Goal: Task Accomplishment & Management: Manage account settings

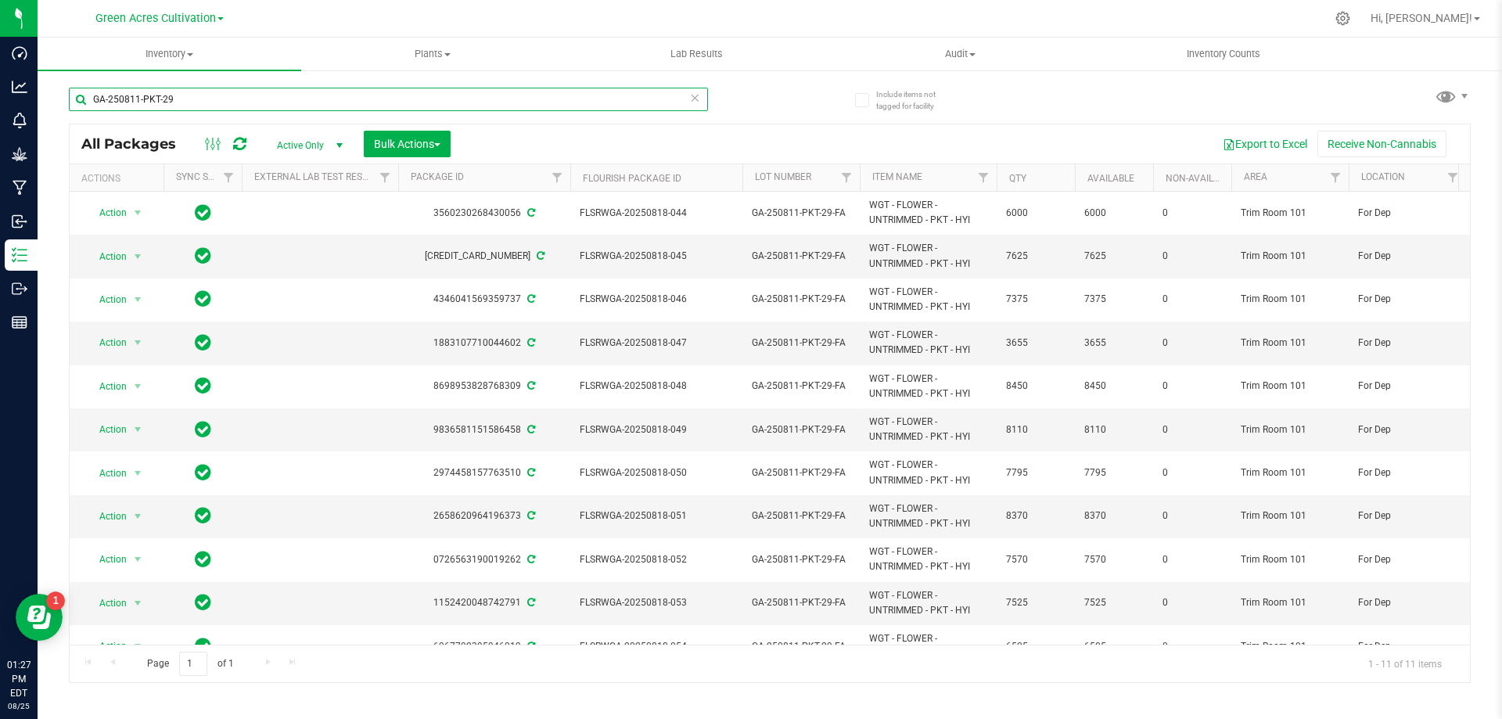
click at [405, 95] on input "GA-250811-PKT-29" at bounding box center [388, 99] width 639 height 23
paste input "325-MEC-06-FA"
type input "GA-250325-MEC-06-FA"
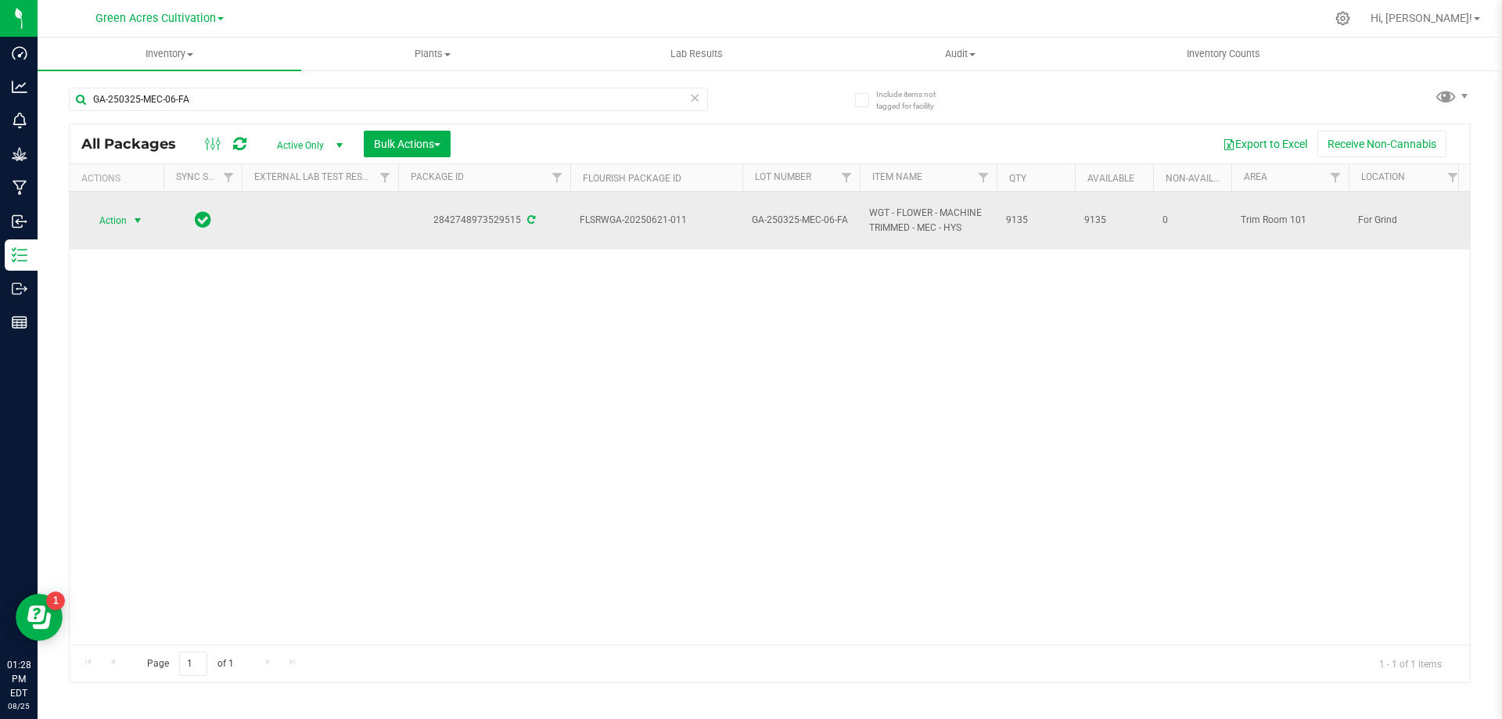
click at [126, 216] on span "Action" at bounding box center [106, 221] width 42 height 22
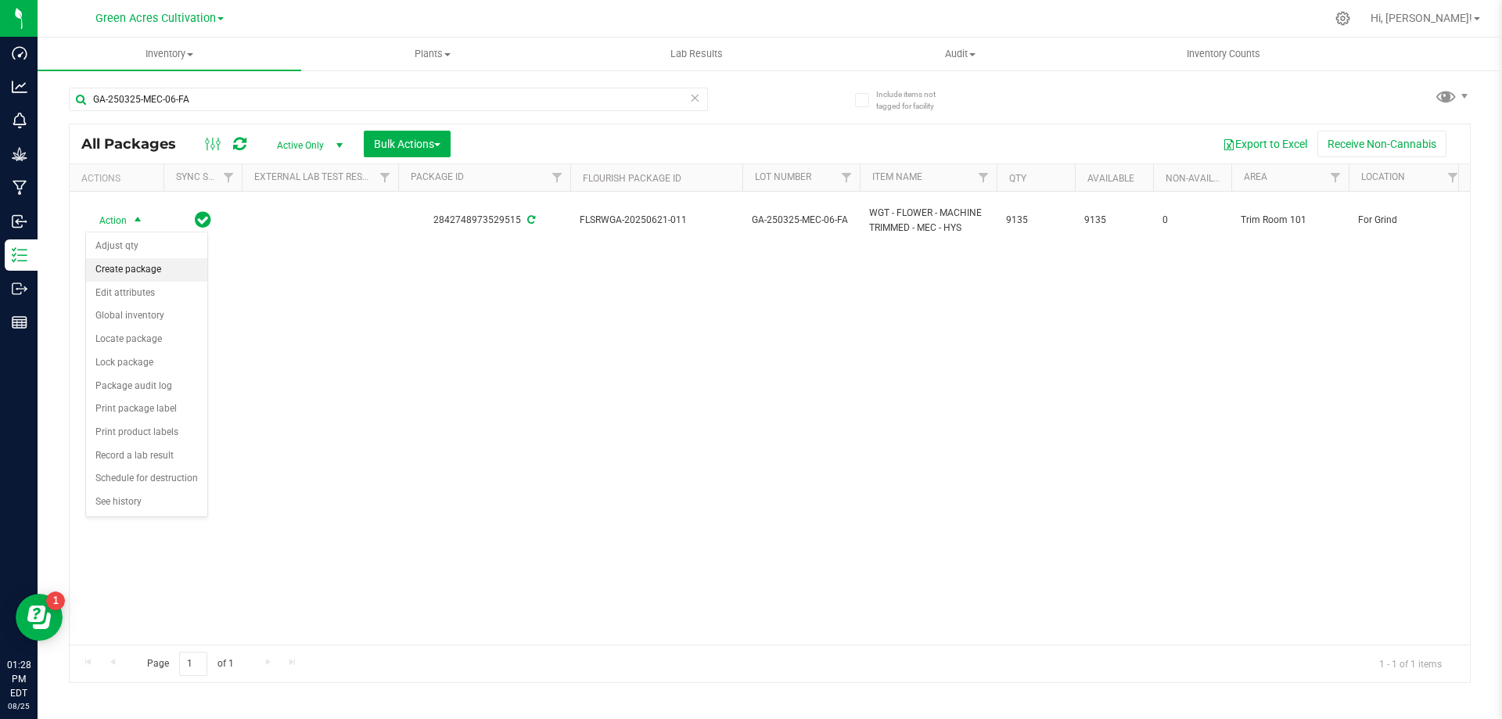
click at [162, 268] on li "Create package" at bounding box center [146, 269] width 121 height 23
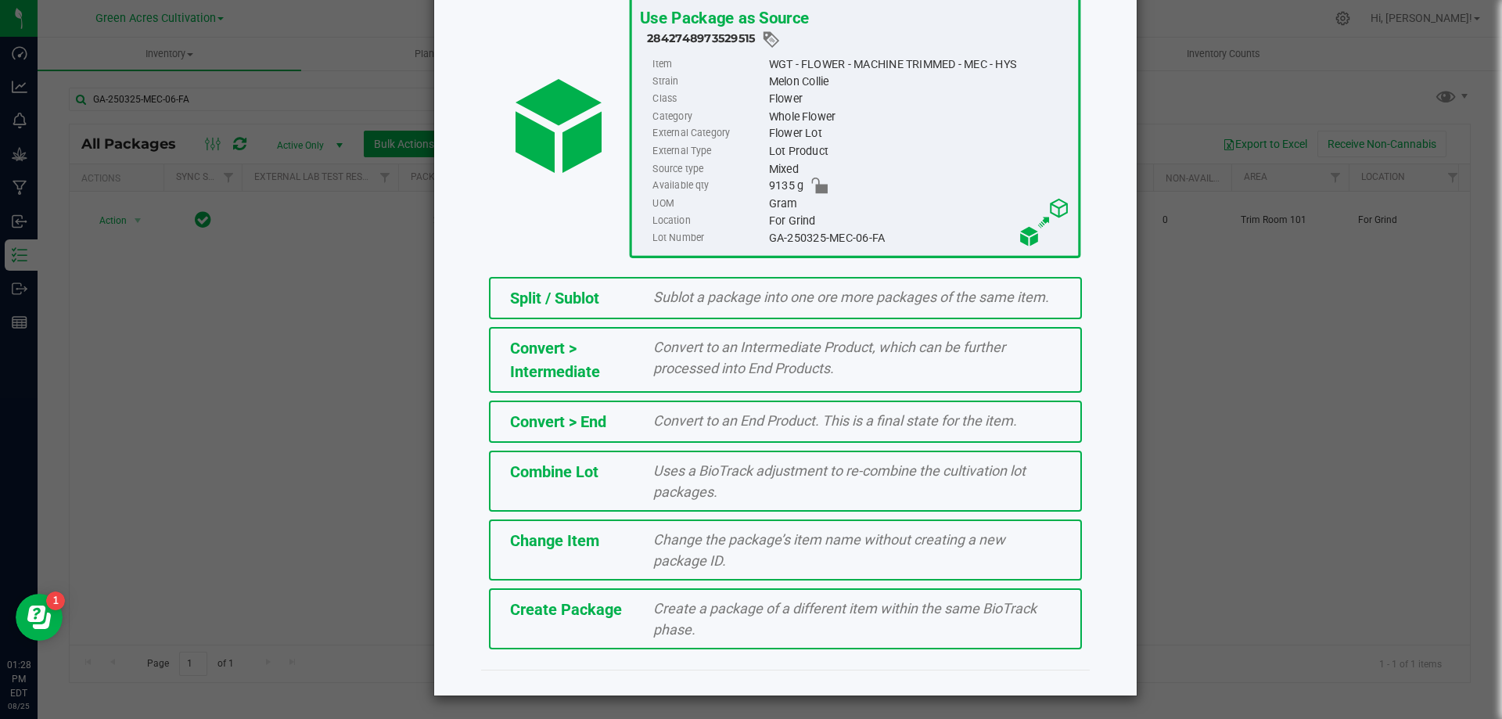
scroll to position [113, 0]
click at [703, 611] on span "Create a package of a different item within the same BioTrack phase." at bounding box center [844, 618] width 383 height 38
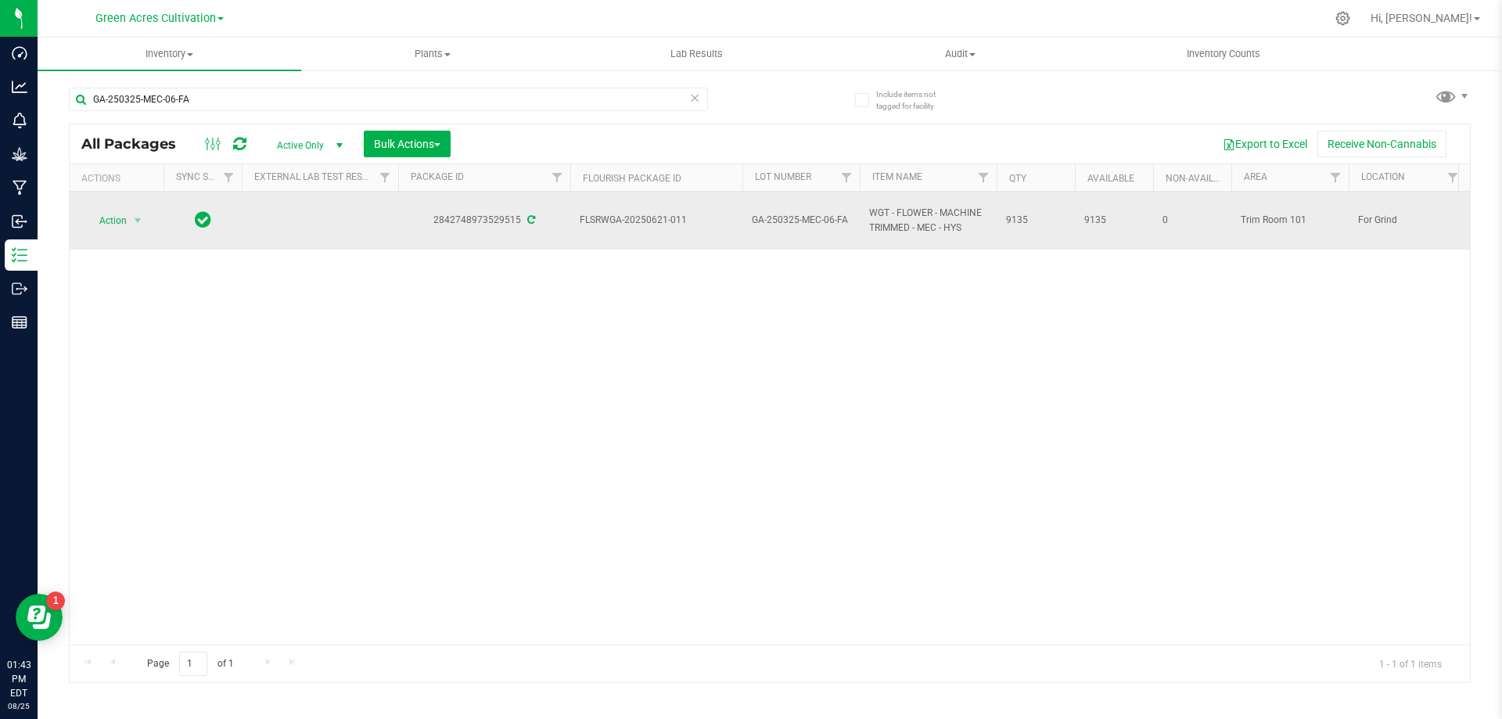
click at [148, 218] on div "Action Action Adjust qty Create package Edit attributes Global inventory Locate…" at bounding box center [116, 221] width 75 height 22
click at [127, 221] on span "Action" at bounding box center [106, 221] width 42 height 22
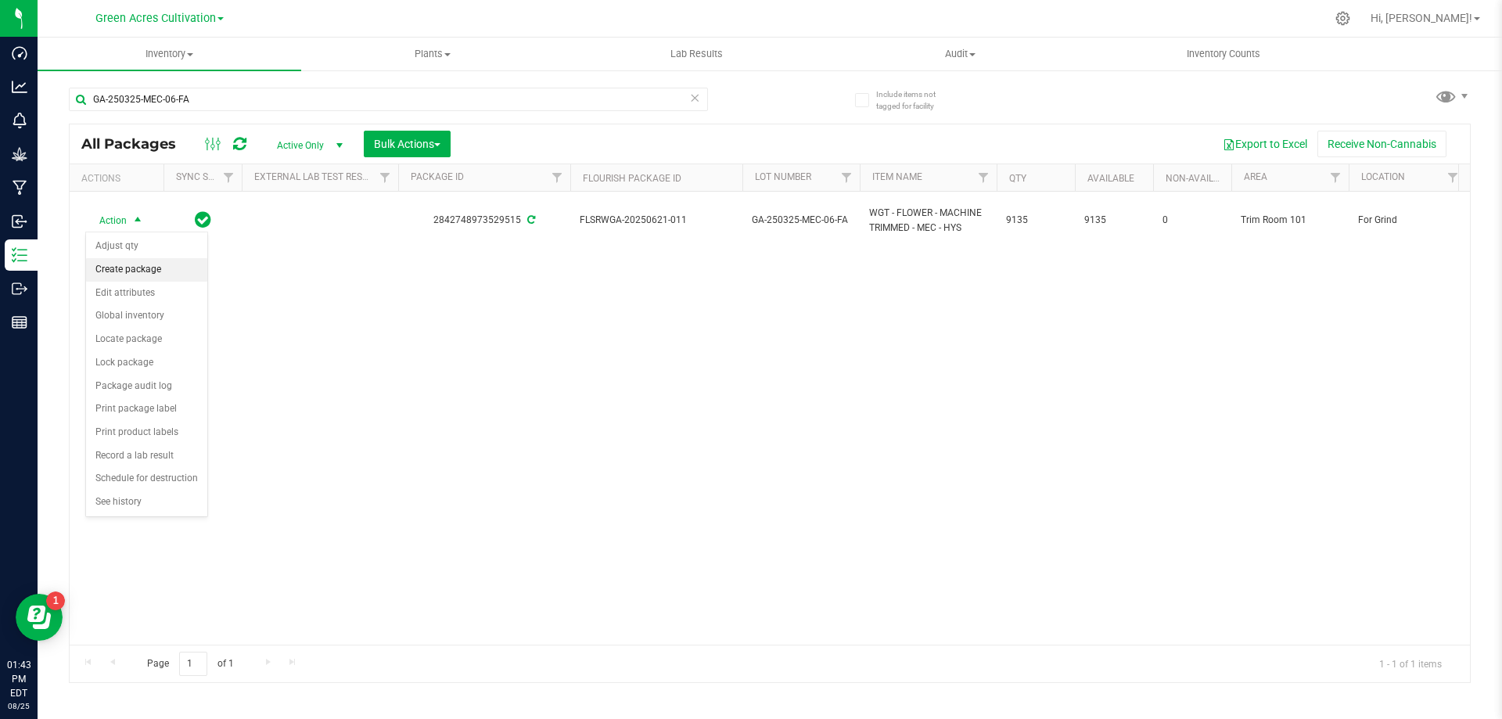
click at [132, 275] on li "Create package" at bounding box center [146, 269] width 121 height 23
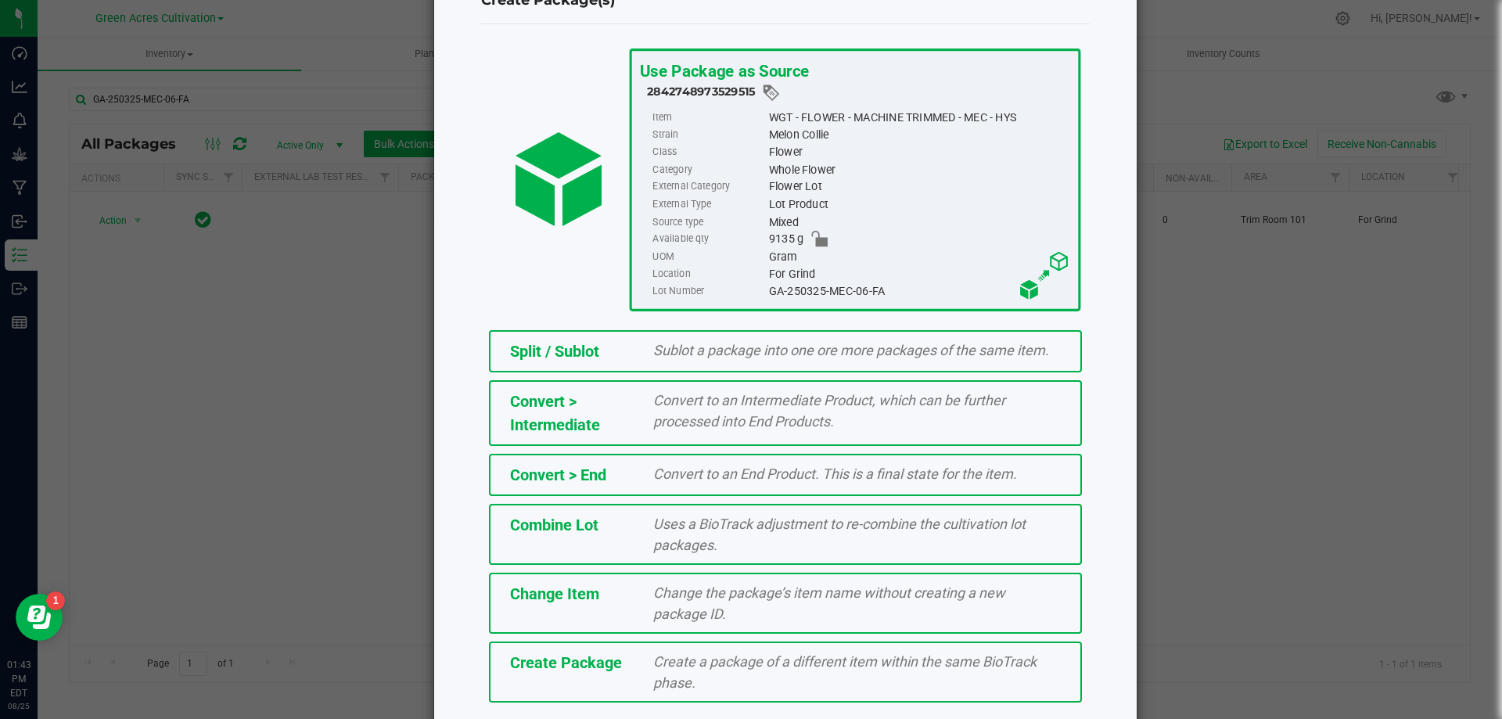
scroll to position [113, 0]
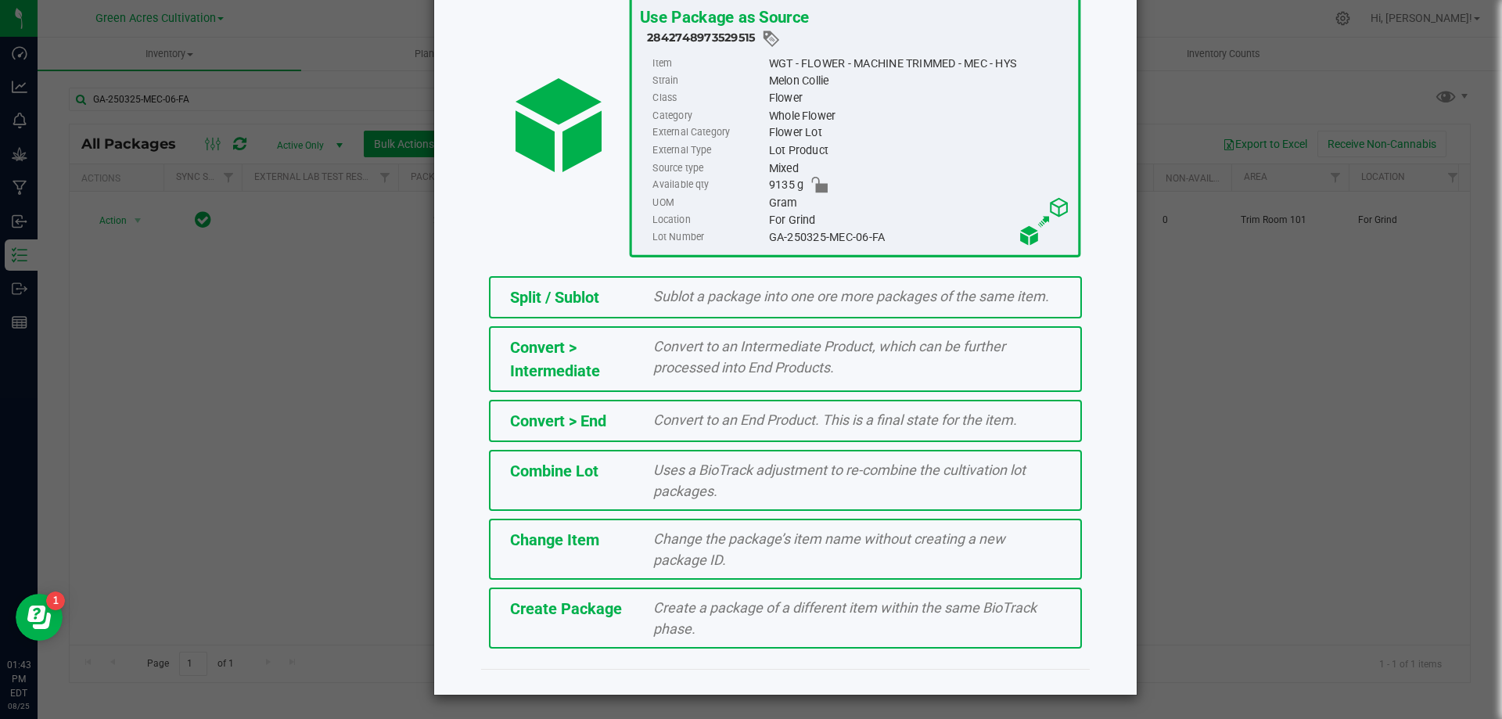
click at [726, 623] on div "Create a package of a different item within the same BioTrack phase." at bounding box center [857, 618] width 431 height 42
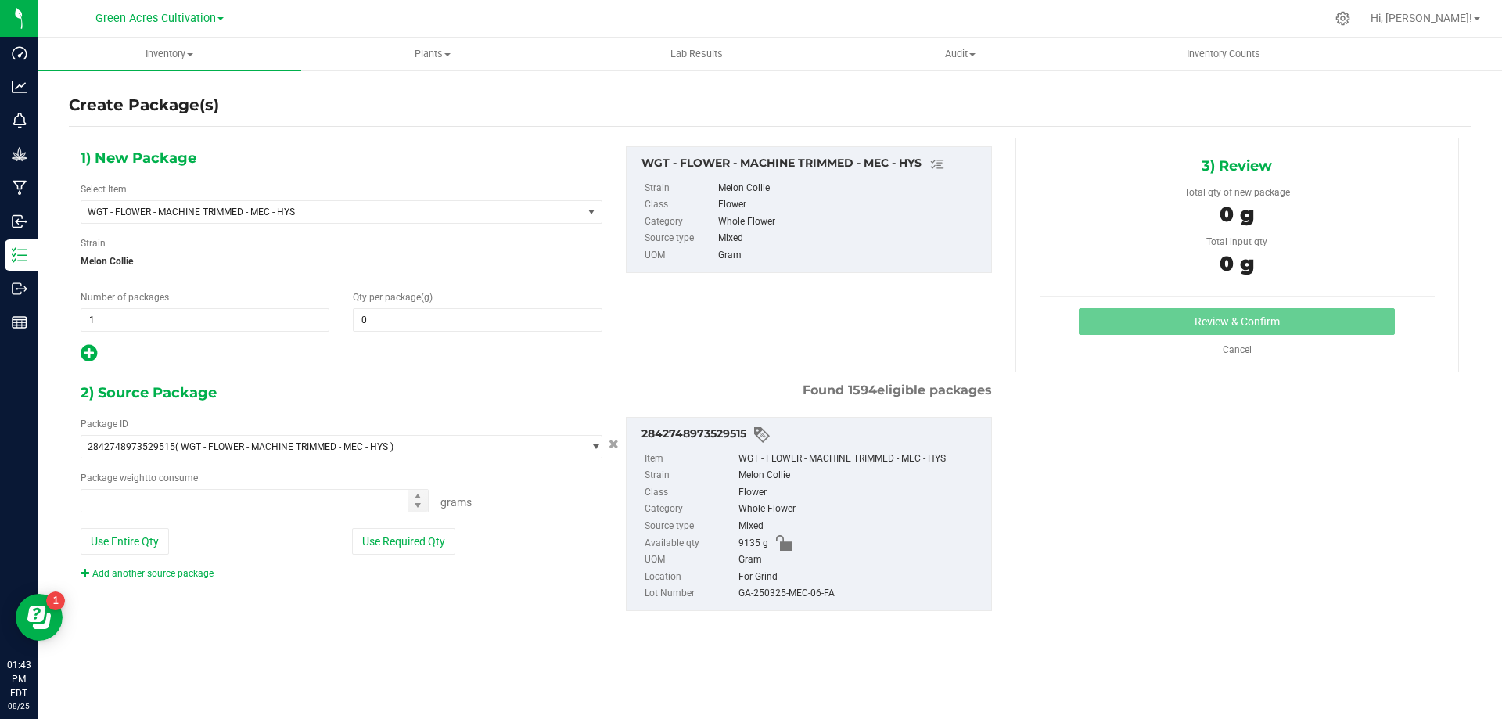
type input "0.0000"
type input "0.0000 g"
click at [326, 214] on span "WGT - FLOWER - MACHINE TRIMMED - MEC - HYS" at bounding box center [322, 212] width 469 height 11
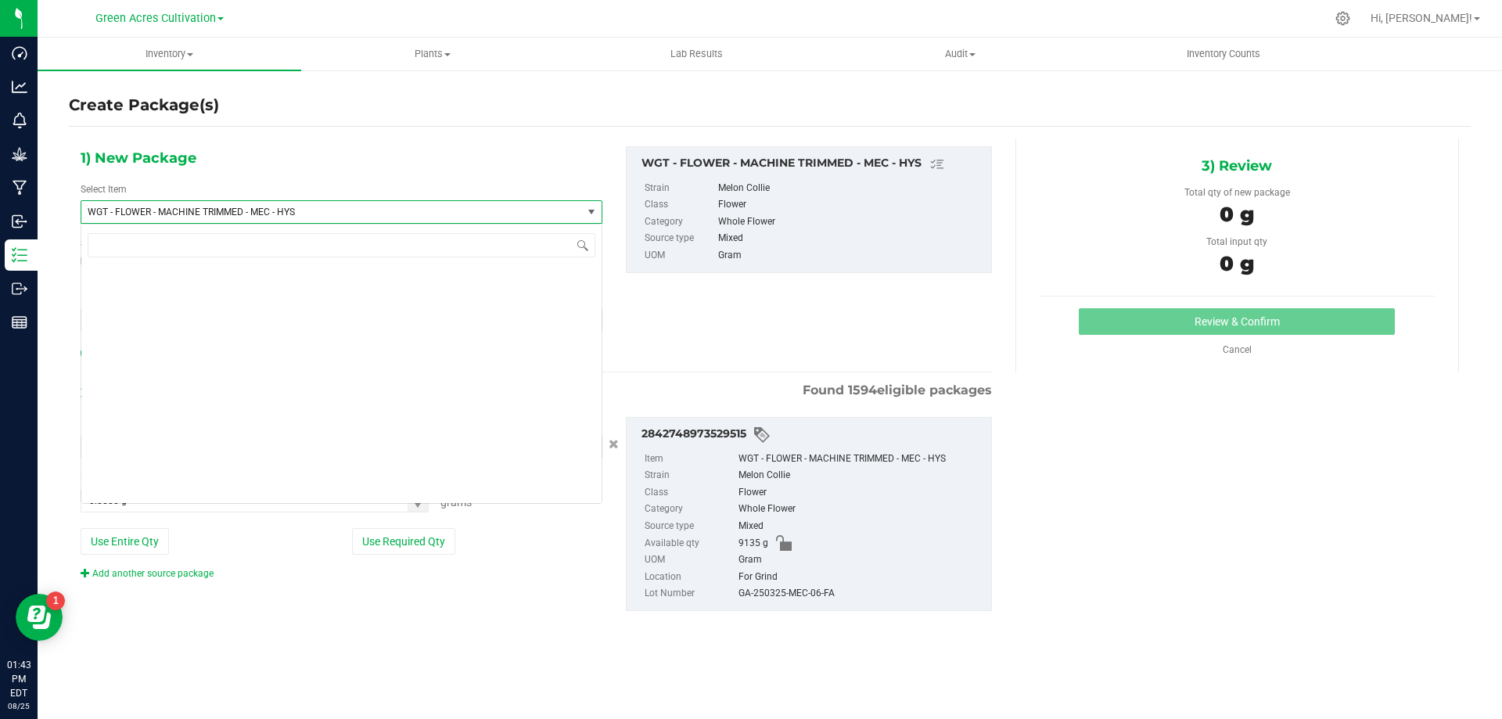
scroll to position [318706, 0]
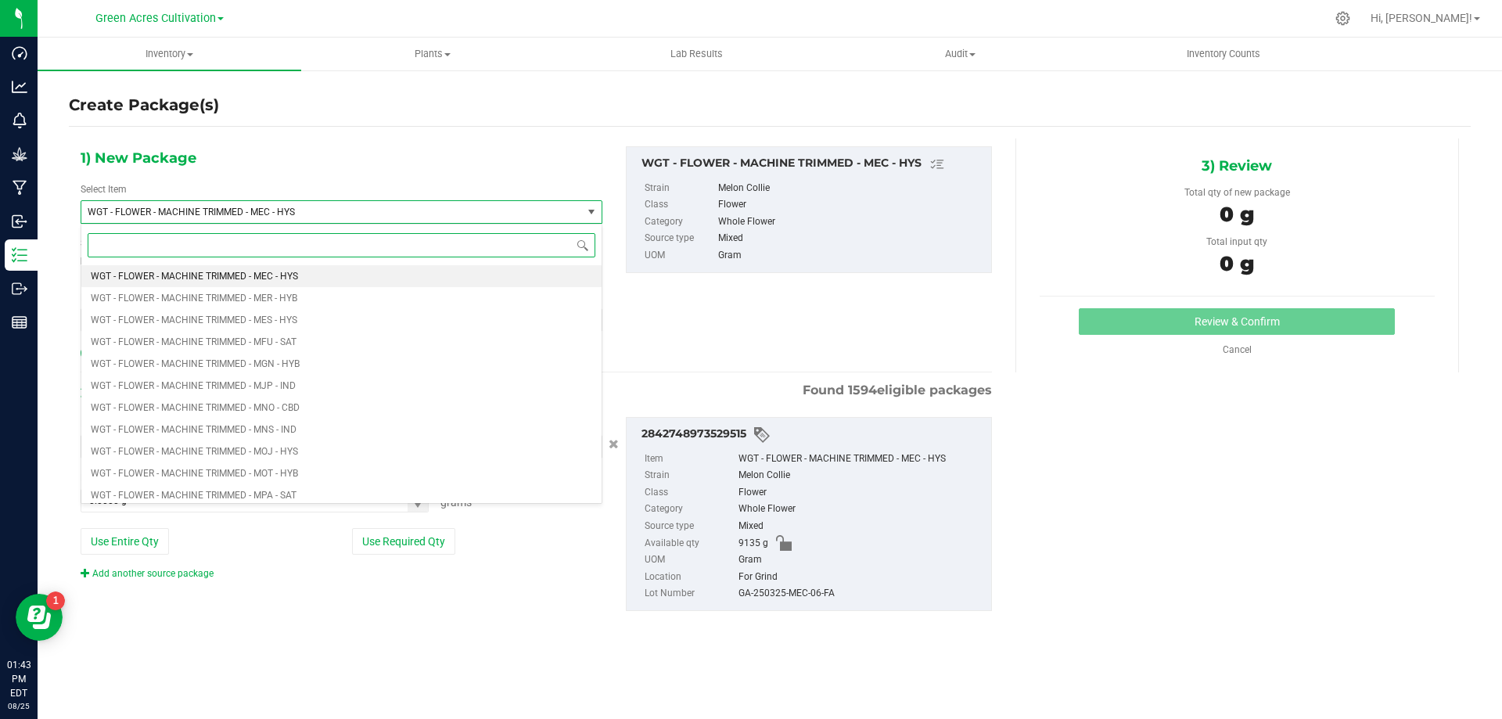
drag, startPoint x: 495, startPoint y: 275, endPoint x: 447, endPoint y: 257, distance: 51.5
click at [495, 275] on li "WGT - FLOWER - MACHINE TRIMMED - MEC - HYS" at bounding box center [341, 276] width 520 height 22
type input "0.0000"
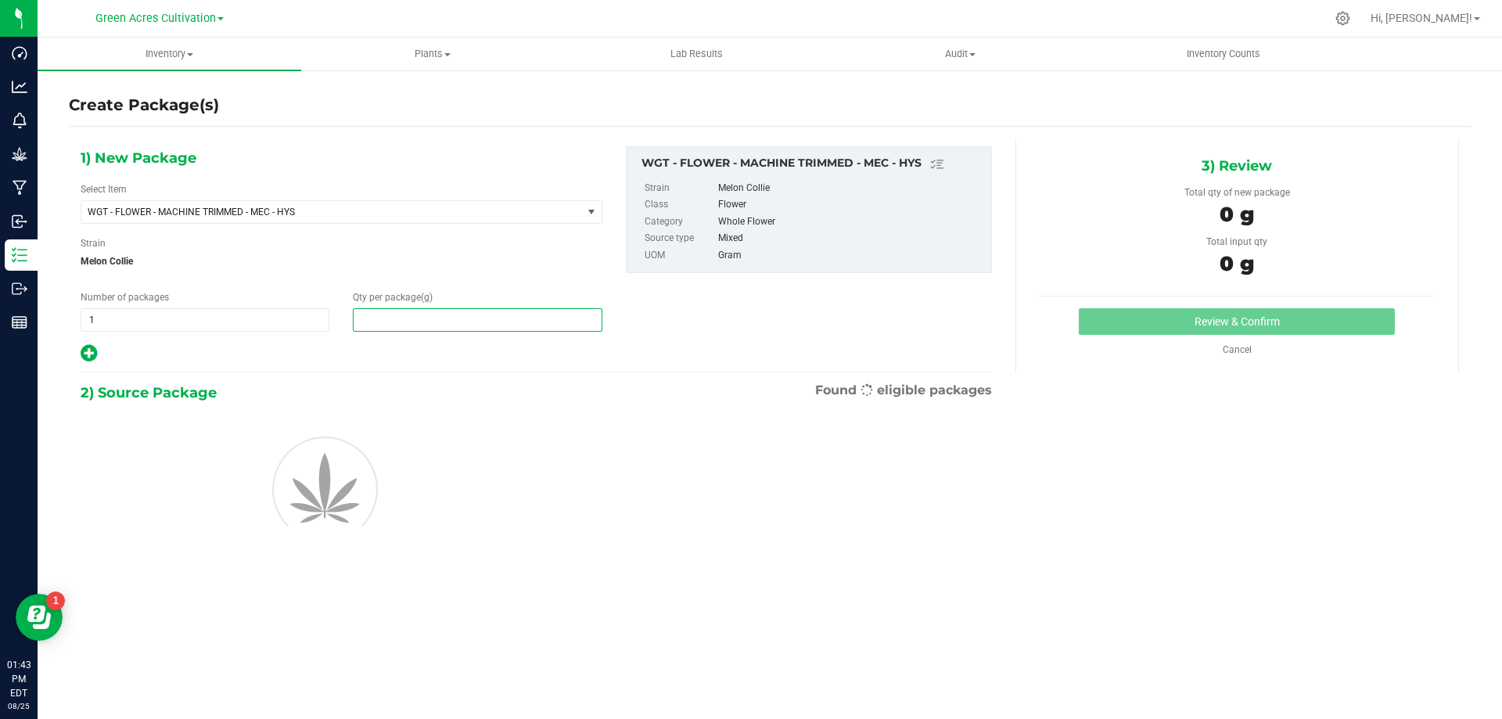
click at [408, 317] on span at bounding box center [477, 319] width 249 height 23
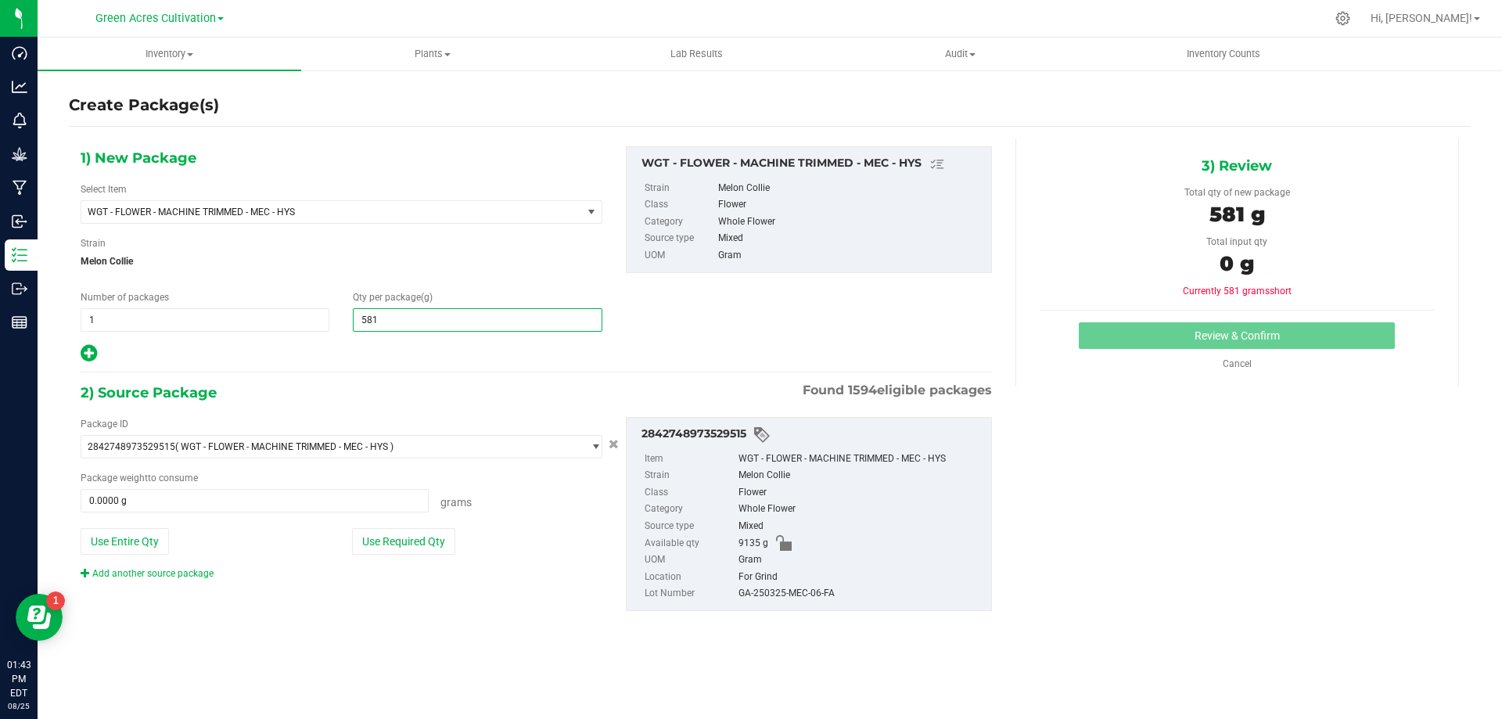
type input "5815"
type input "5,815.0000"
click at [446, 552] on button "Use Required Qty" at bounding box center [403, 541] width 103 height 27
type input "5815.0000 g"
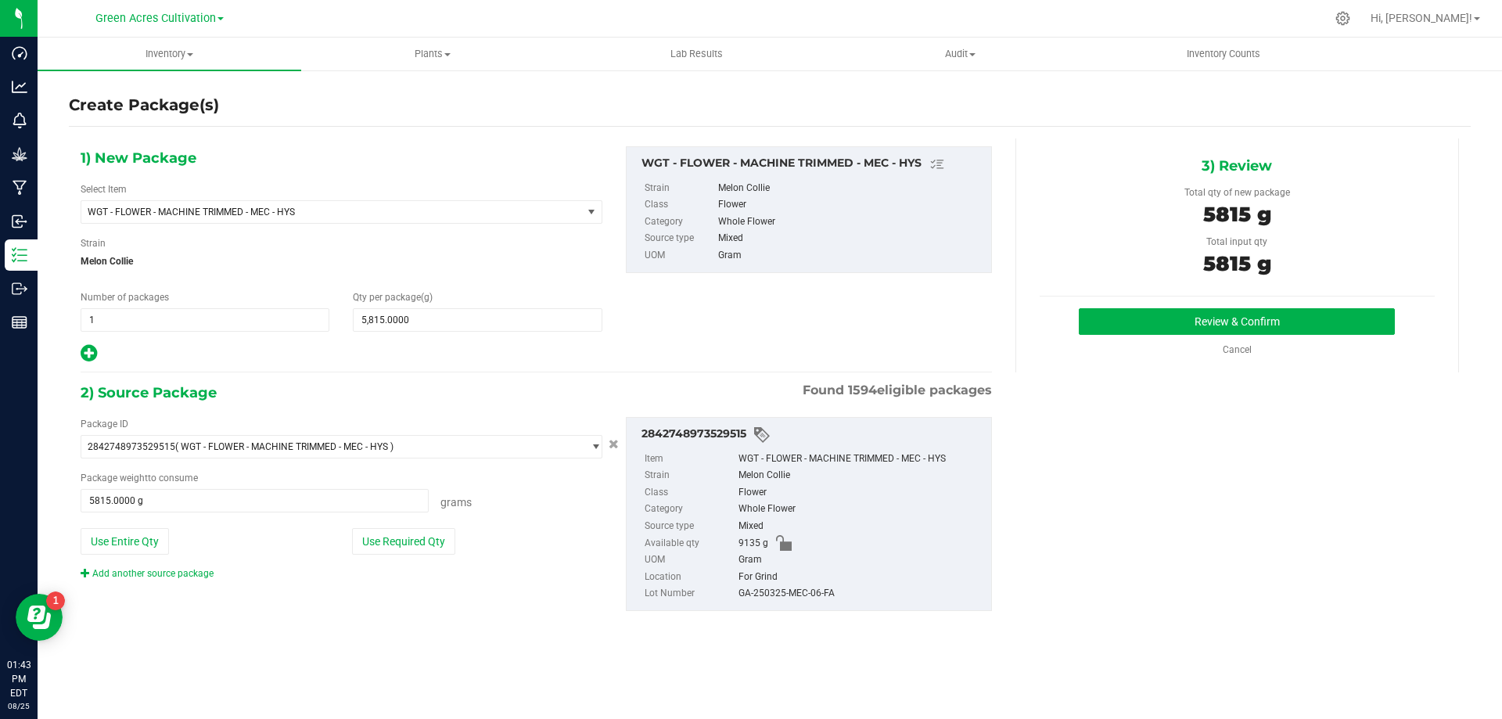
click at [792, 600] on div "GA-250325-MEC-06-FA" at bounding box center [861, 593] width 245 height 17
copy div "GA-250325-MEC-06-FA"
click at [1099, 333] on button "Review & Confirm" at bounding box center [1237, 321] width 316 height 27
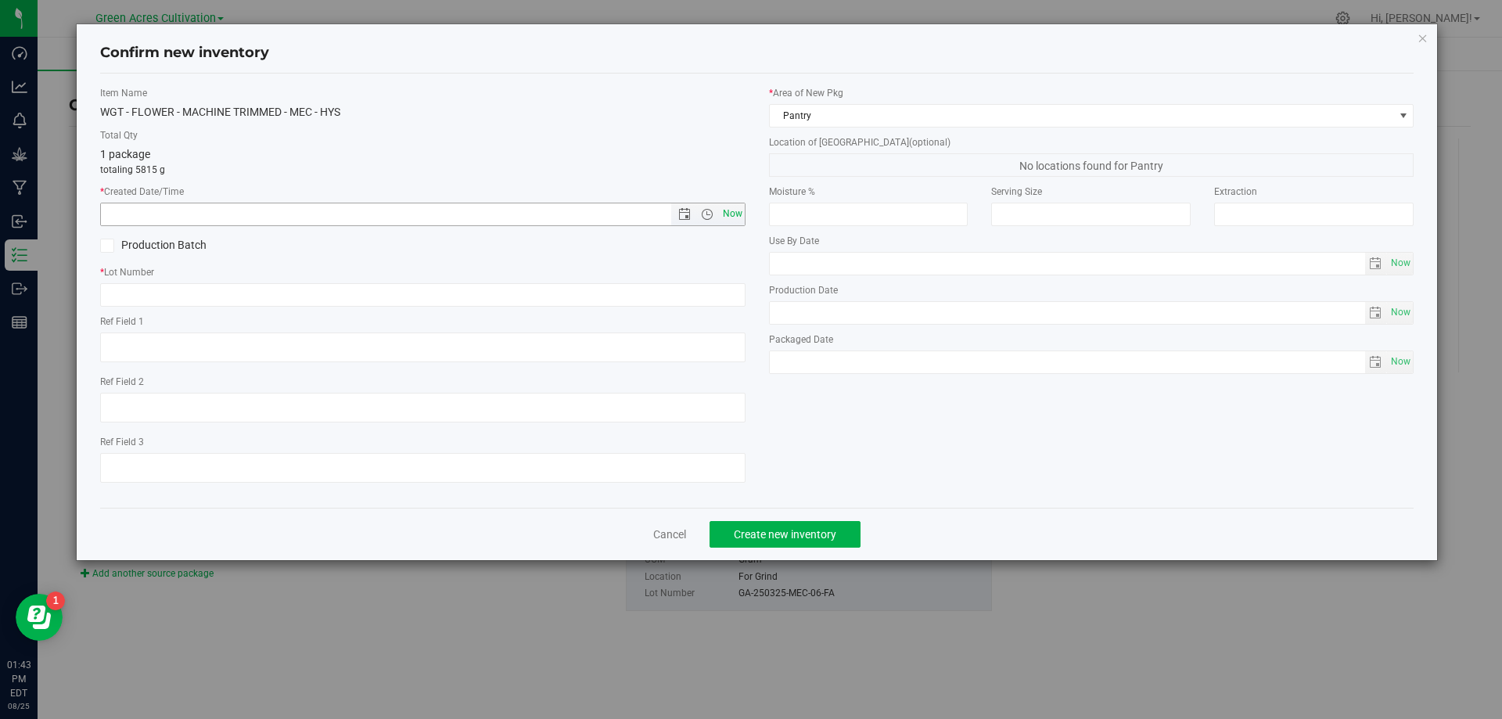
click at [735, 216] on span "Now" at bounding box center [732, 214] width 27 height 23
type input "[DATE] 1:43 PM"
click at [725, 309] on div "Item Name WGT - FLOWER - MACHINE TRIMMED - MEC - HYS Total Qty 1 package totali…" at bounding box center [422, 290] width 669 height 409
click at [722, 301] on input "text" at bounding box center [423, 294] width 646 height 23
paste input "GA-250325-MEC-06-FA"
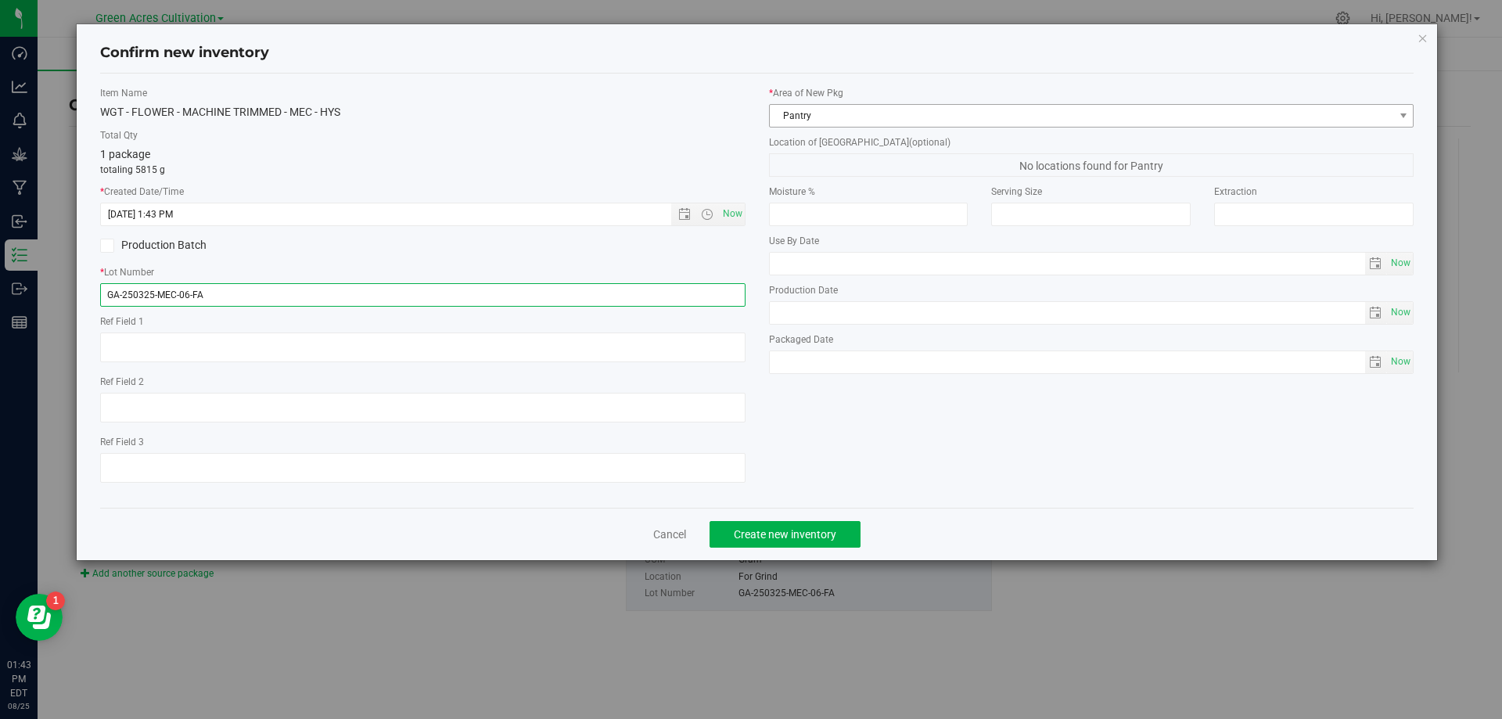
type input "GA-250325-MEC-06-FA"
click at [821, 124] on span "Pantry" at bounding box center [1082, 116] width 624 height 22
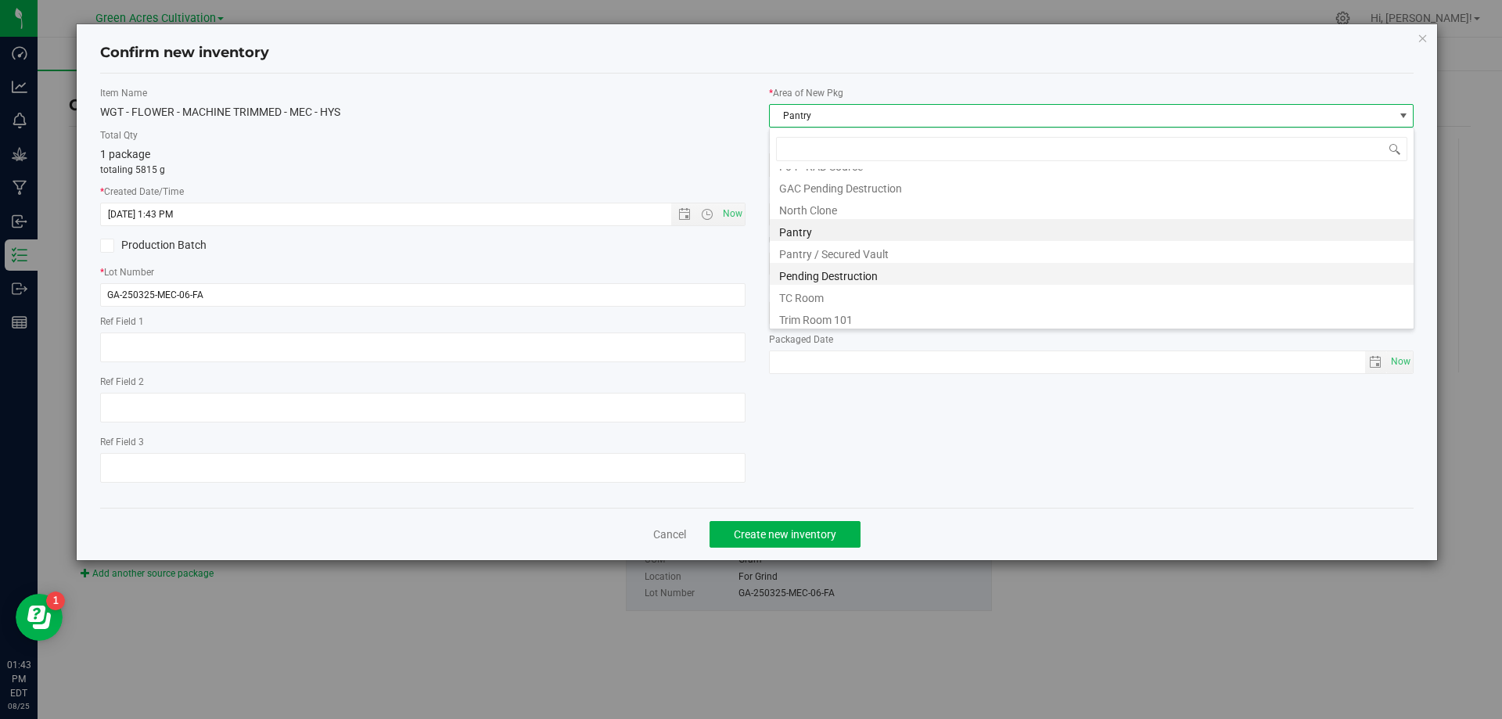
scroll to position [216, 0]
click at [830, 315] on li "Trim Room 101" at bounding box center [1092, 315] width 644 height 22
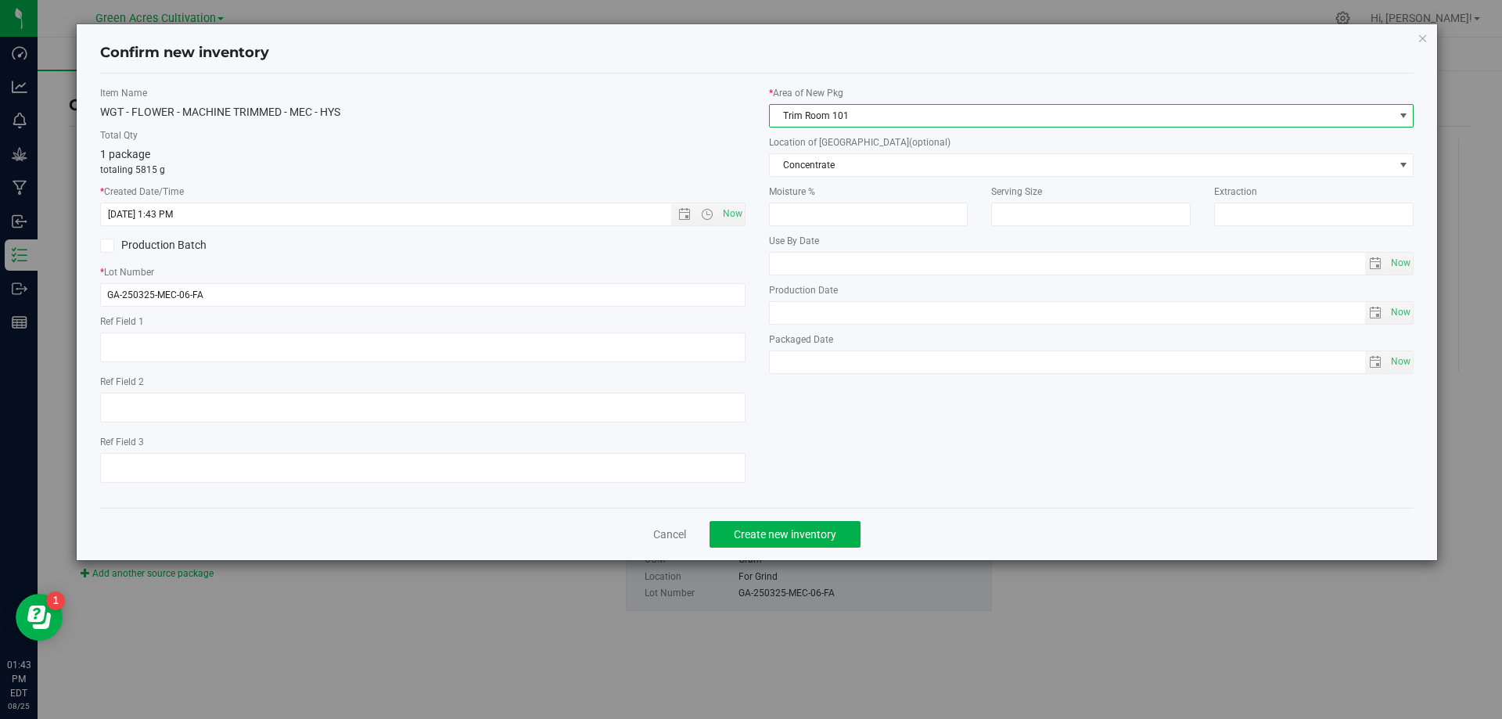
click at [852, 178] on div "* Area of [GEOGRAPHIC_DATA] Trim Room 101 Location of [GEOGRAPHIC_DATA] (option…" at bounding box center [1091, 234] width 669 height 296
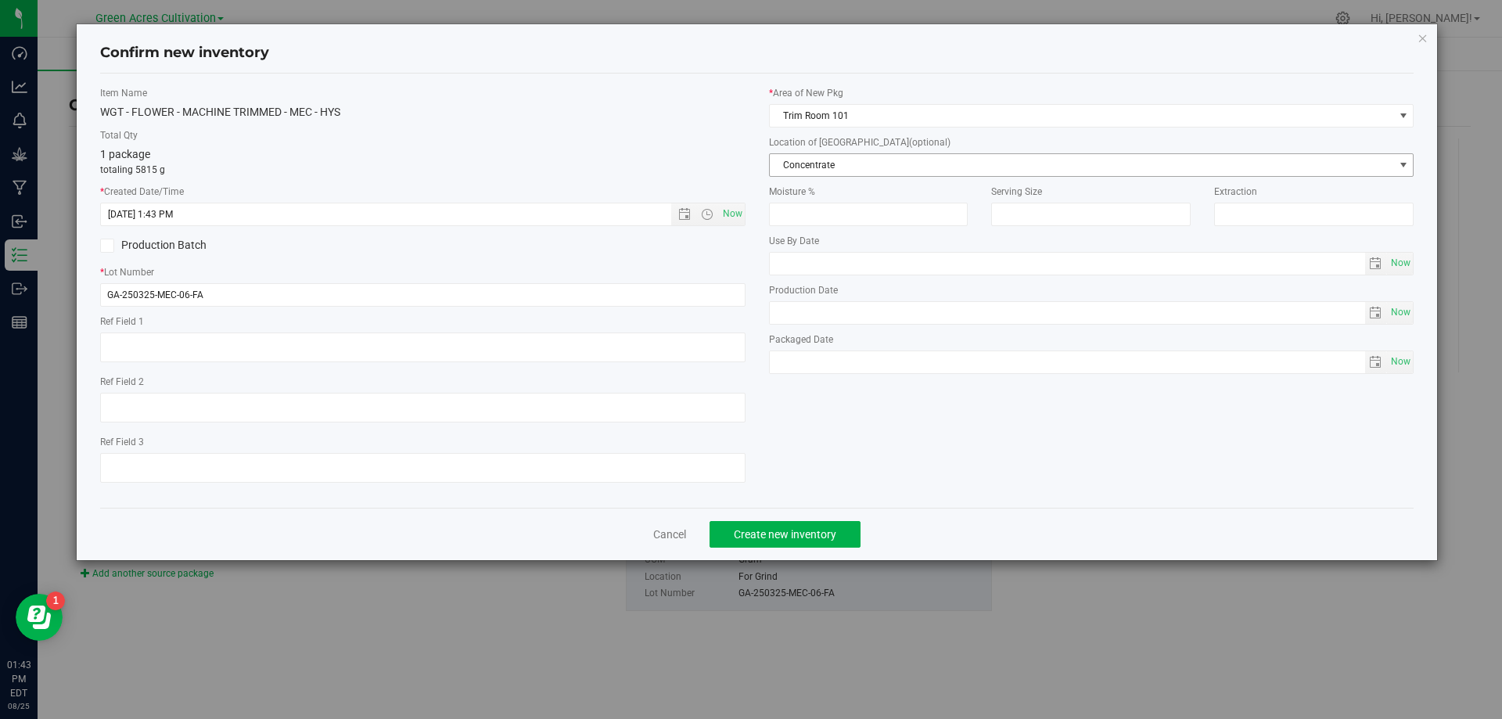
click at [852, 175] on span "Concentrate" at bounding box center [1082, 165] width 624 height 22
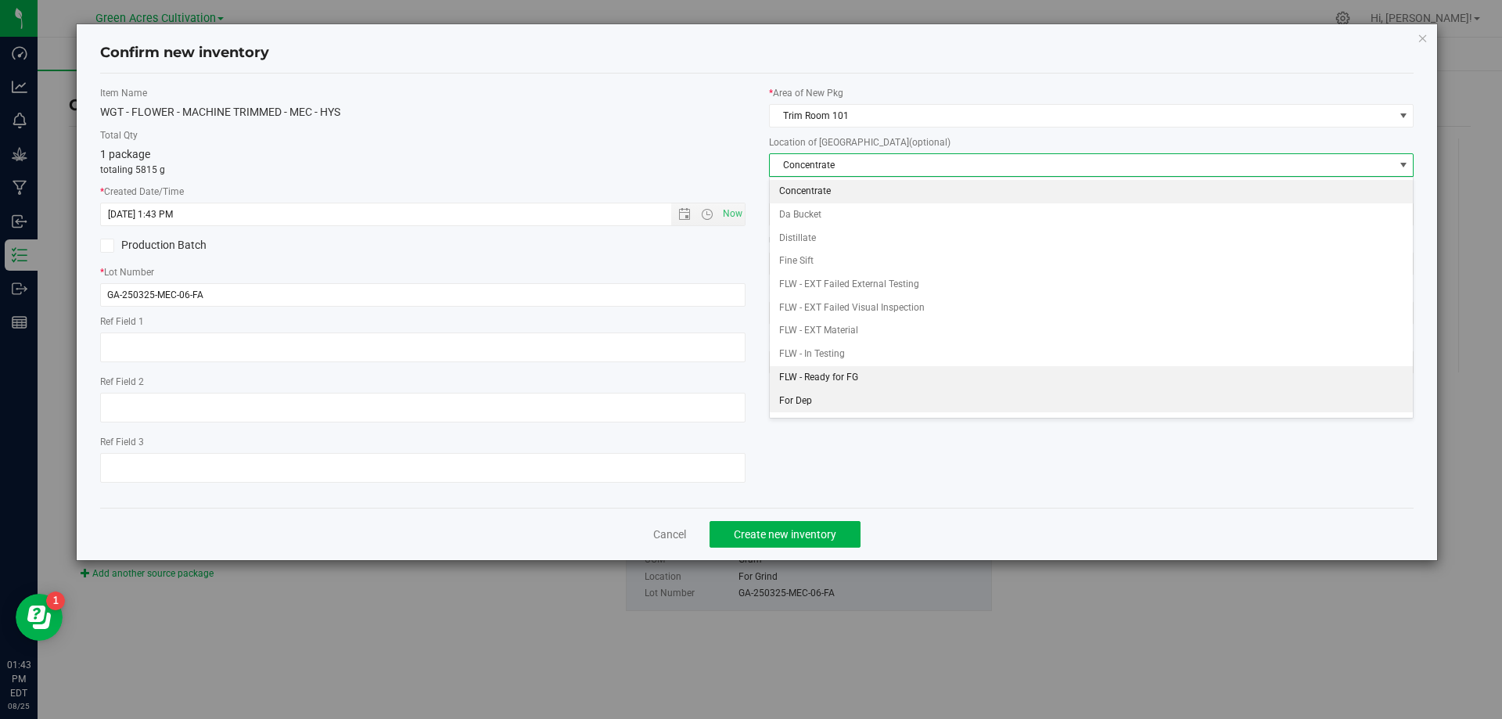
scroll to position [157, 0]
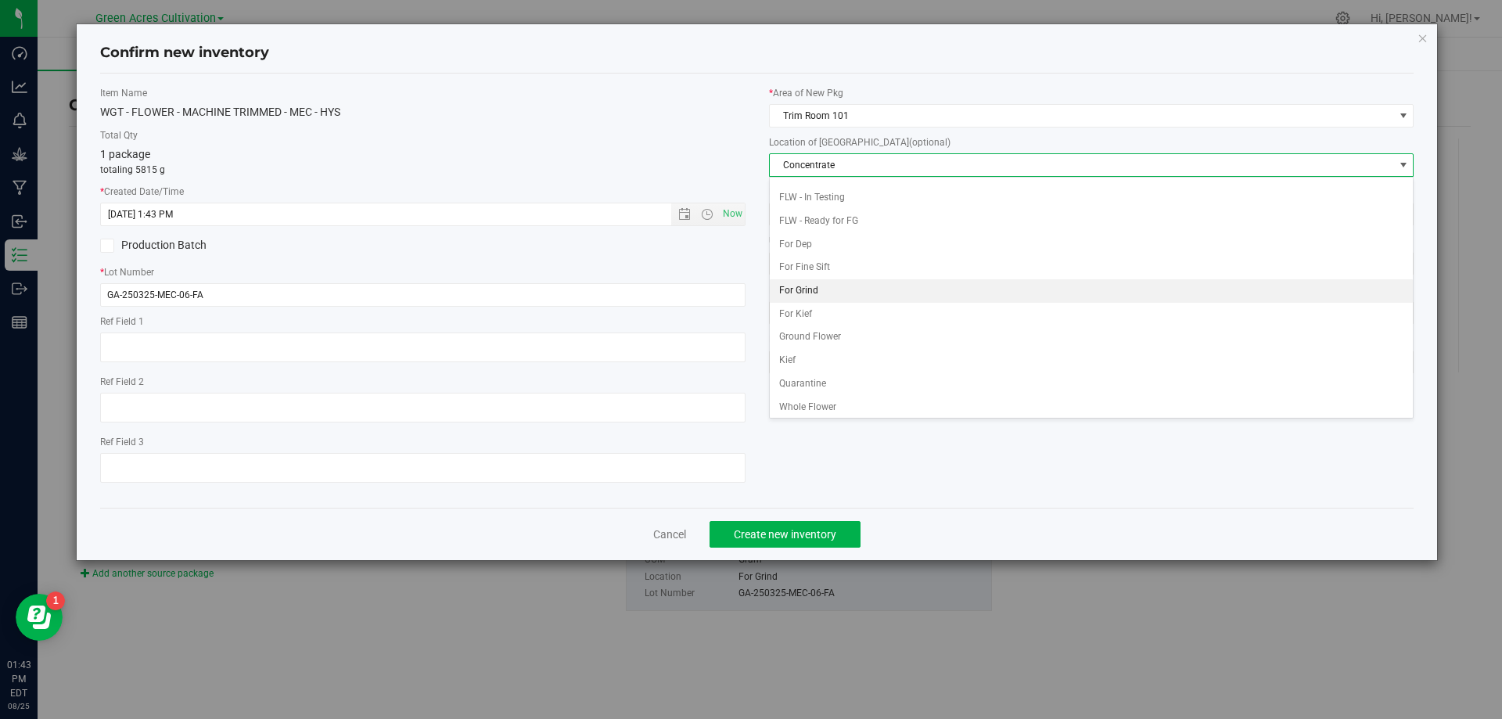
click at [834, 297] on li "For Grind" at bounding box center [1092, 290] width 644 height 23
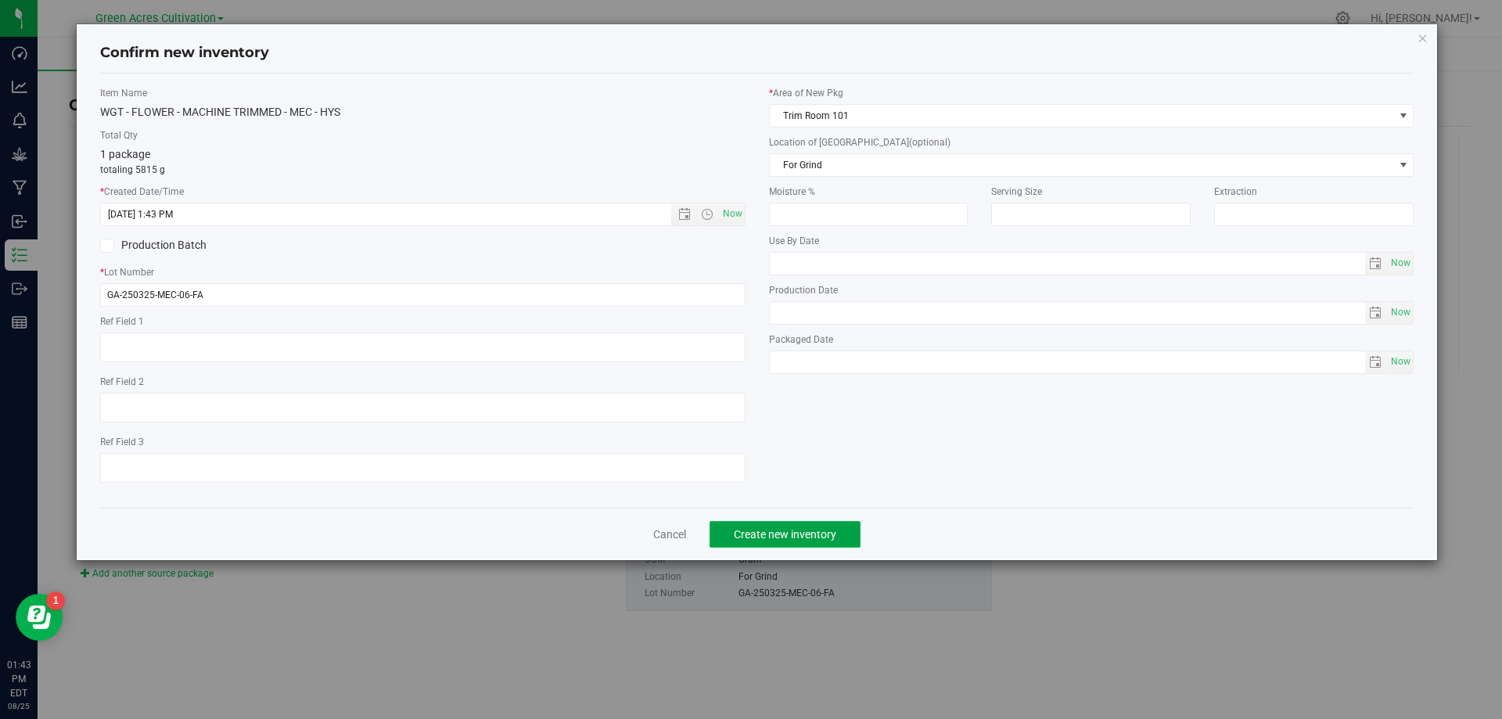
click at [813, 530] on span "Create new inventory" at bounding box center [785, 534] width 103 height 13
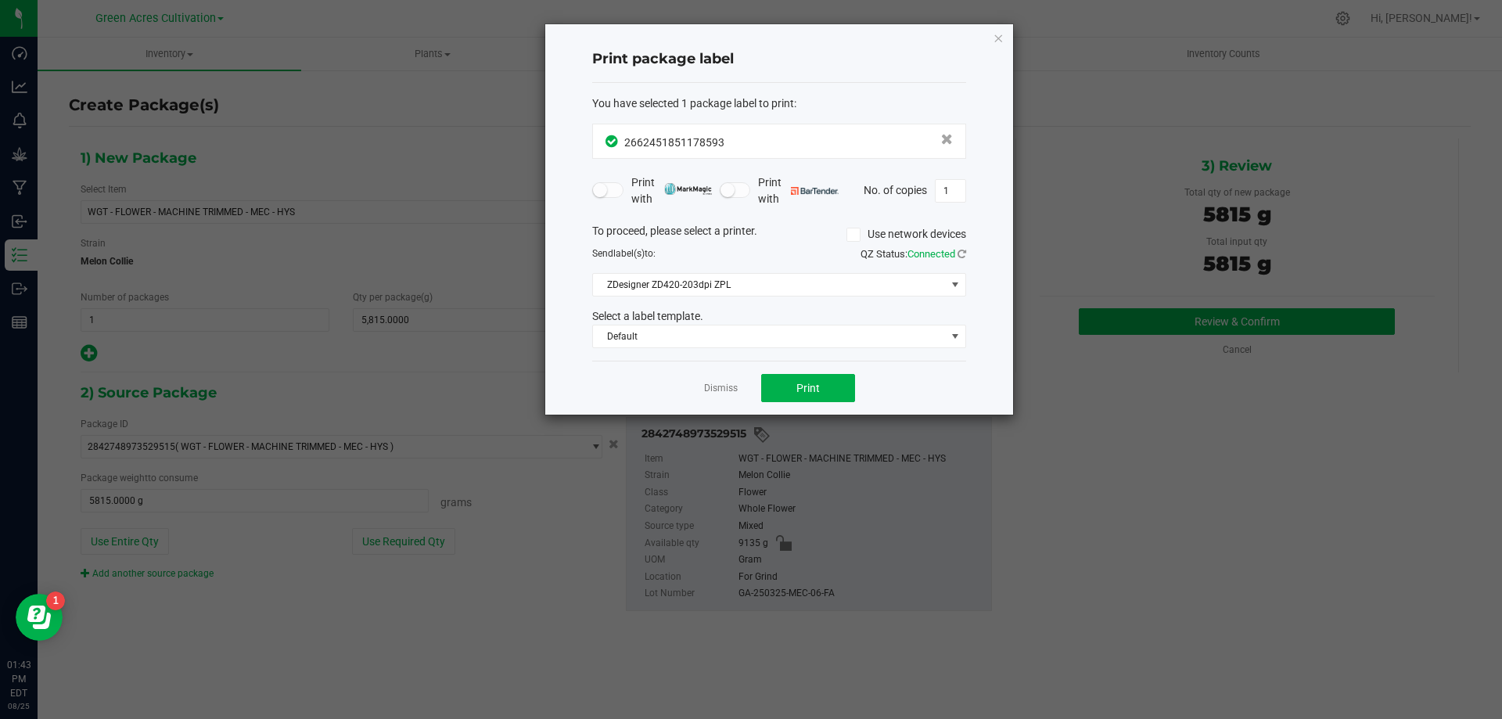
click at [811, 413] on div "Dismiss Print" at bounding box center [779, 388] width 374 height 54
click at [790, 390] on button "Print" at bounding box center [808, 388] width 94 height 28
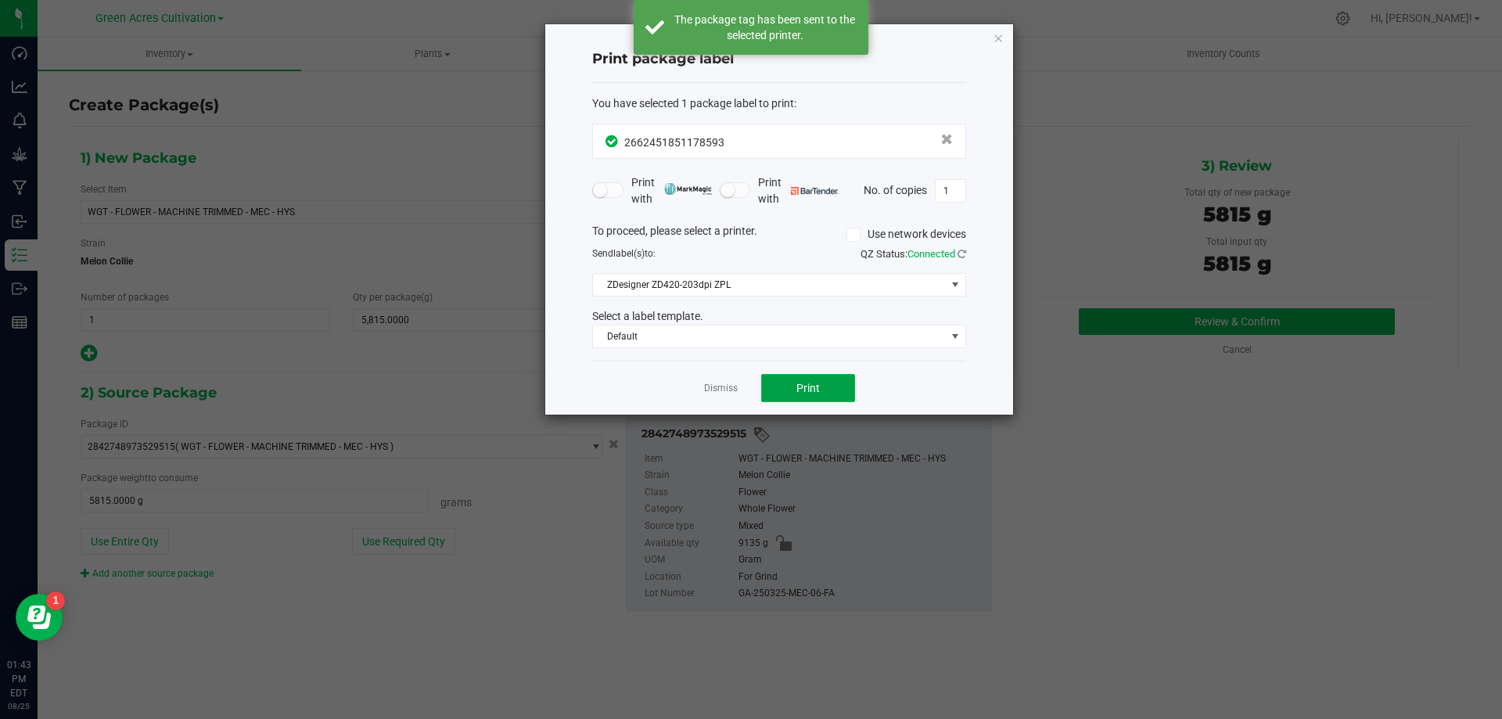
click at [801, 385] on span "Print" at bounding box center [808, 388] width 23 height 13
click at [723, 385] on link "Dismiss" at bounding box center [721, 388] width 34 height 13
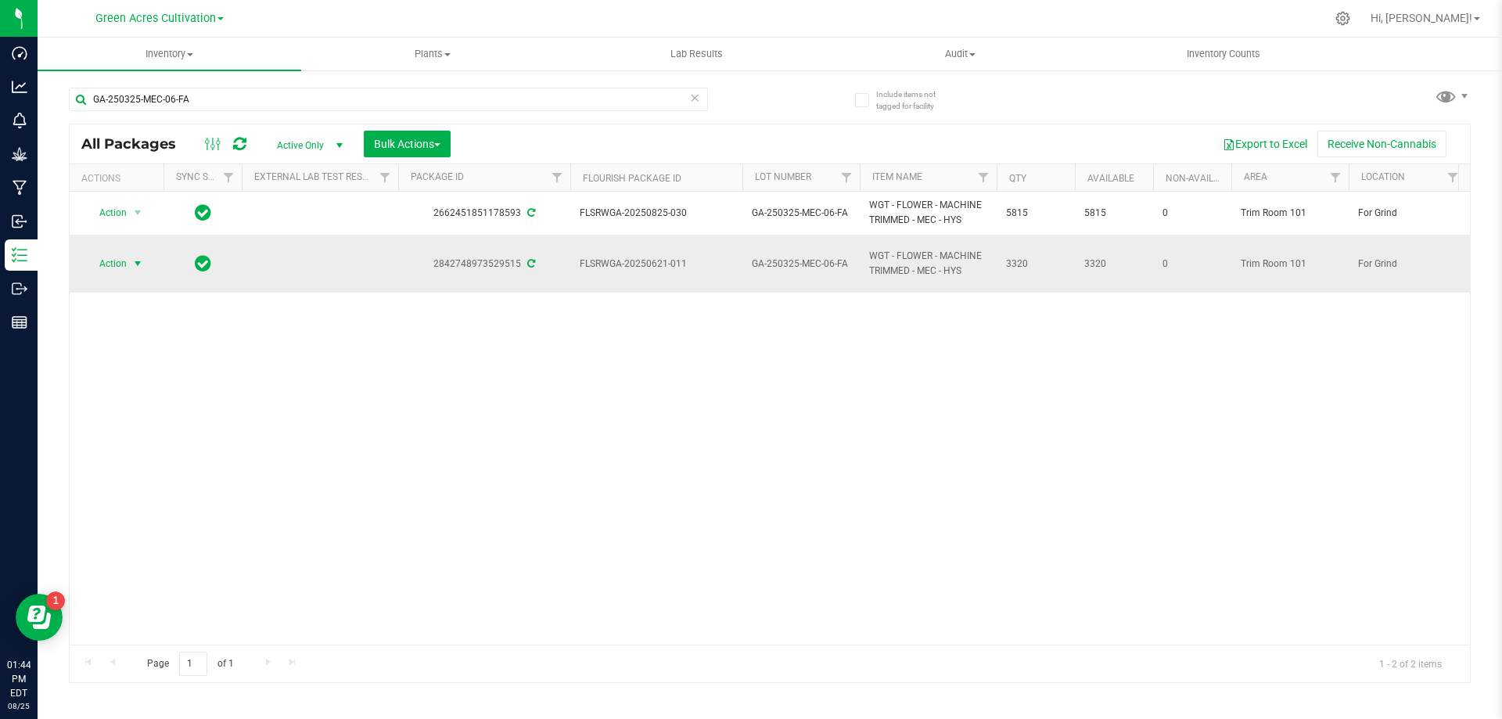
click at [109, 269] on span "Action" at bounding box center [106, 264] width 42 height 22
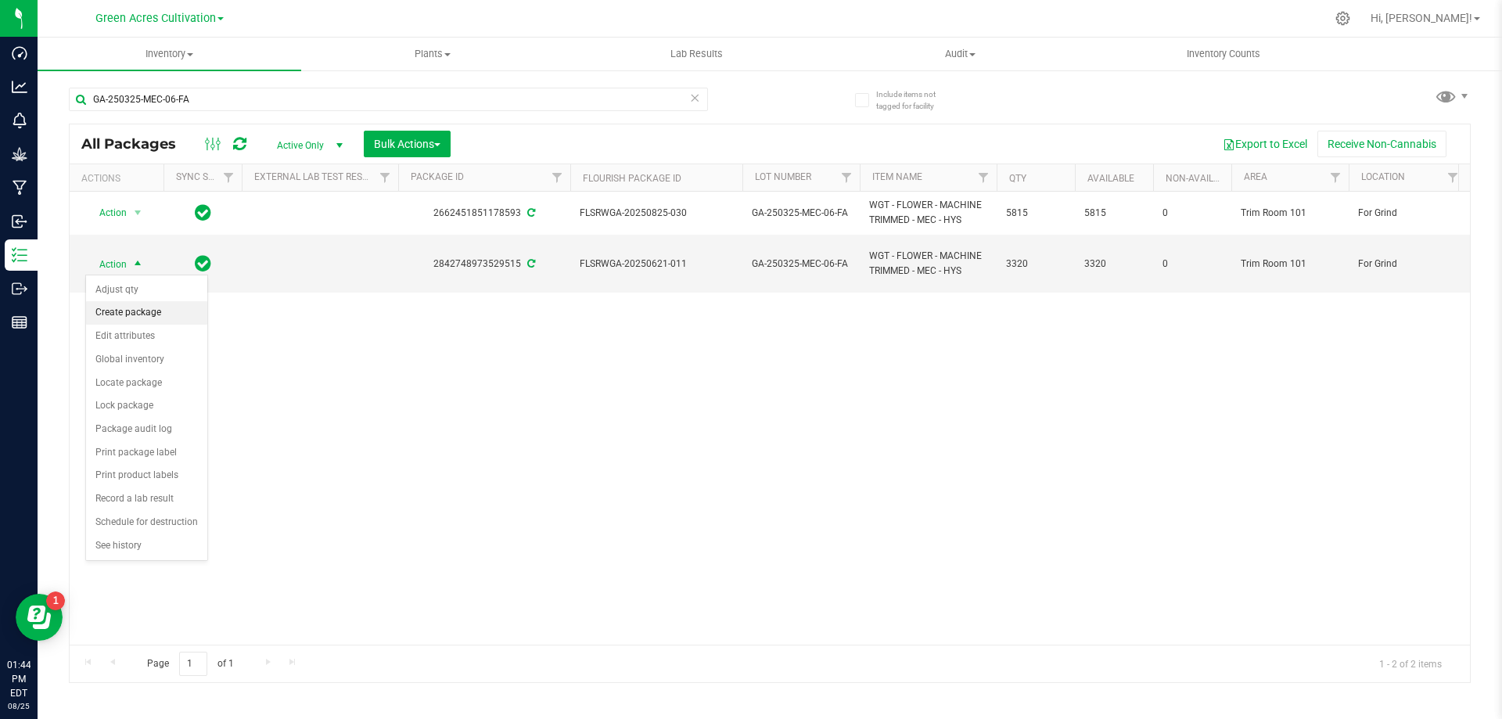
click at [136, 306] on li "Create package" at bounding box center [146, 312] width 121 height 23
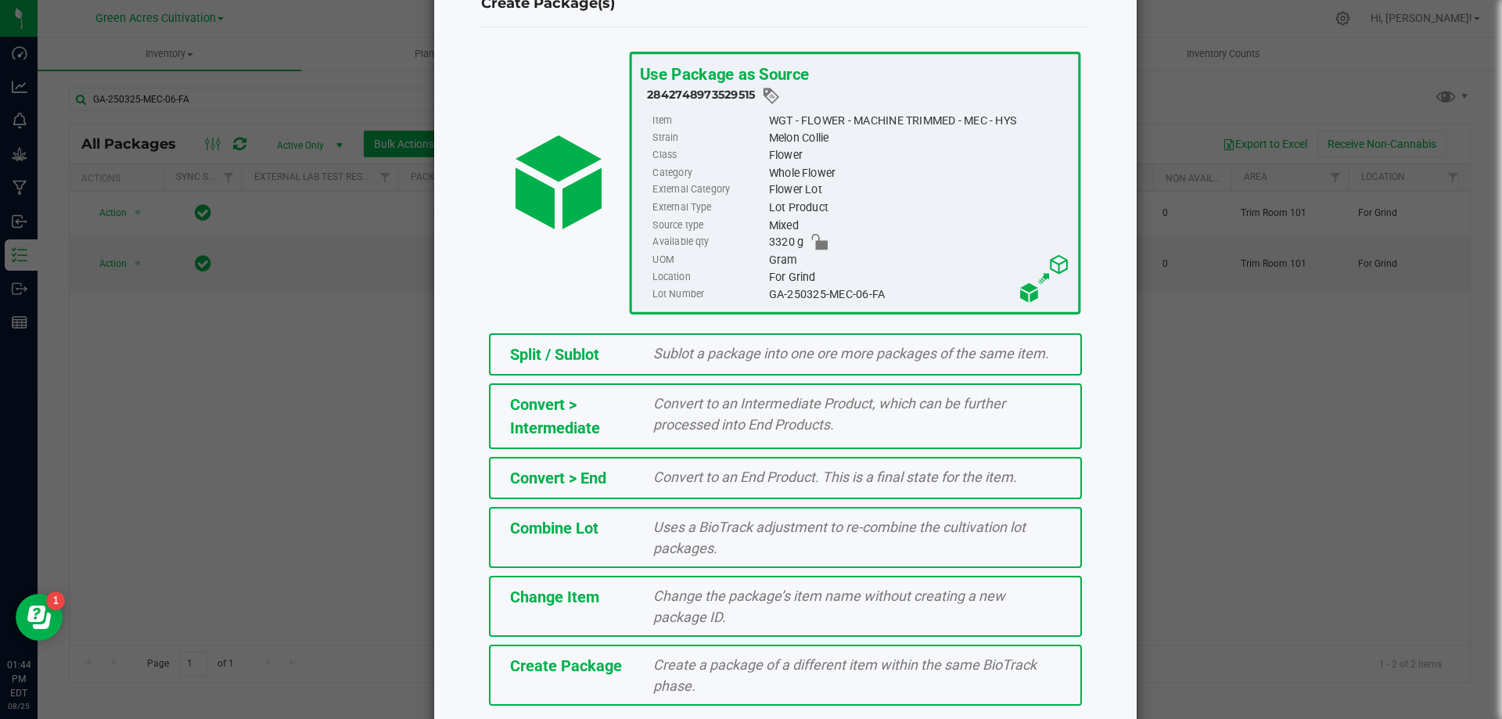
scroll to position [113, 0]
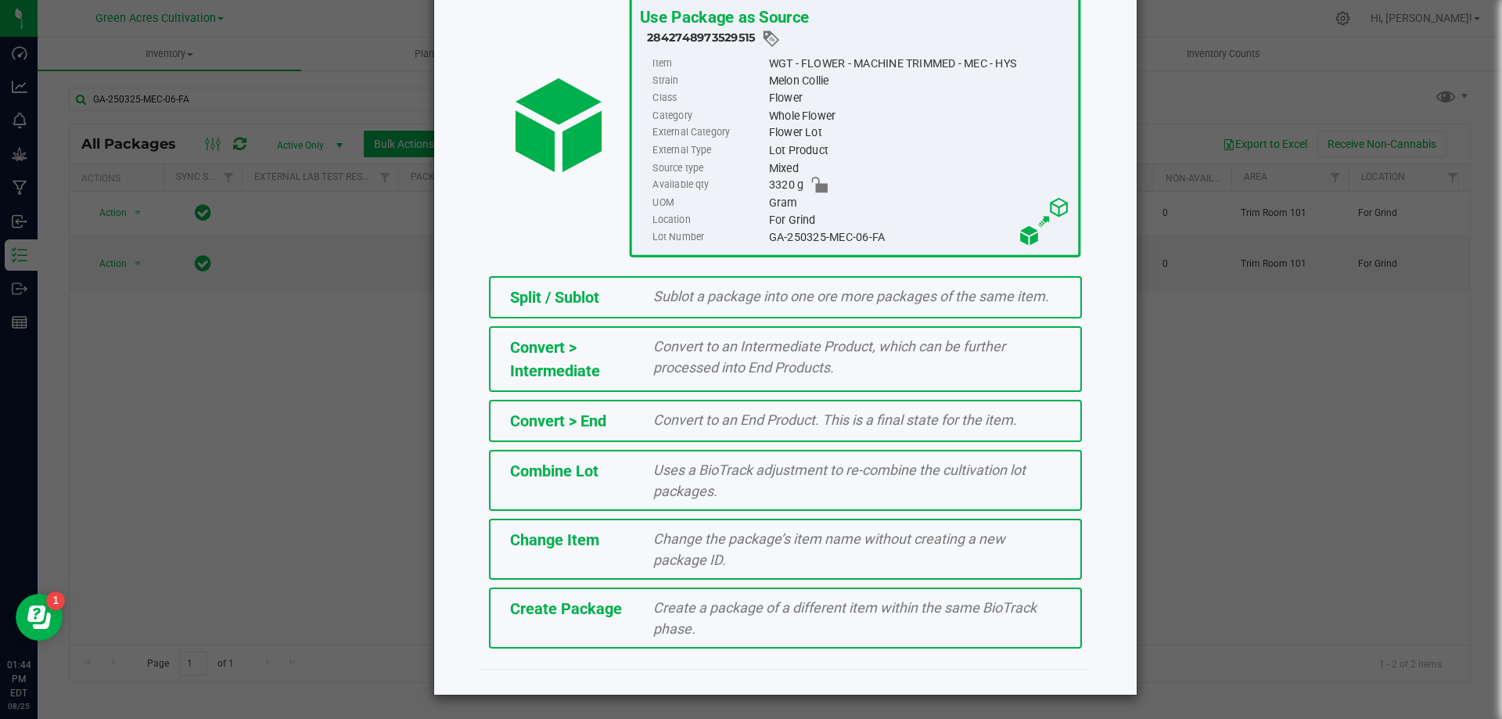
click at [630, 624] on div "Create Package Create a package of a different item within the same BioTrack ph…" at bounding box center [785, 618] width 593 height 61
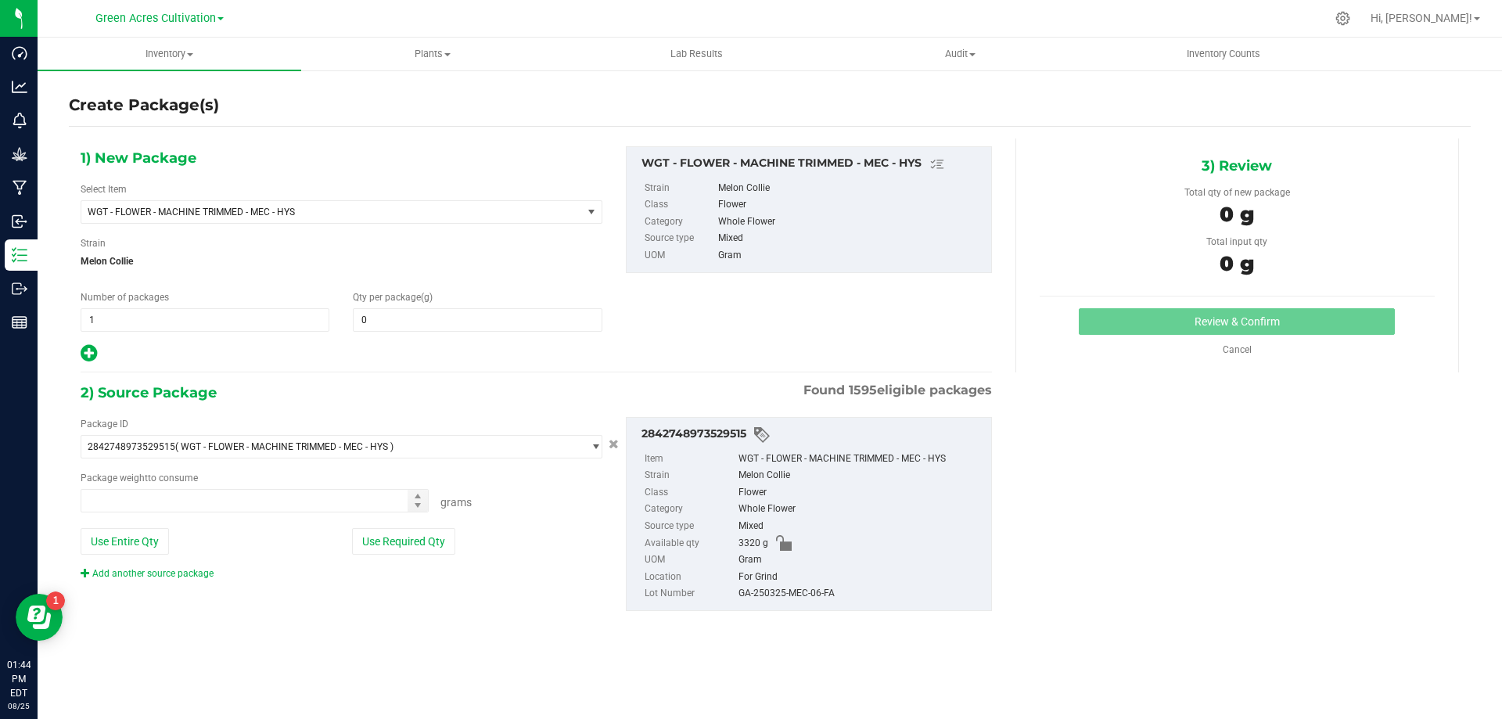
type input "0.0000"
type input "0.0000 g"
click at [432, 220] on span "WGT - FLOWER - MACHINE TRIMMED - MEC - HYS" at bounding box center [331, 212] width 501 height 22
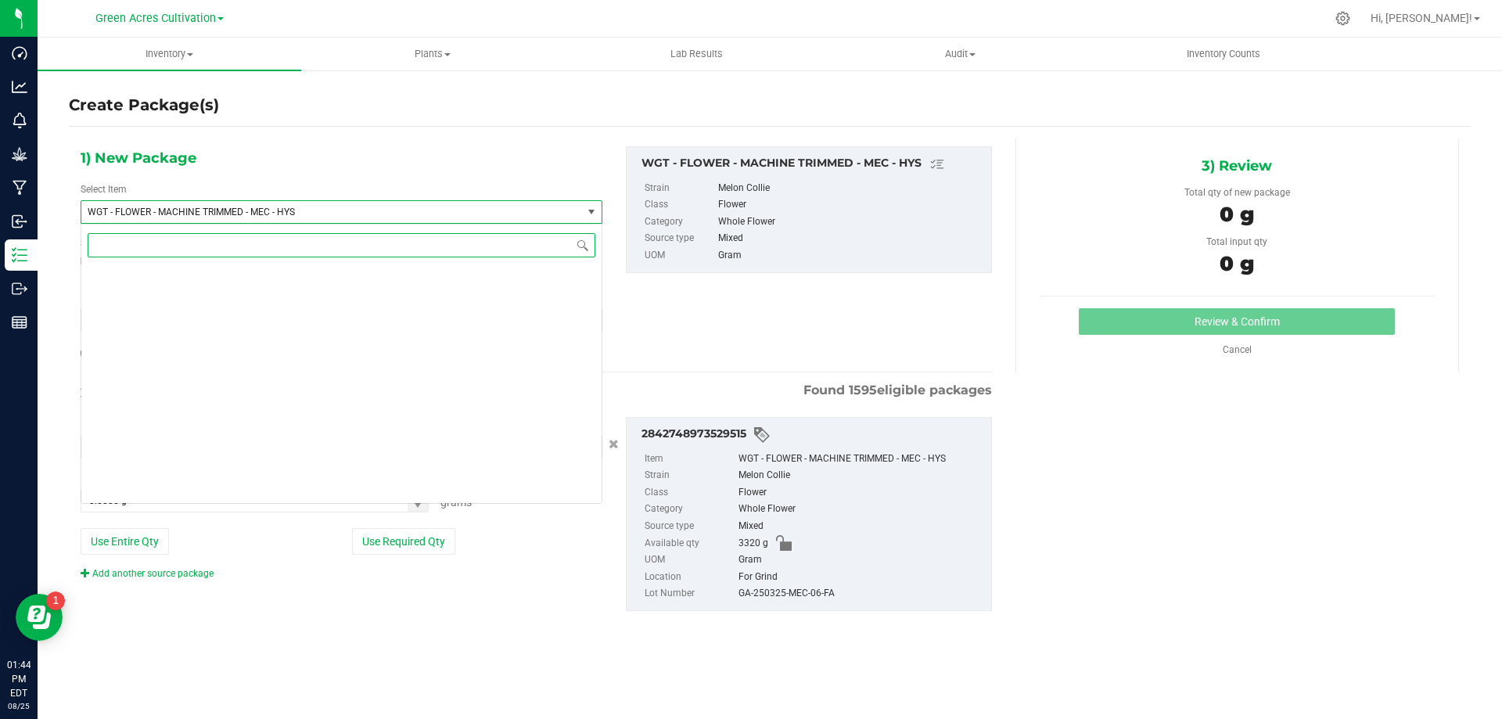
scroll to position [318706, 0]
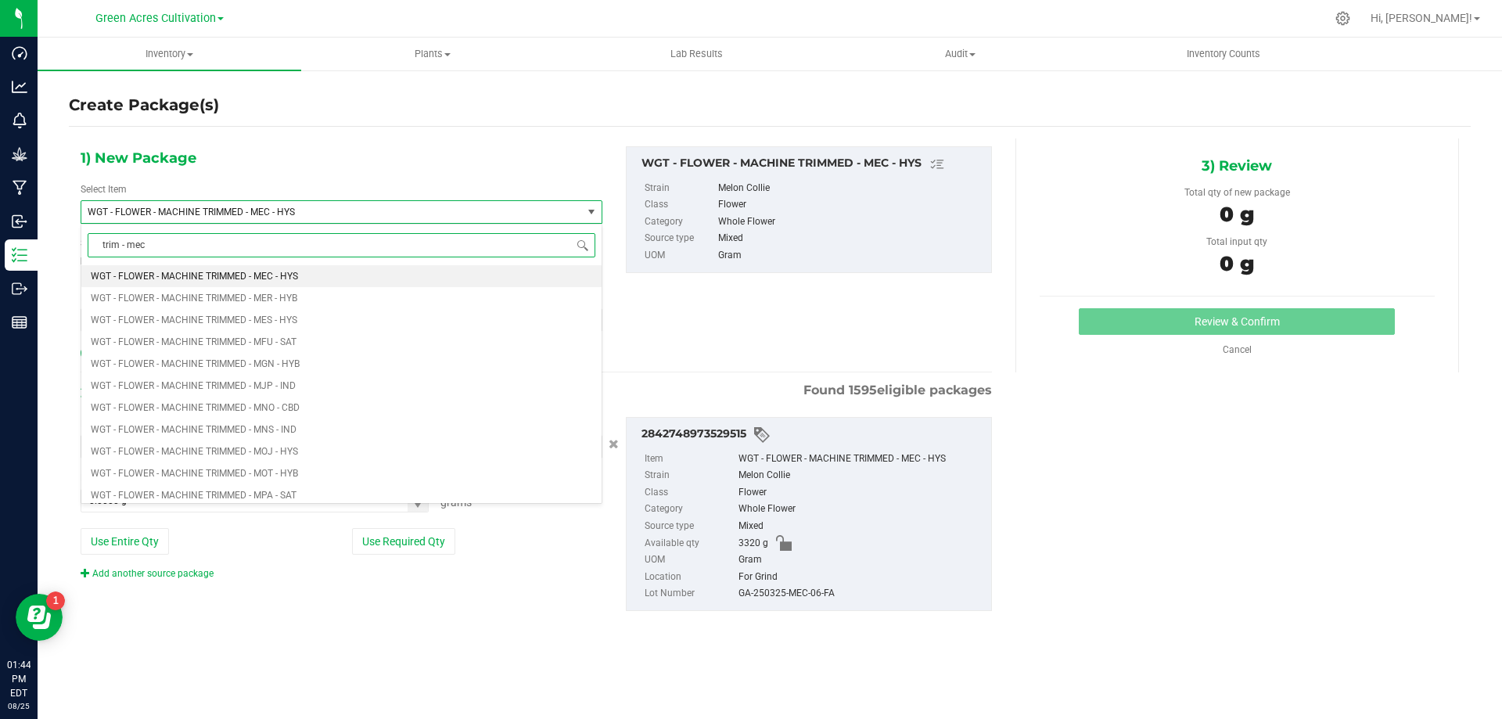
type input "trim - mec"
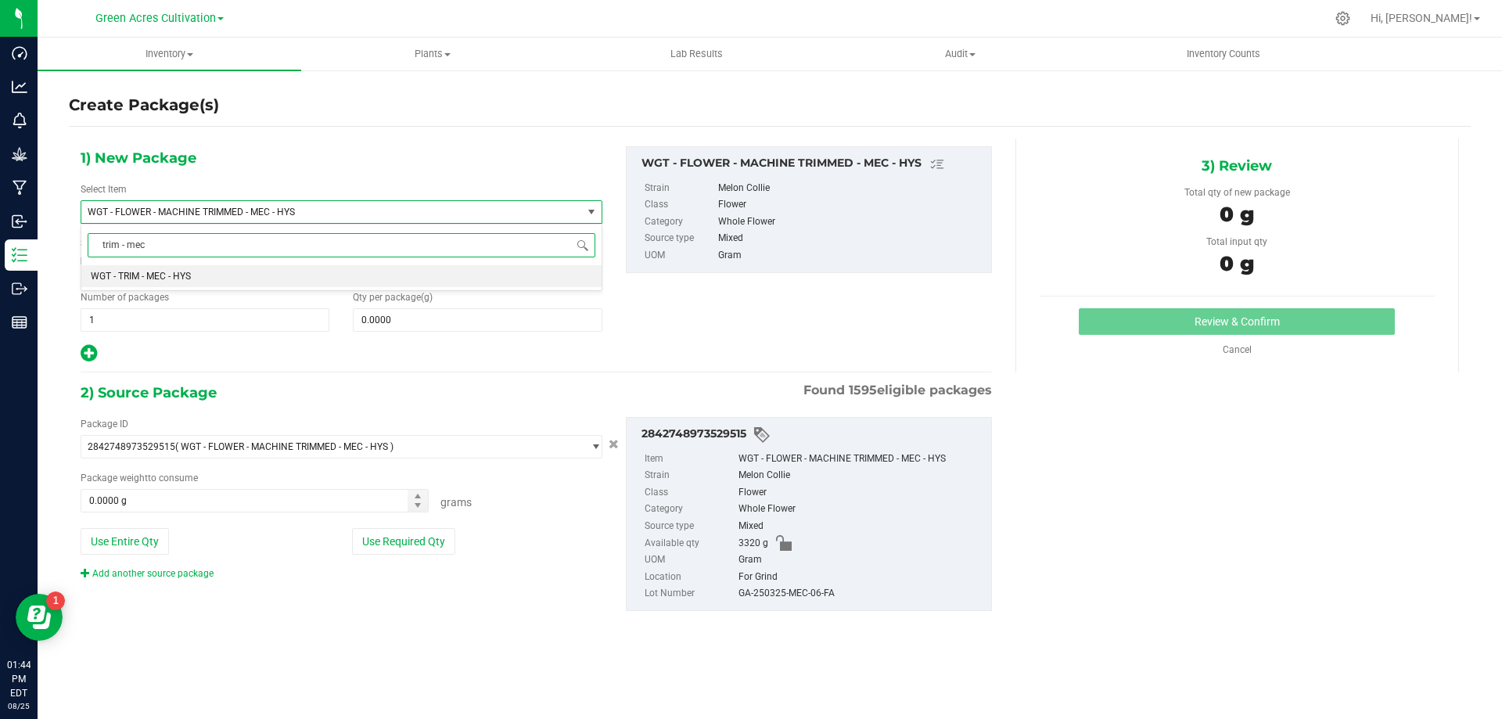
click at [556, 281] on li "WGT - TRIM - MEC - HYS" at bounding box center [341, 276] width 520 height 22
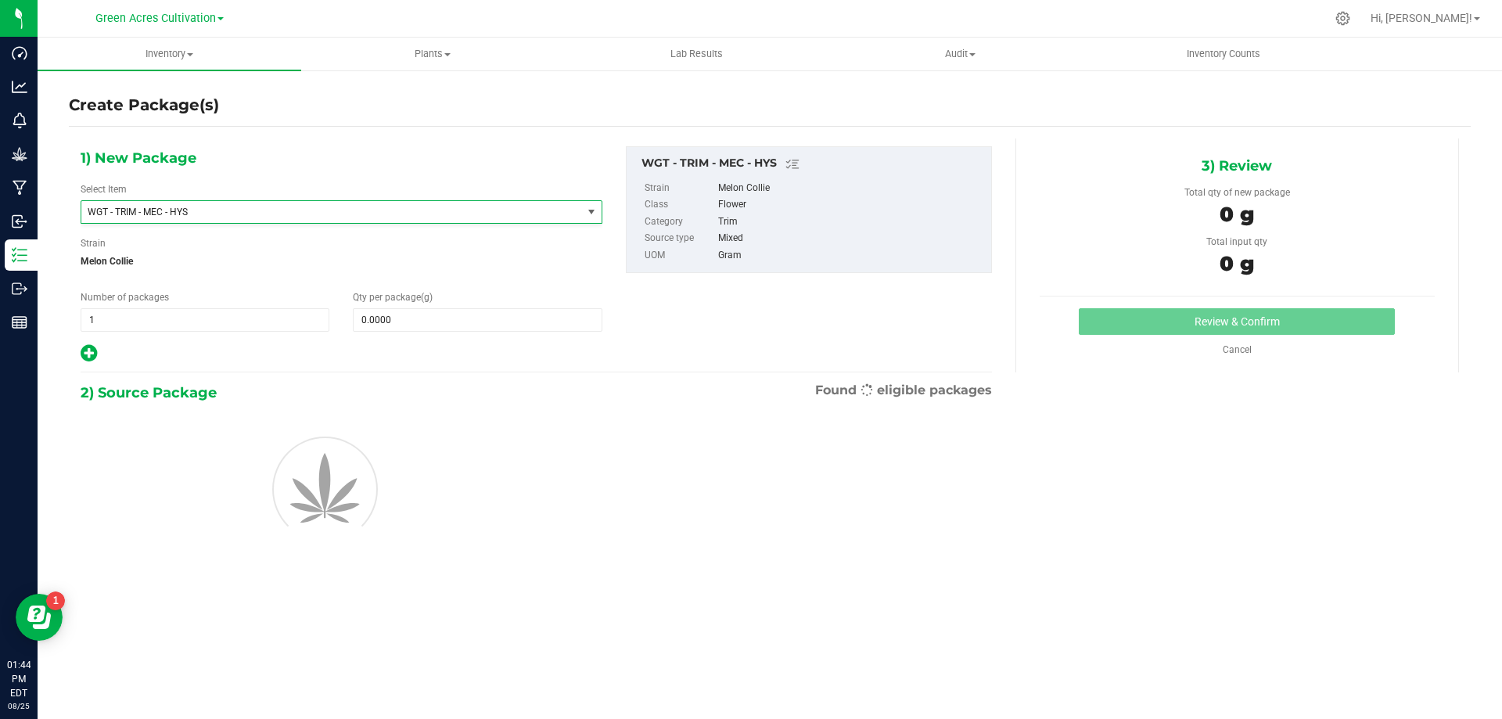
type input "0.0000"
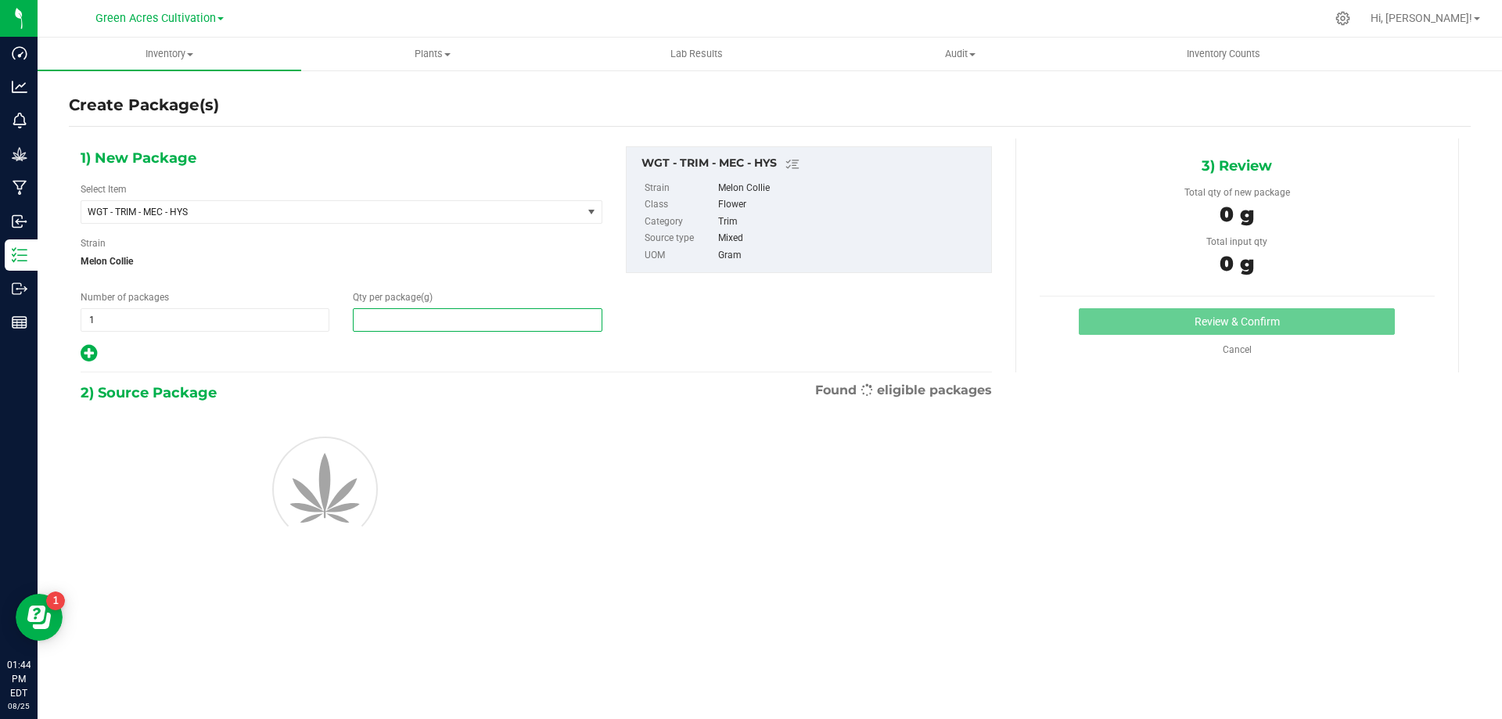
click at [559, 322] on span at bounding box center [477, 319] width 249 height 23
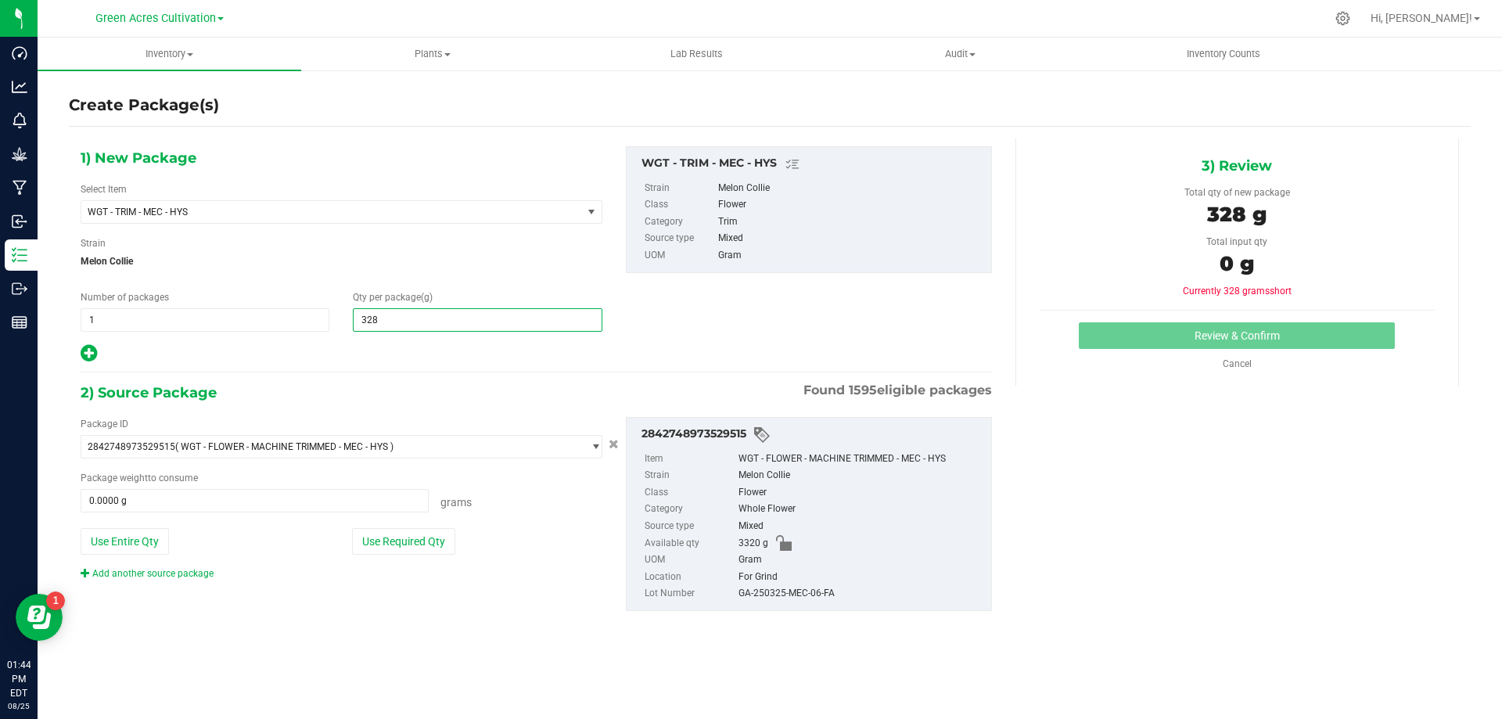
type input "3285"
type input "3,285.0000"
drag, startPoint x: 424, startPoint y: 534, endPoint x: 482, endPoint y: 542, distance: 58.4
click at [425, 535] on button "Use Required Qty" at bounding box center [403, 541] width 103 height 27
type input "3285.0000 g"
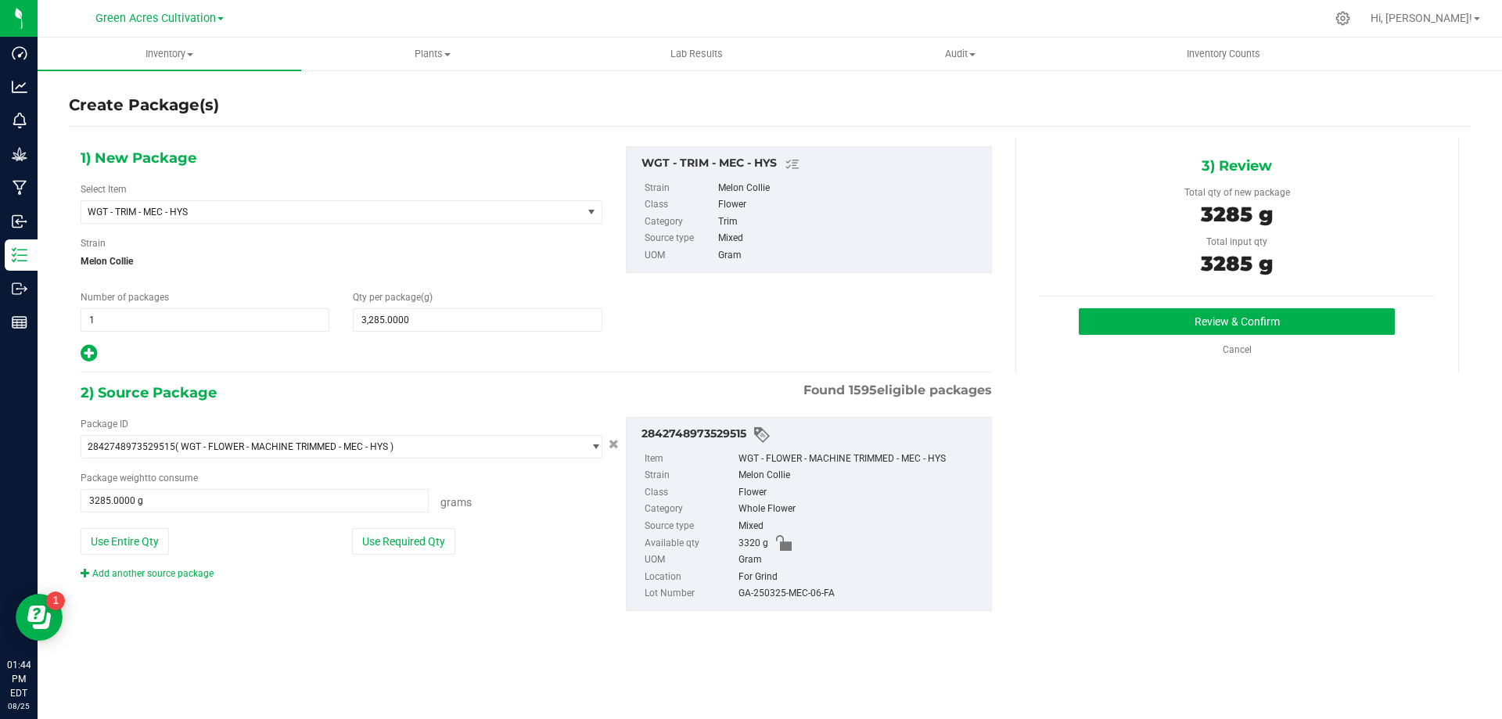
click at [815, 592] on div "GA-250325-MEC-06-FA" at bounding box center [861, 593] width 245 height 17
copy div "GA-250325-MEC-06-FA"
click at [1358, 340] on div "Review & Confirm Cancel" at bounding box center [1237, 332] width 395 height 49
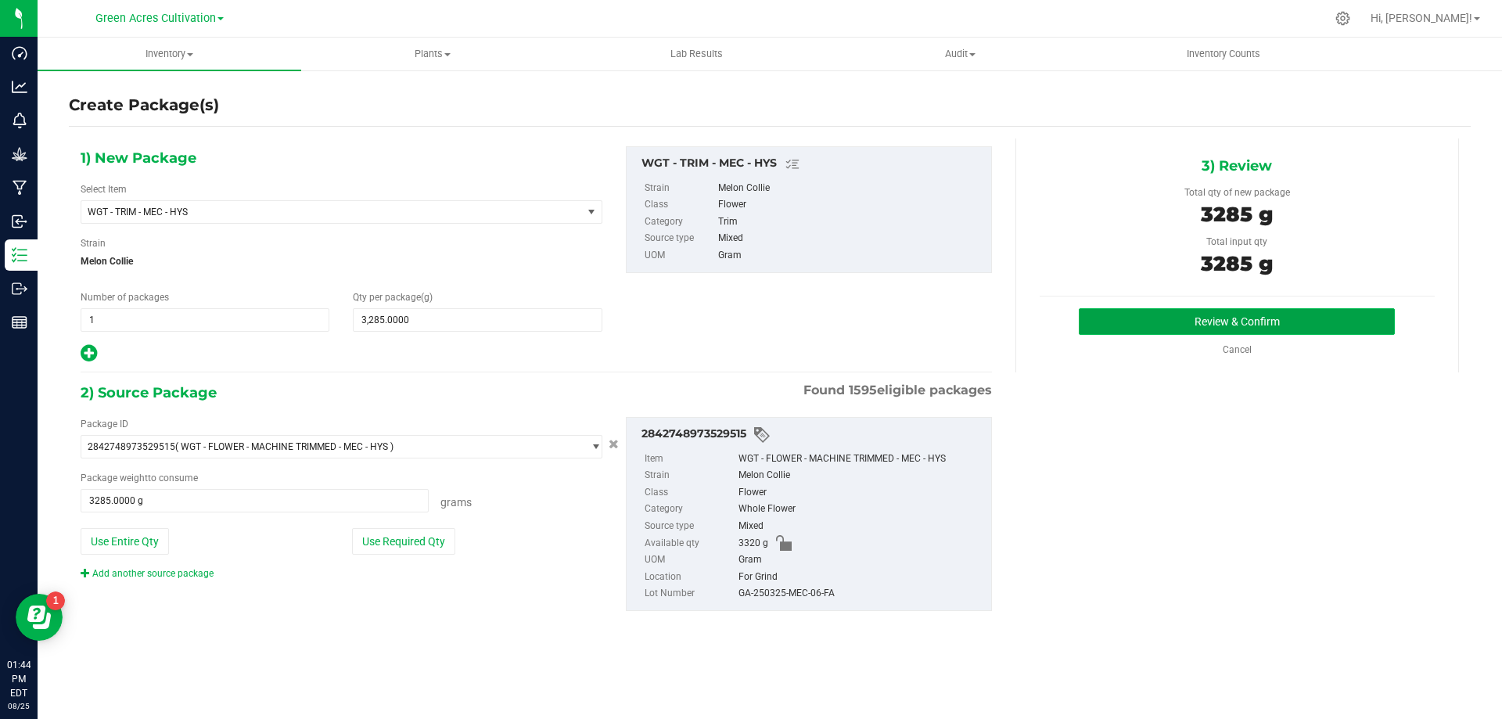
click at [1355, 333] on button "Review & Confirm" at bounding box center [1237, 321] width 316 height 27
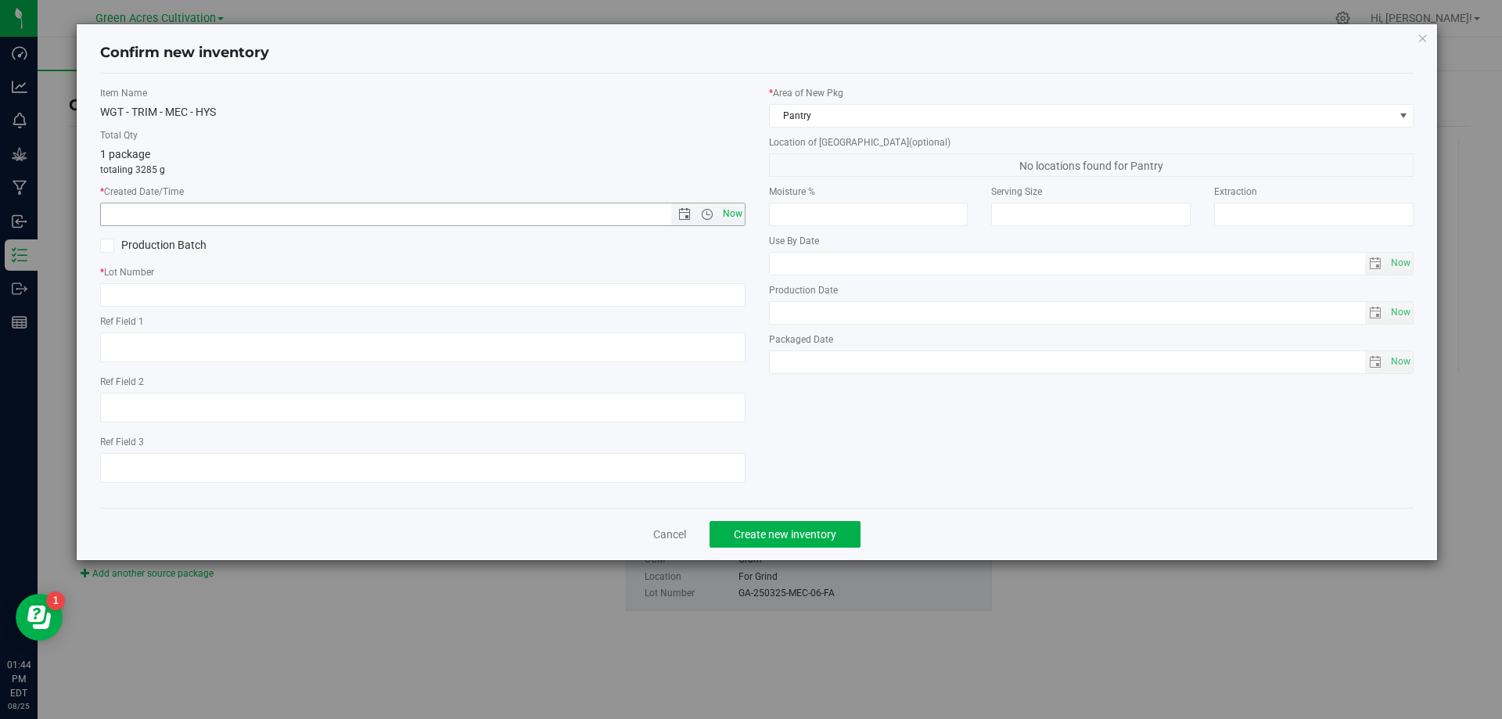
click at [743, 215] on span "Now" at bounding box center [732, 214] width 27 height 23
type input "[DATE] 1:44 PM"
click at [723, 297] on input "text" at bounding box center [423, 294] width 646 height 23
paste input "GA-250325-MEC-06-FA"
type input "GA-250325-MEC-06-TB"
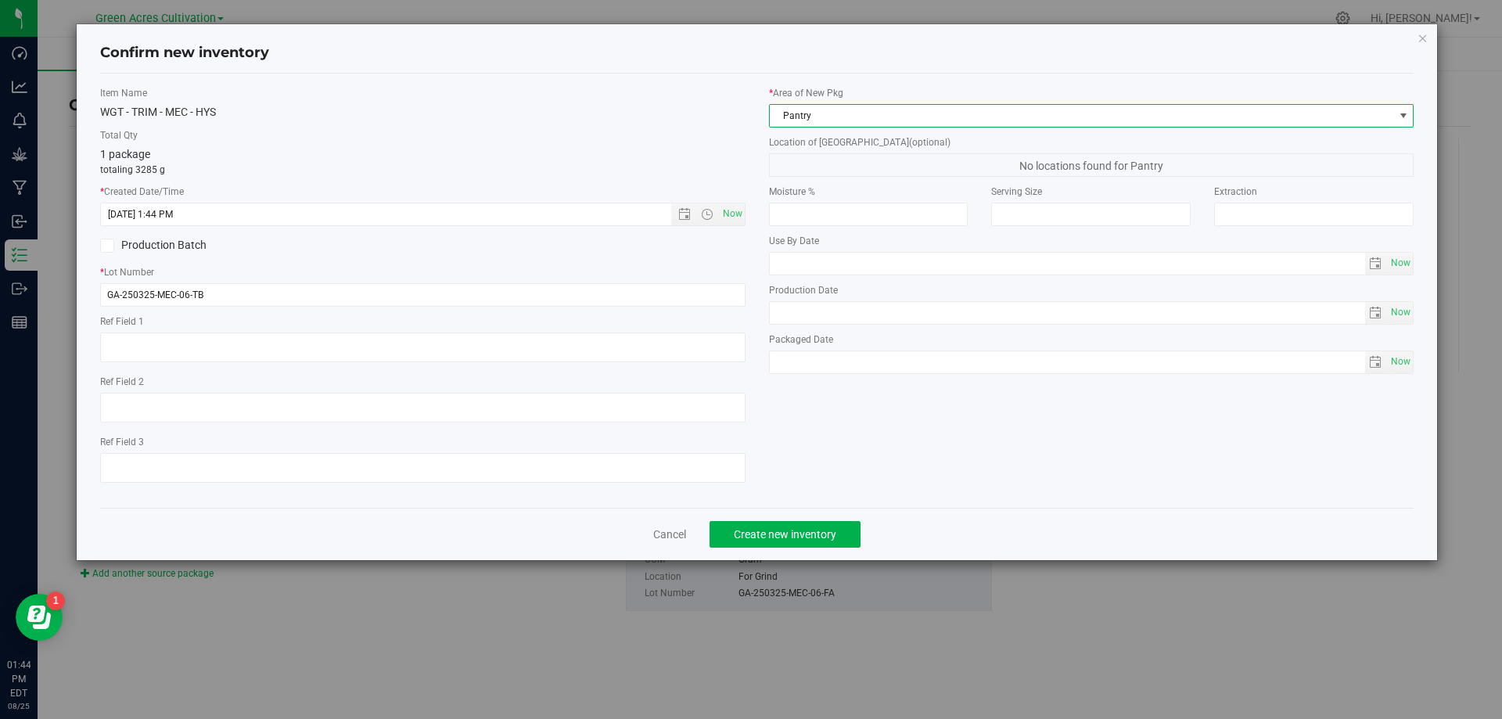
click at [961, 122] on span "Pantry" at bounding box center [1082, 116] width 624 height 22
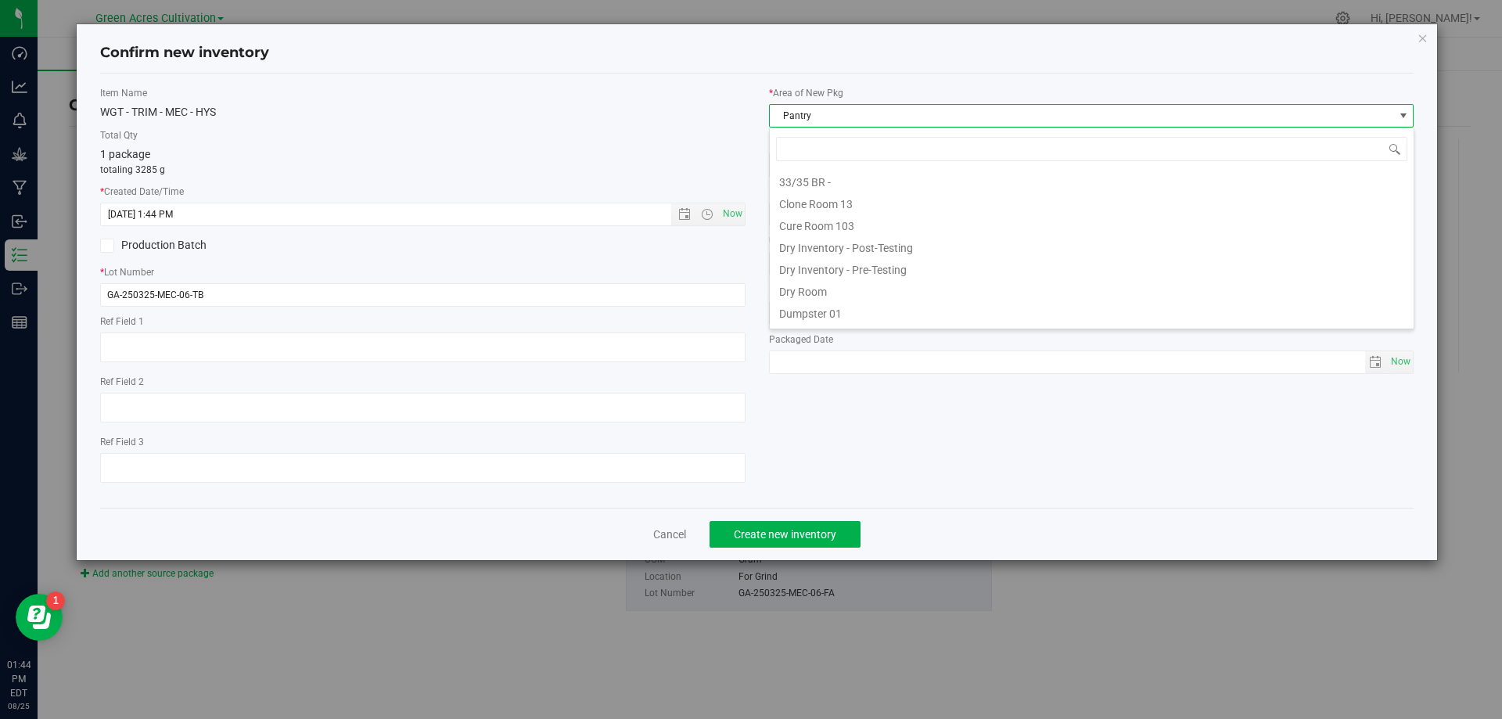
scroll to position [23, 646]
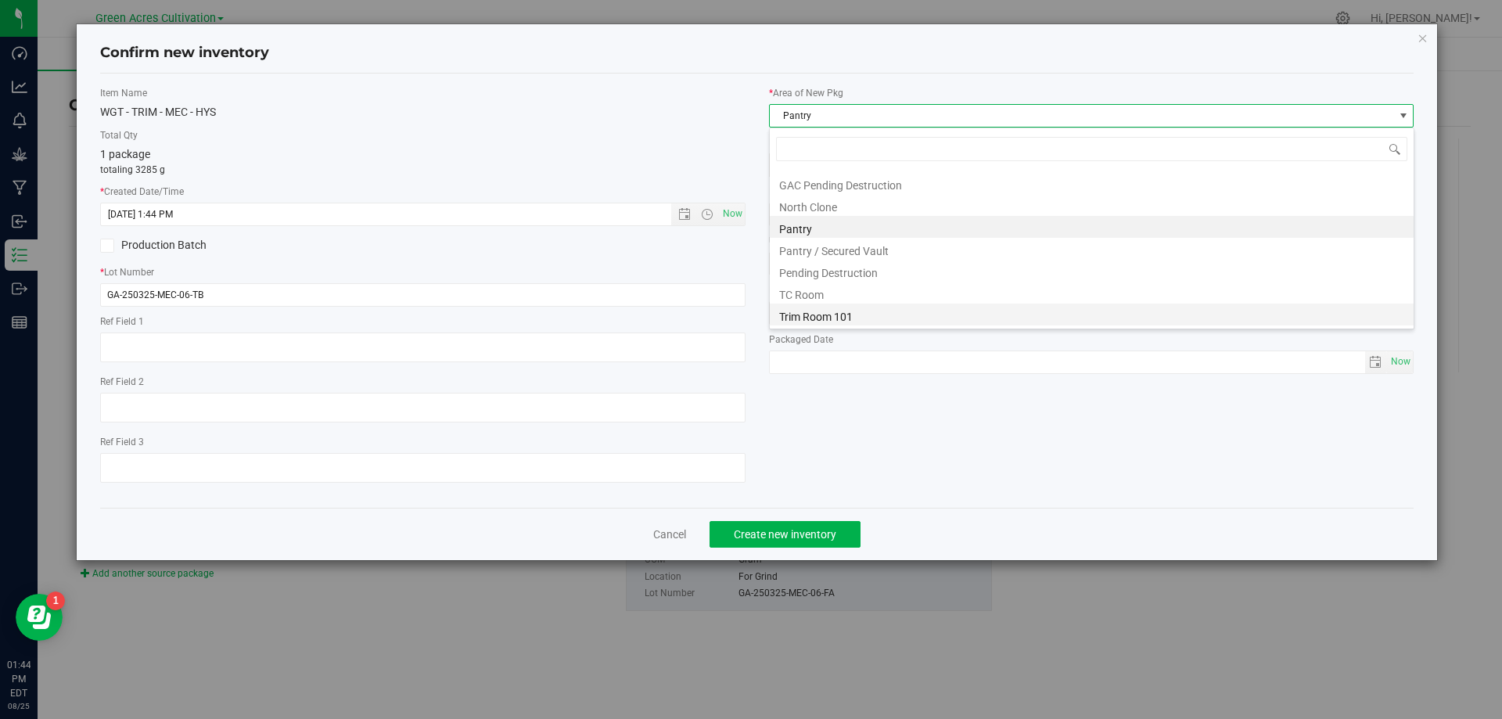
click at [867, 316] on li "Trim Room 101" at bounding box center [1092, 315] width 644 height 22
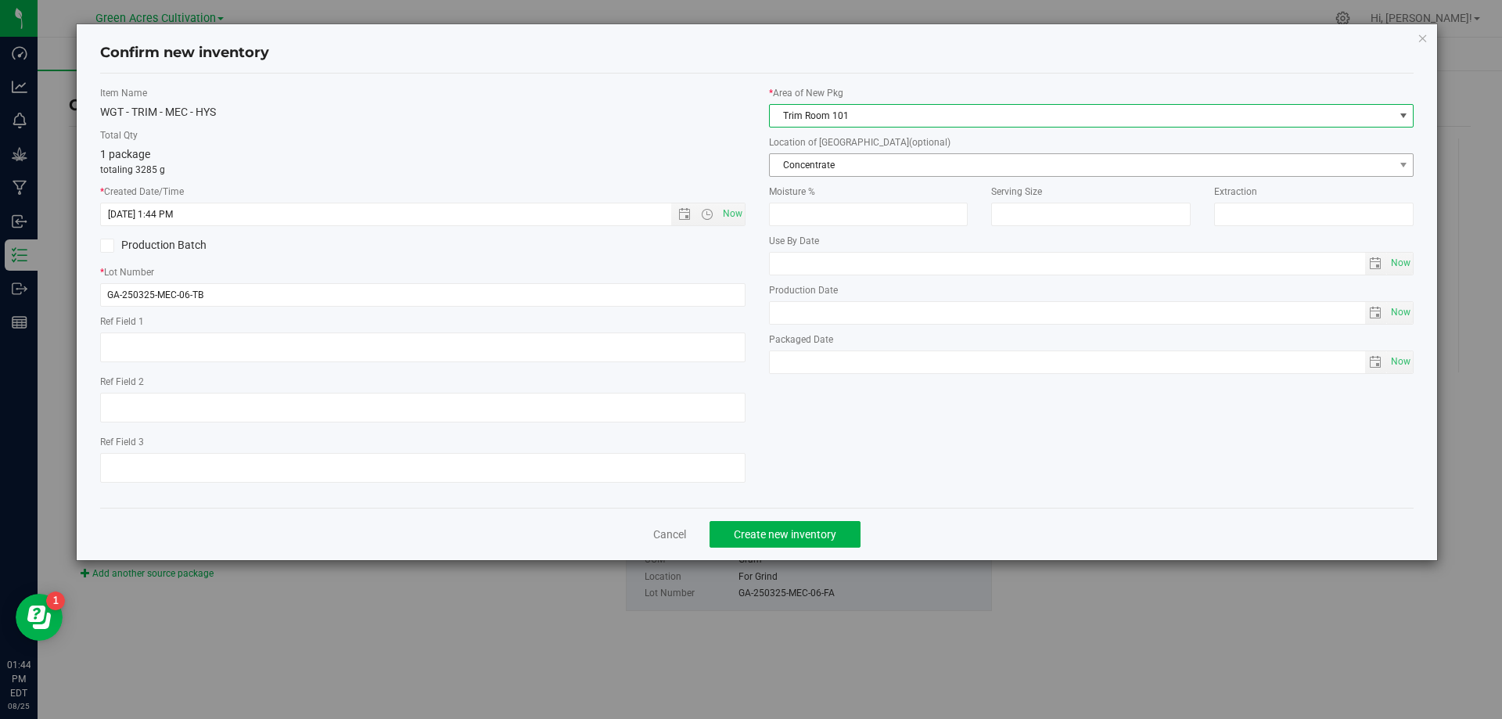
click at [879, 181] on div "* Area of [GEOGRAPHIC_DATA] Trim Room 101 Location of [GEOGRAPHIC_DATA] (option…" at bounding box center [1091, 234] width 669 height 296
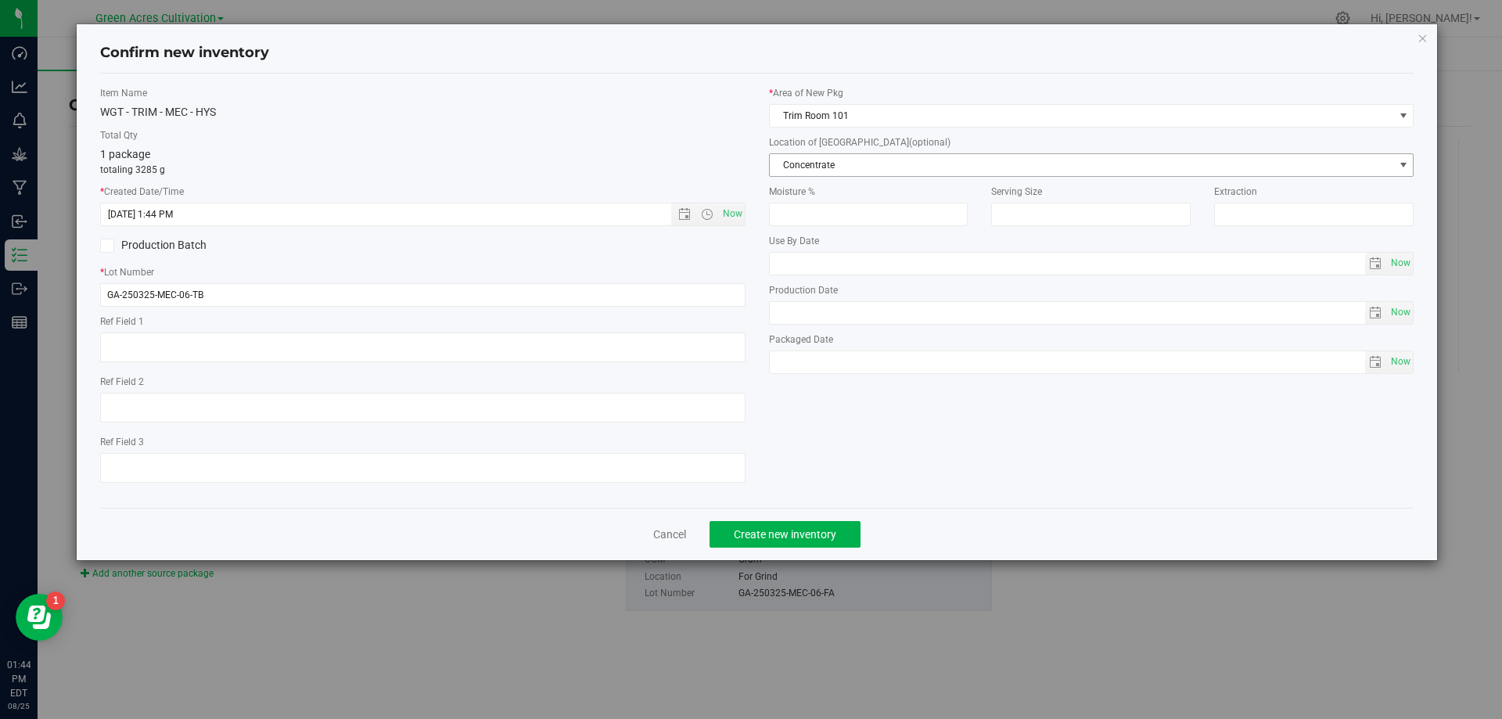
click at [884, 165] on span "Concentrate" at bounding box center [1082, 165] width 624 height 22
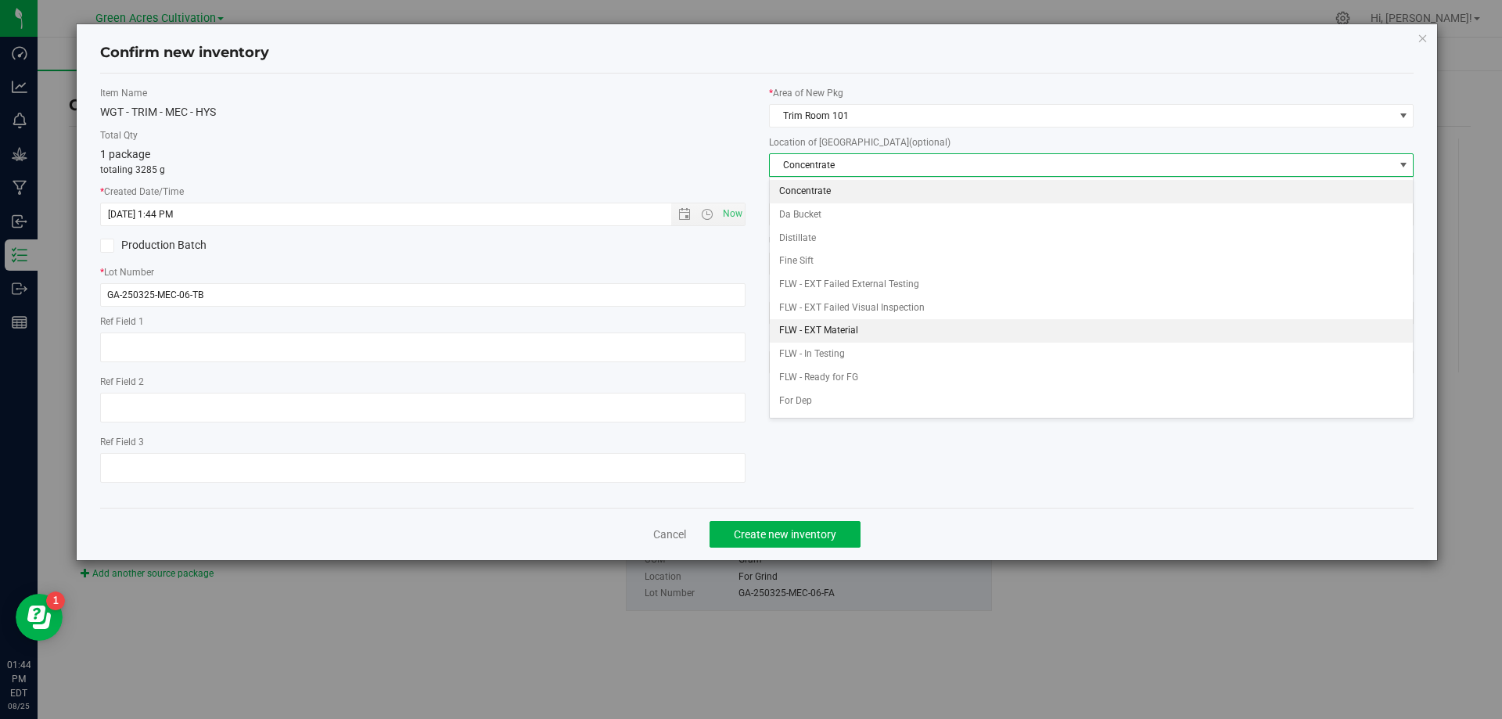
click at [859, 334] on li "FLW - EXT Material" at bounding box center [1092, 330] width 644 height 23
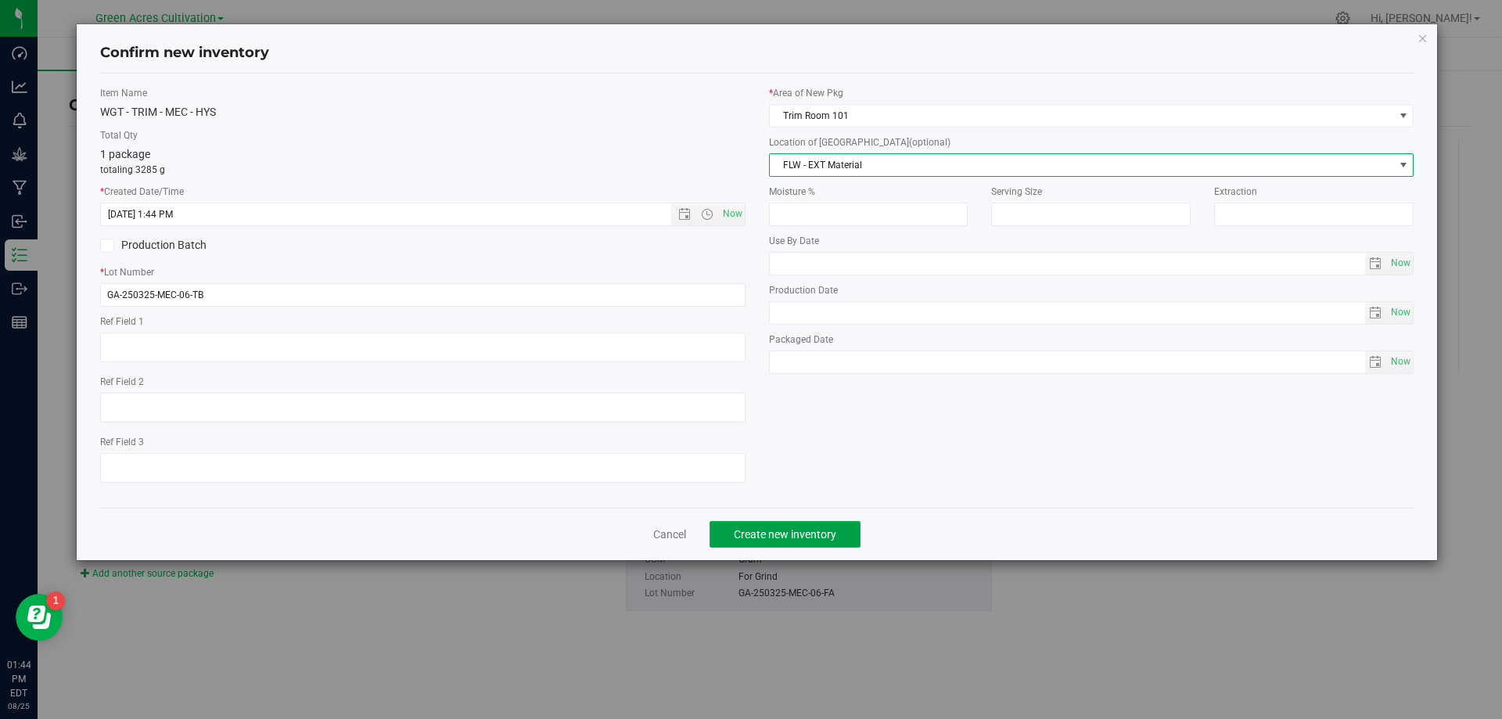
click at [793, 542] on button "Create new inventory" at bounding box center [785, 534] width 151 height 27
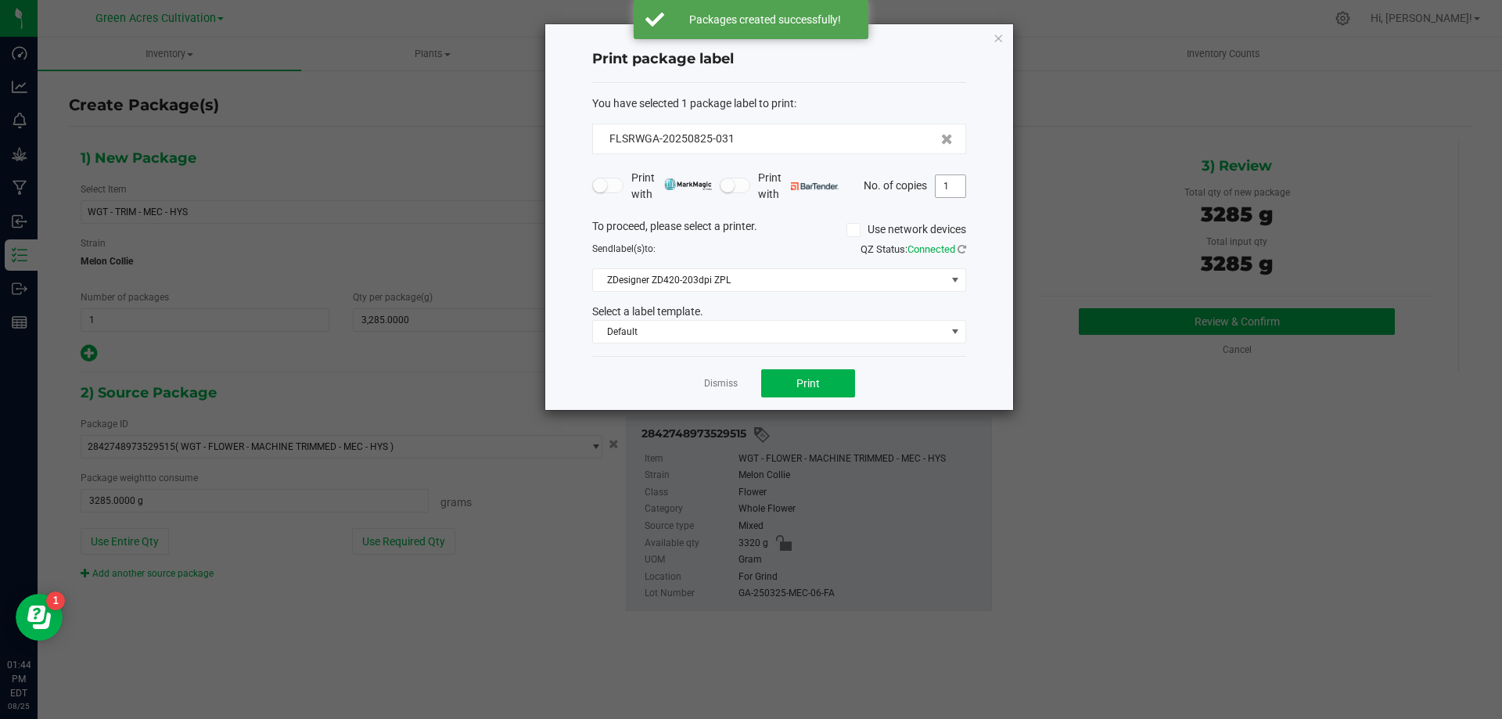
click at [944, 193] on input "1" at bounding box center [951, 186] width 30 height 22
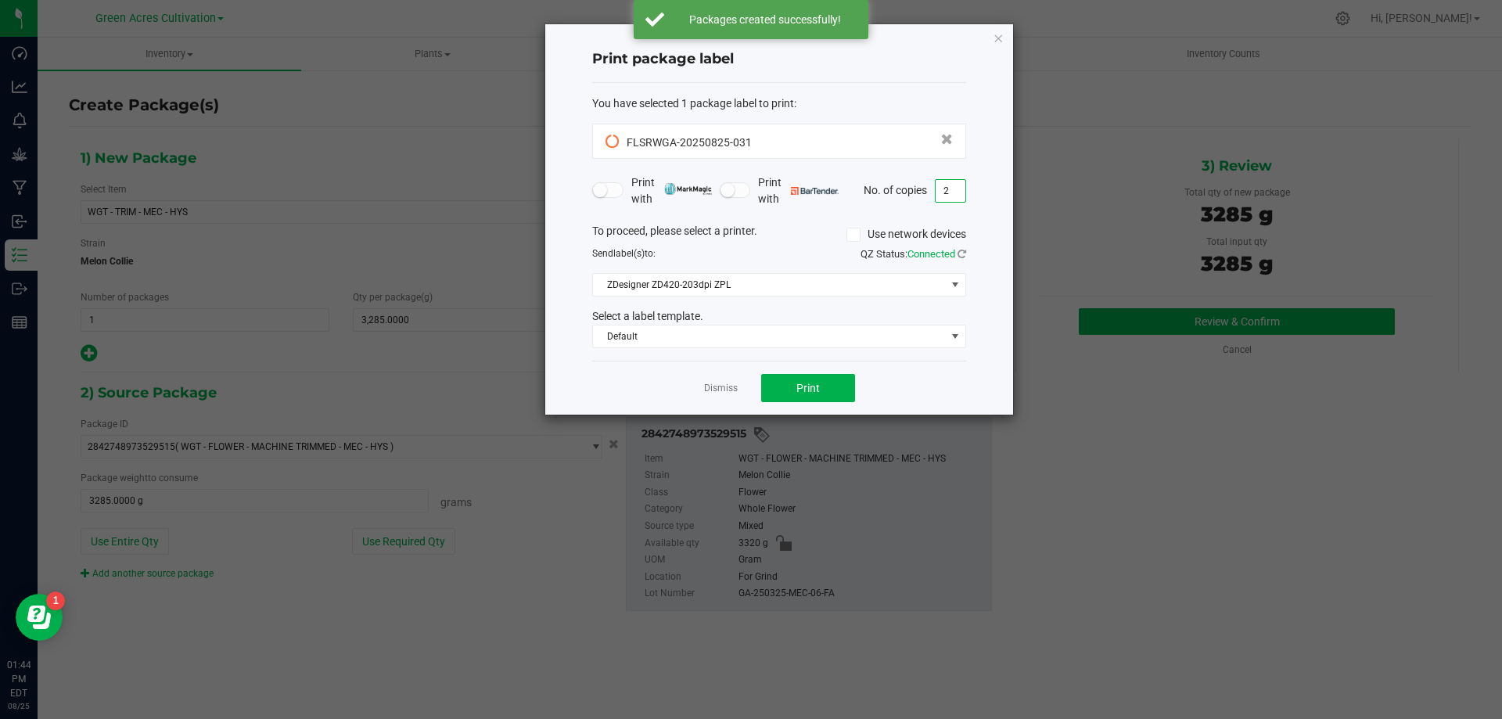
type input "2"
click at [787, 404] on div "Dismiss Print" at bounding box center [779, 388] width 374 height 54
click at [795, 360] on div "You have selected 1 package label to print : FLSRWGA-20250825-031 Print with Pr…" at bounding box center [779, 222] width 374 height 279
click at [795, 405] on div "Dismiss Print" at bounding box center [779, 388] width 374 height 54
click at [793, 385] on button "Print" at bounding box center [808, 388] width 94 height 28
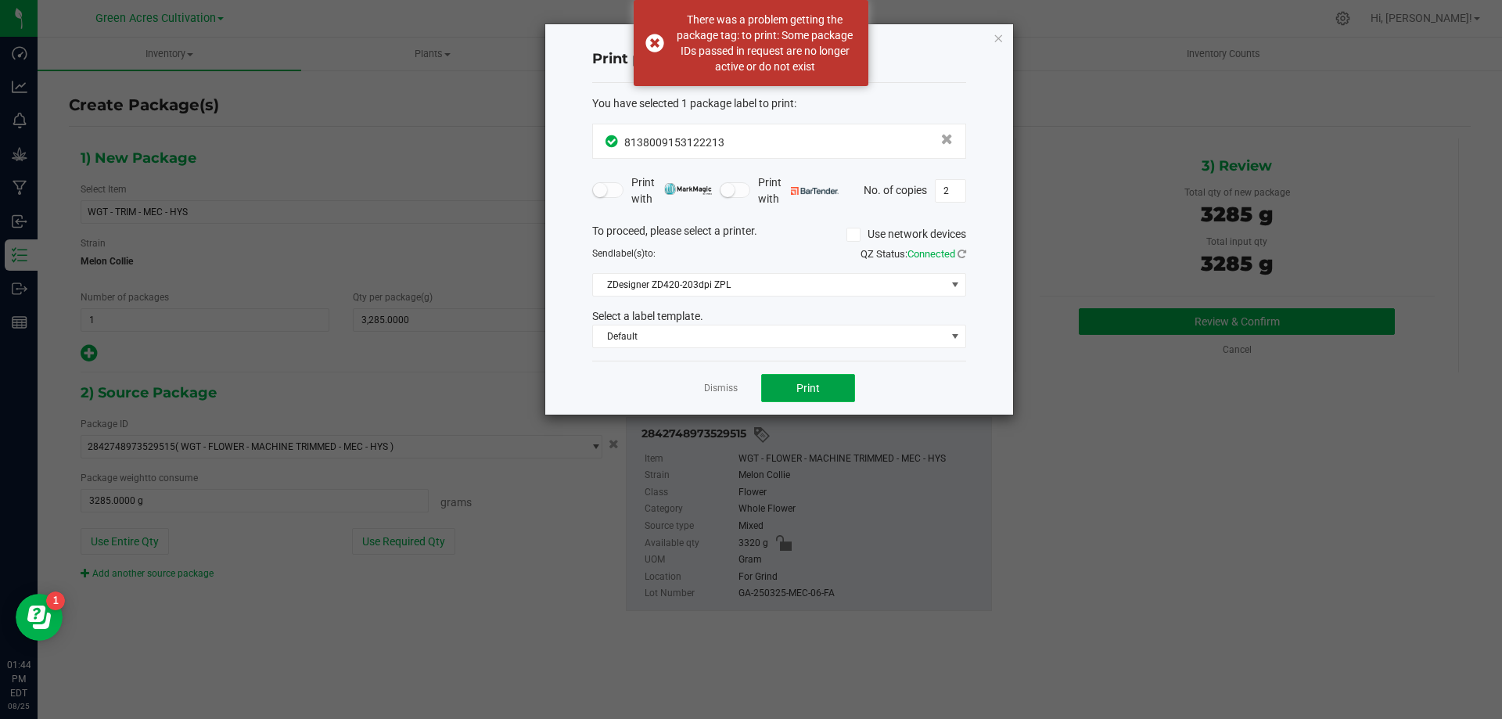
click at [790, 400] on button "Print" at bounding box center [808, 388] width 94 height 28
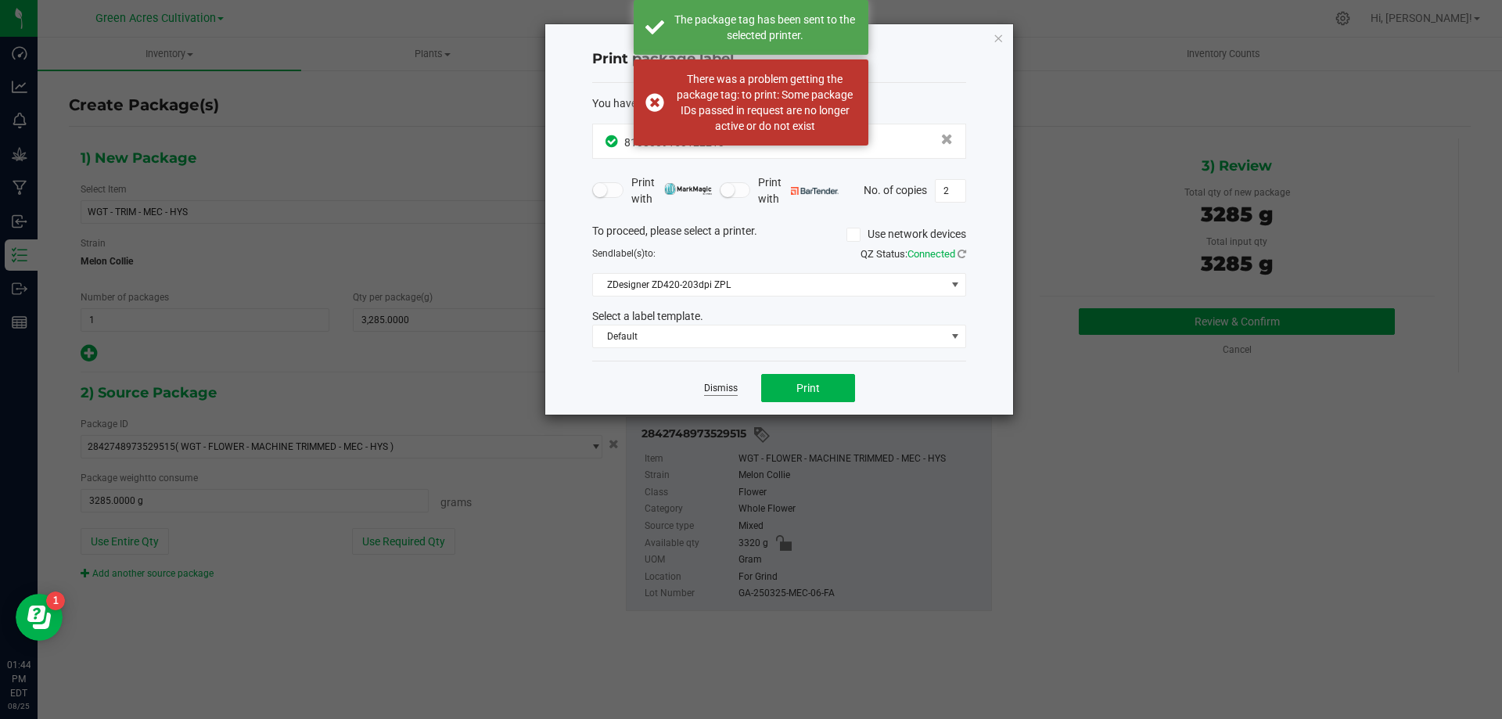
click at [727, 387] on link "Dismiss" at bounding box center [721, 388] width 34 height 13
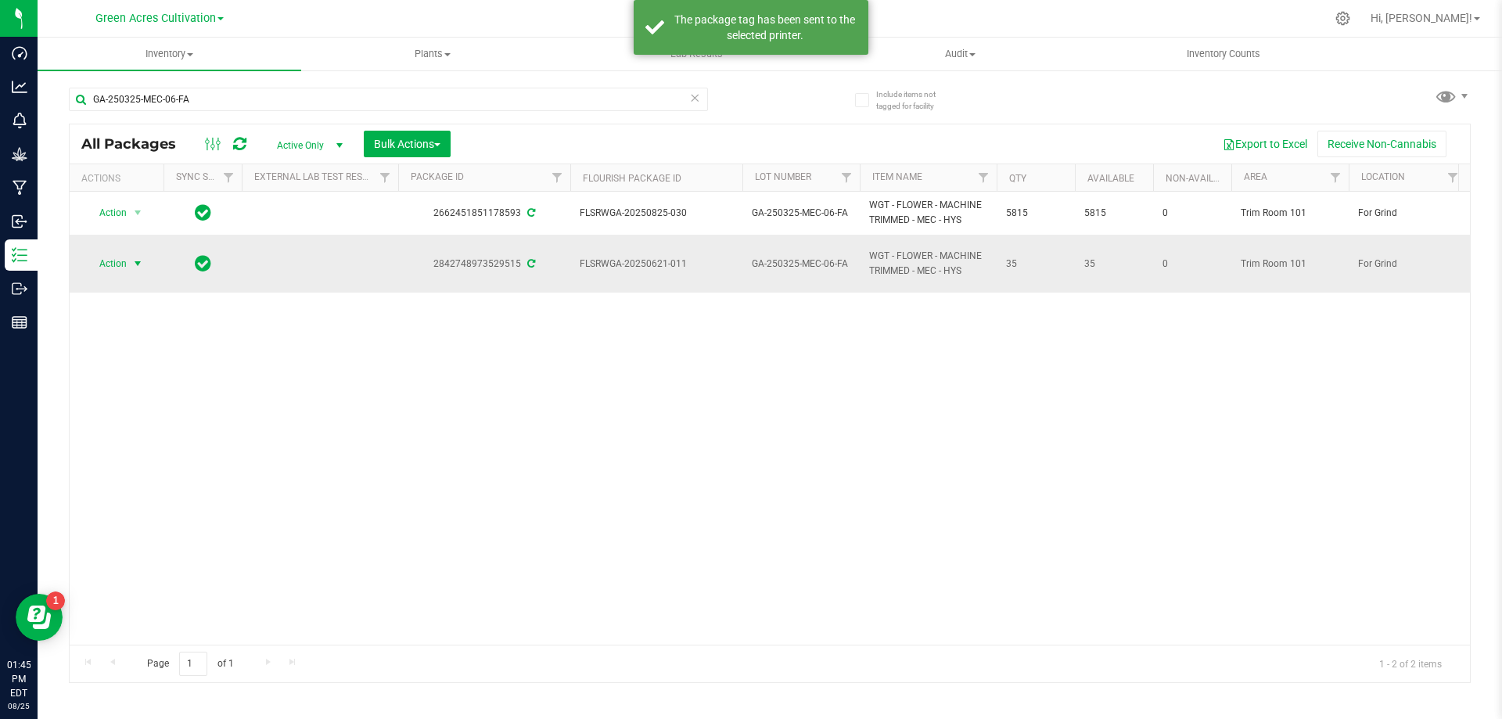
click at [142, 266] on span "select" at bounding box center [137, 263] width 13 height 13
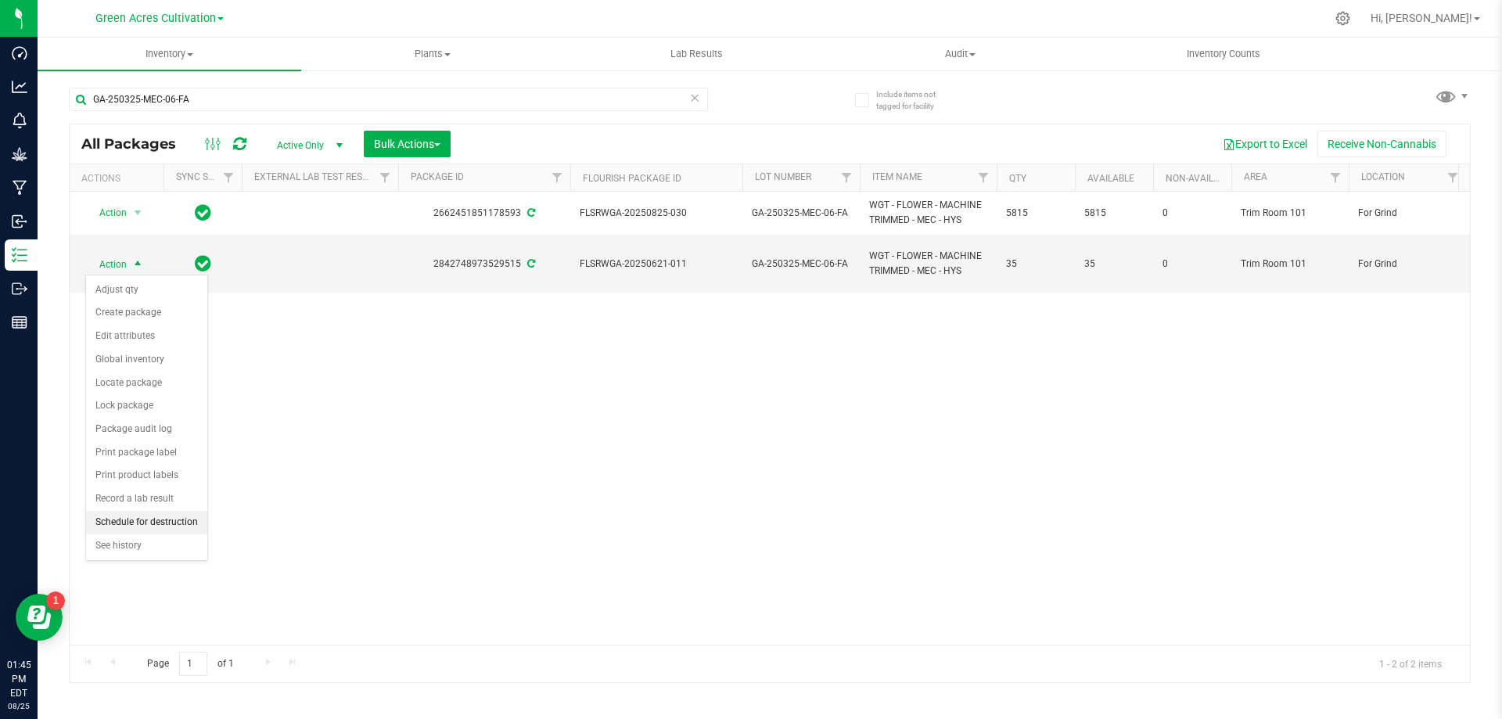
click at [143, 521] on li "Schedule for destruction" at bounding box center [146, 522] width 121 height 23
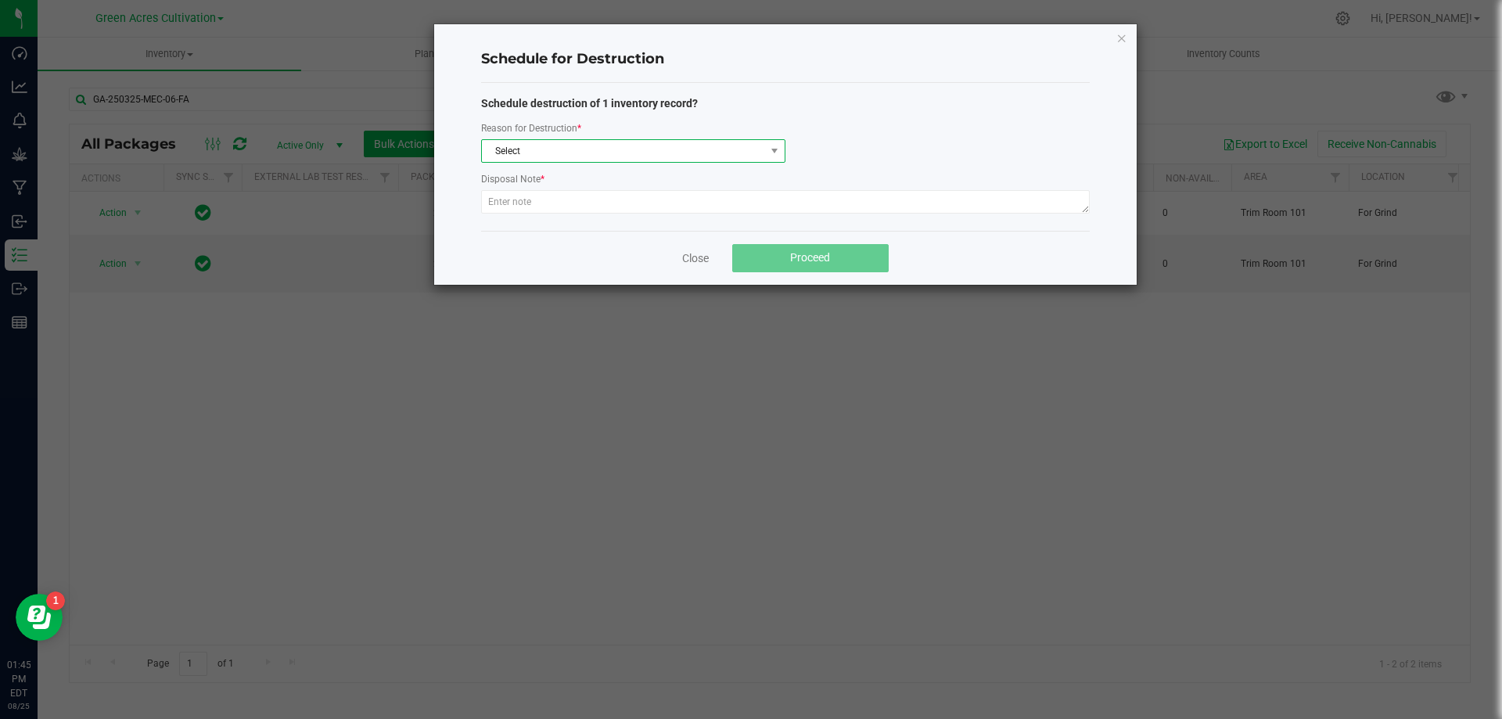
click at [549, 146] on span "Select" at bounding box center [623, 151] width 283 height 22
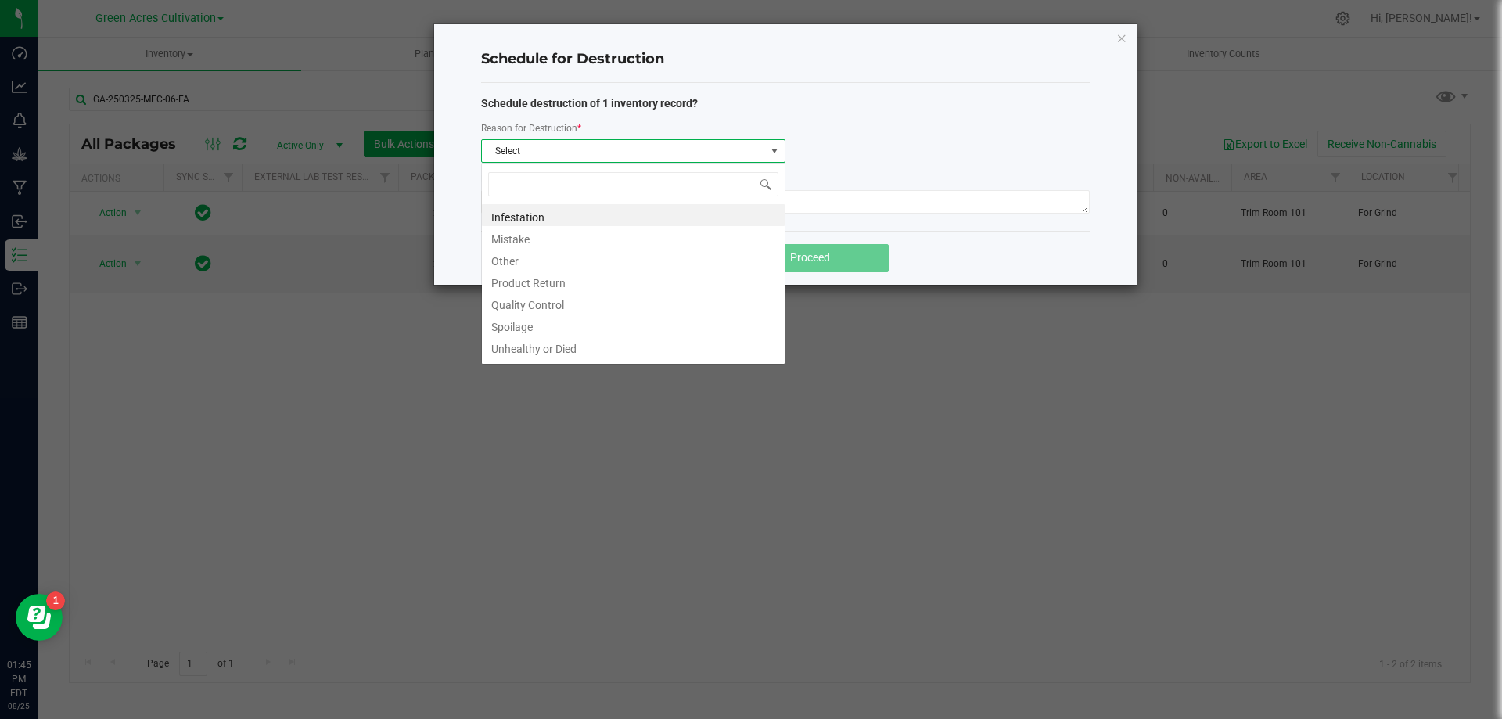
scroll to position [23, 304]
type input "W"
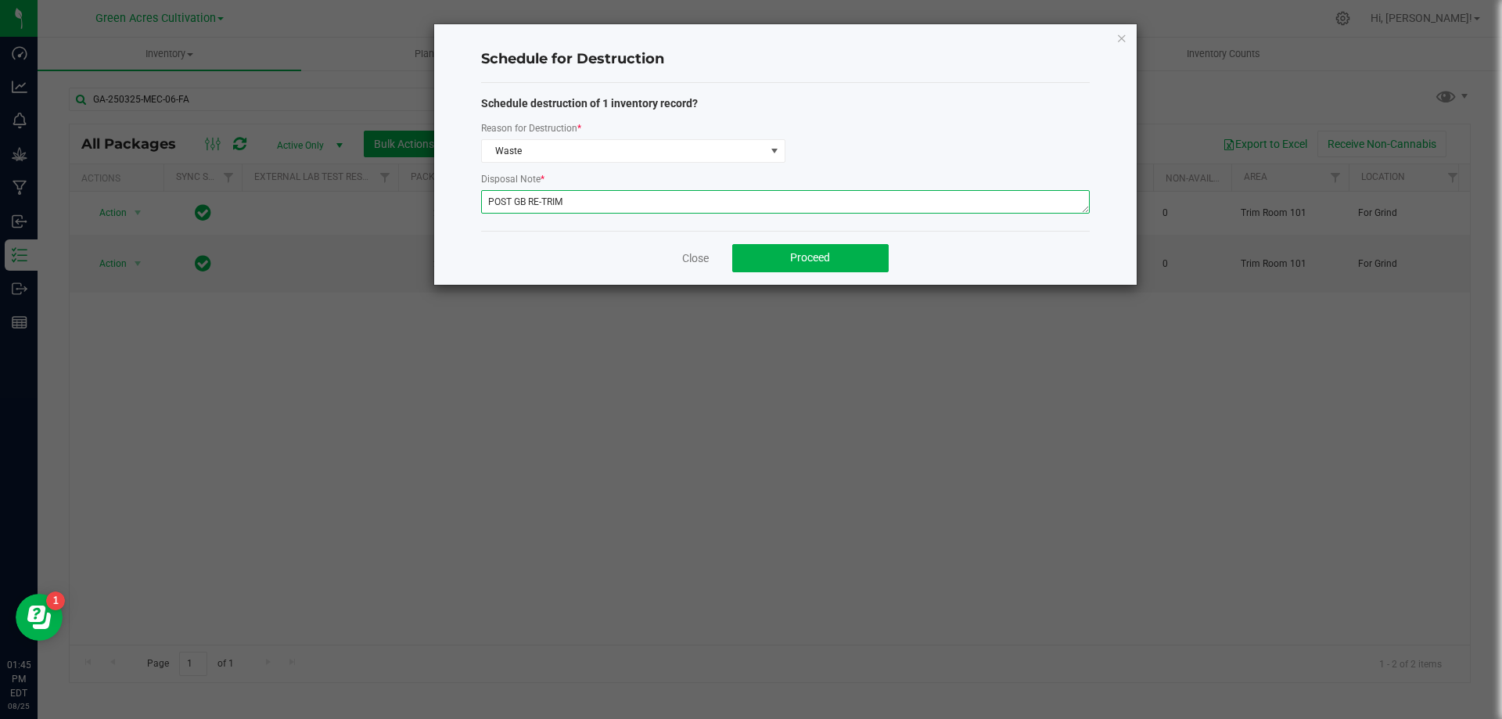
type textarea "POST GB RE-TRIM"
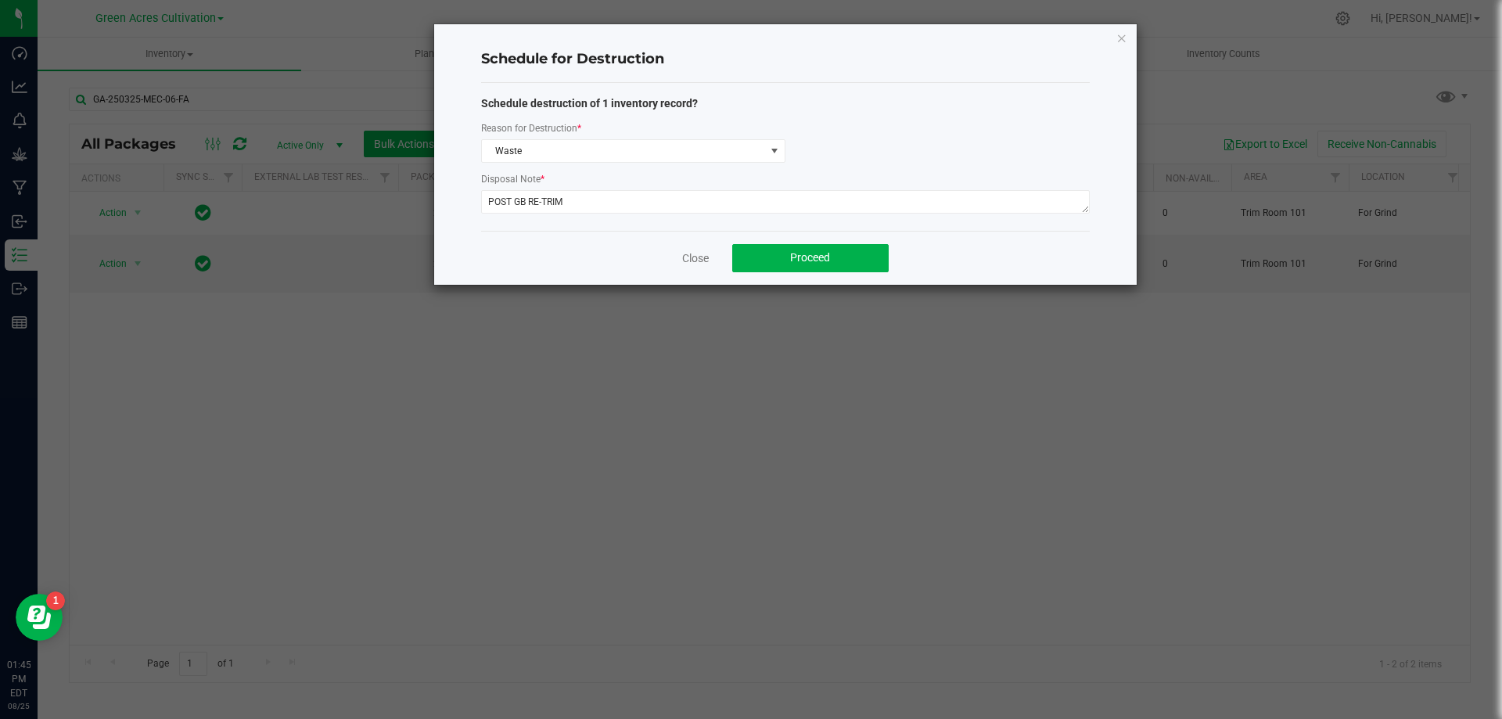
click at [839, 279] on div "Close Proceed" at bounding box center [785, 258] width 609 height 54
click at [843, 269] on button "Proceed" at bounding box center [810, 258] width 157 height 28
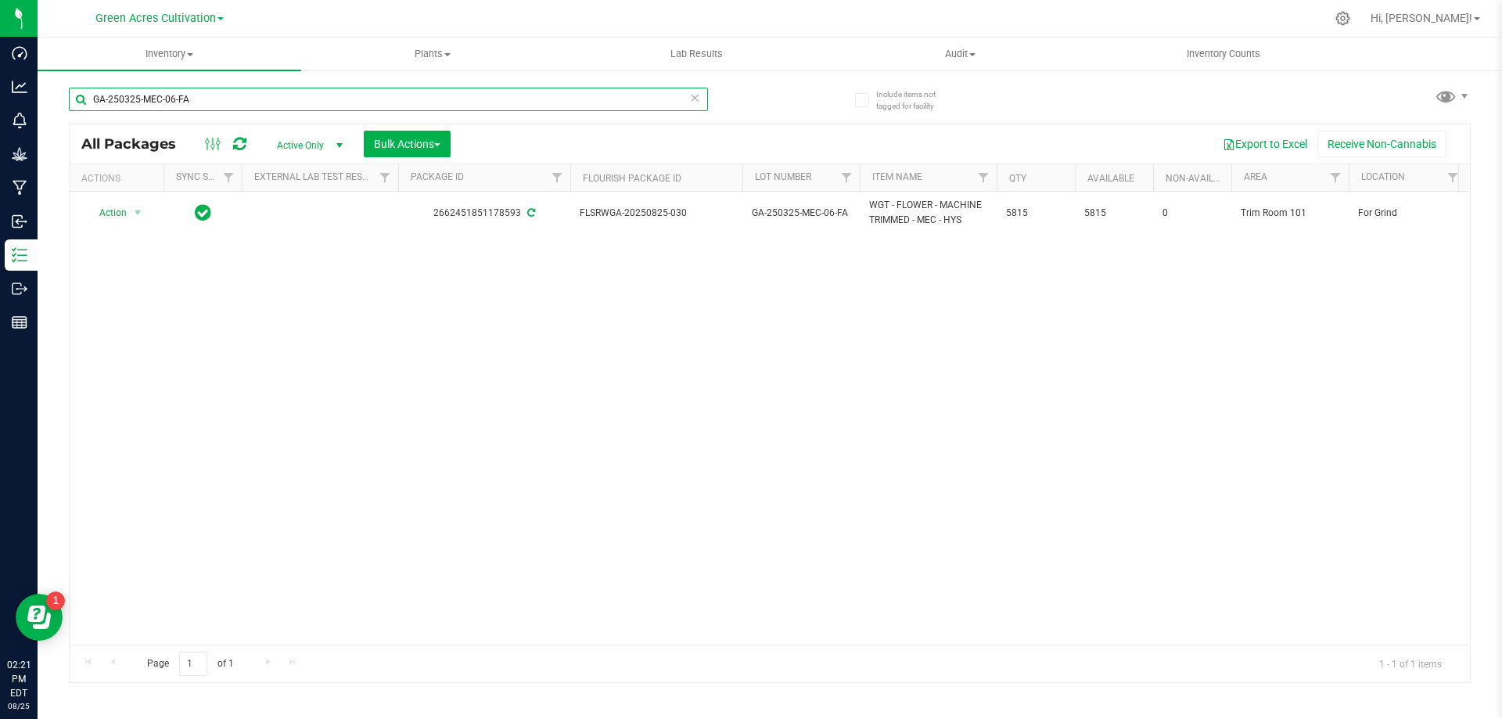
click at [332, 101] on input "GA-250325-MEC-06-FA" at bounding box center [388, 99] width 639 height 23
click at [334, 100] on input "GA-250325-MEC-06-FA" at bounding box center [388, 99] width 639 height 23
paste input "GA-250811-PKT-29-FA"
click at [315, 95] on input "GA-250325-MEC-06-[PERSON_NAME]-250811-PKT-29-FA" at bounding box center [388, 99] width 639 height 23
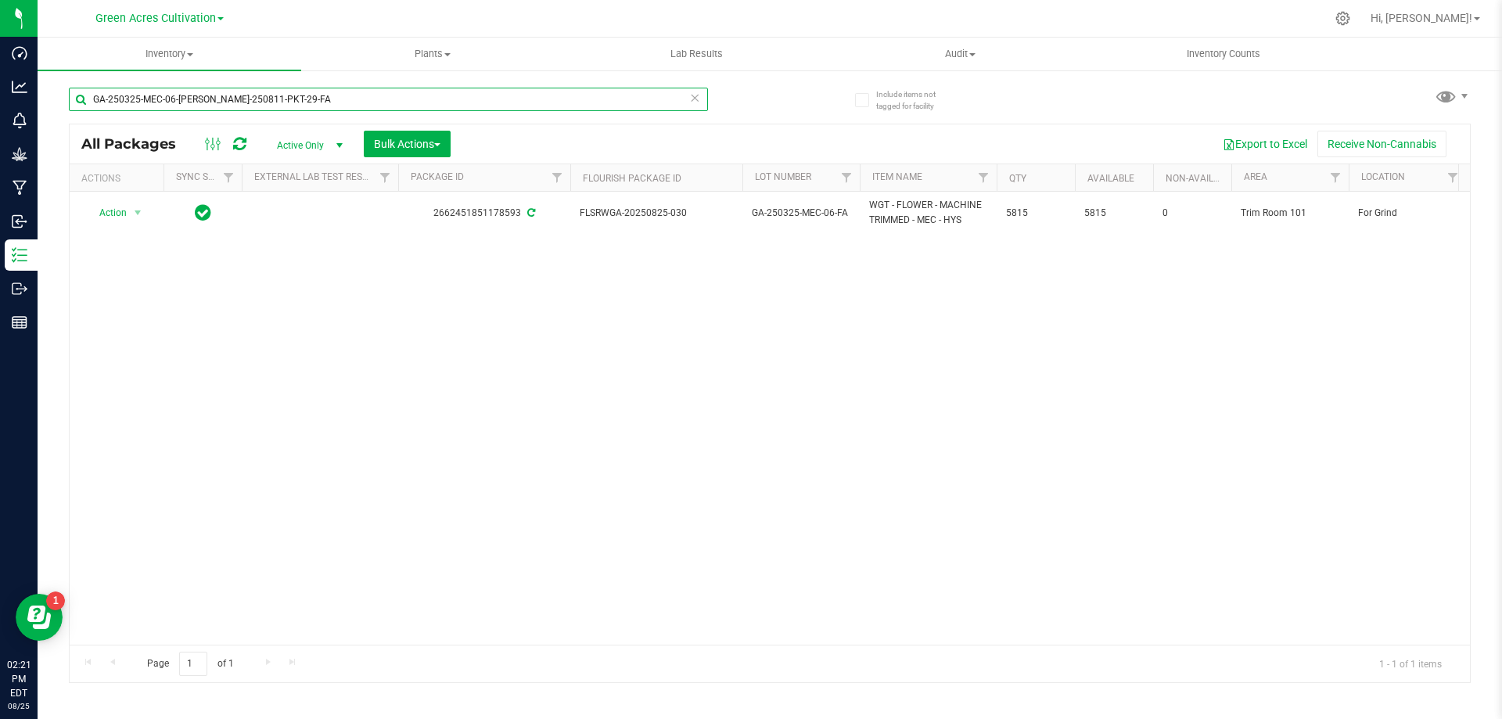
click at [315, 93] on input "GA-250325-MEC-06-[PERSON_NAME]-250811-PKT-29-FA" at bounding box center [388, 99] width 639 height 23
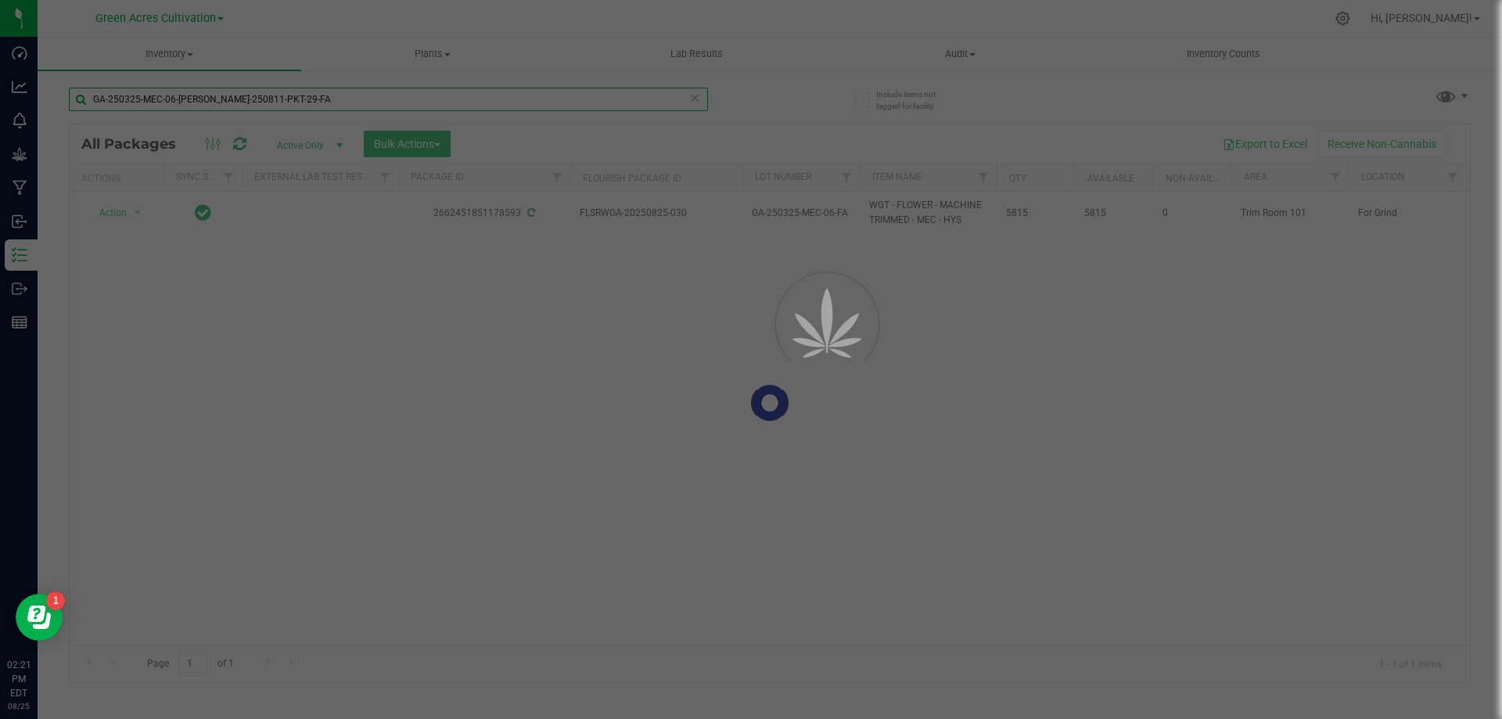
click at [315, 91] on div "Inventory All packages All inventory Waste log Create inventory Plants All plan…" at bounding box center [770, 379] width 1465 height 682
click at [315, 91] on div at bounding box center [751, 359] width 1502 height 719
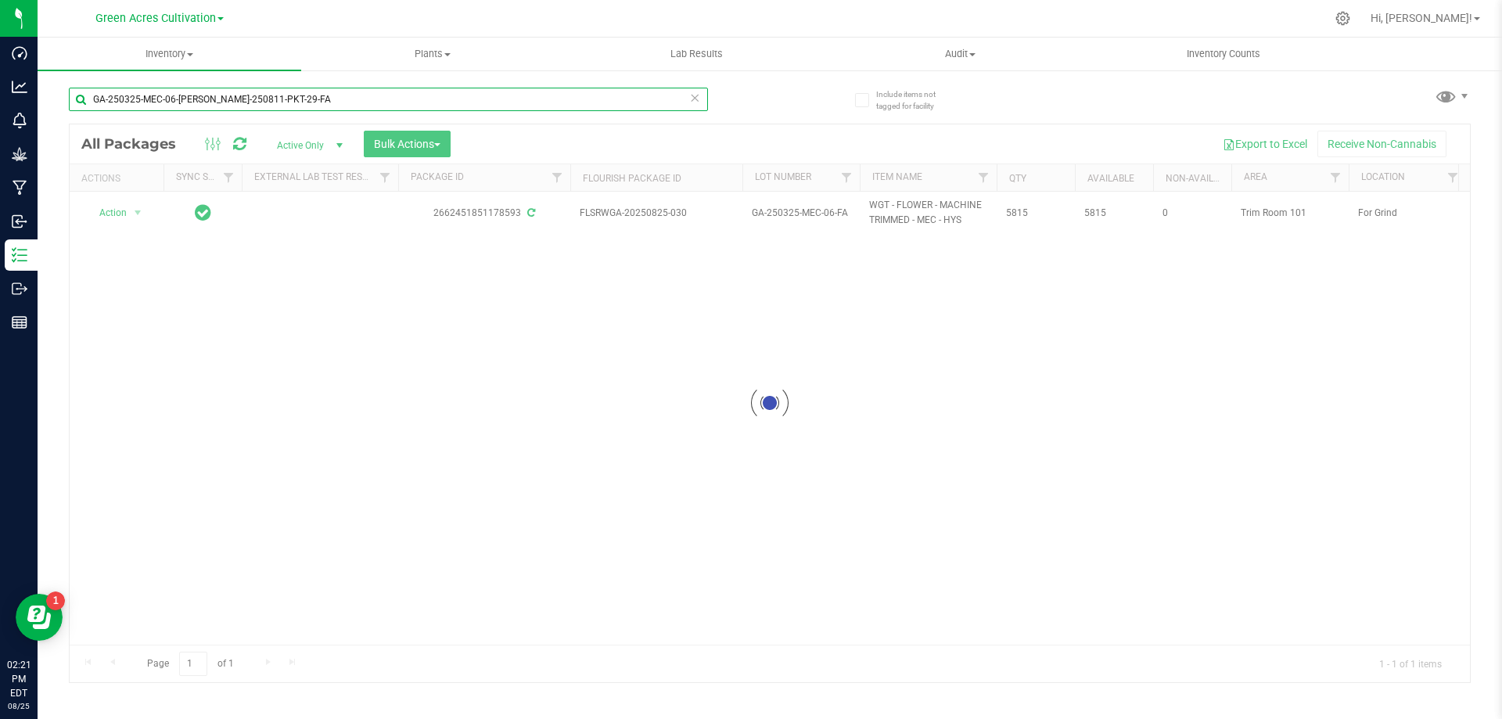
click at [325, 101] on input "GA-250325-MEC-06-[PERSON_NAME]-250811-PKT-29-FA" at bounding box center [388, 99] width 639 height 23
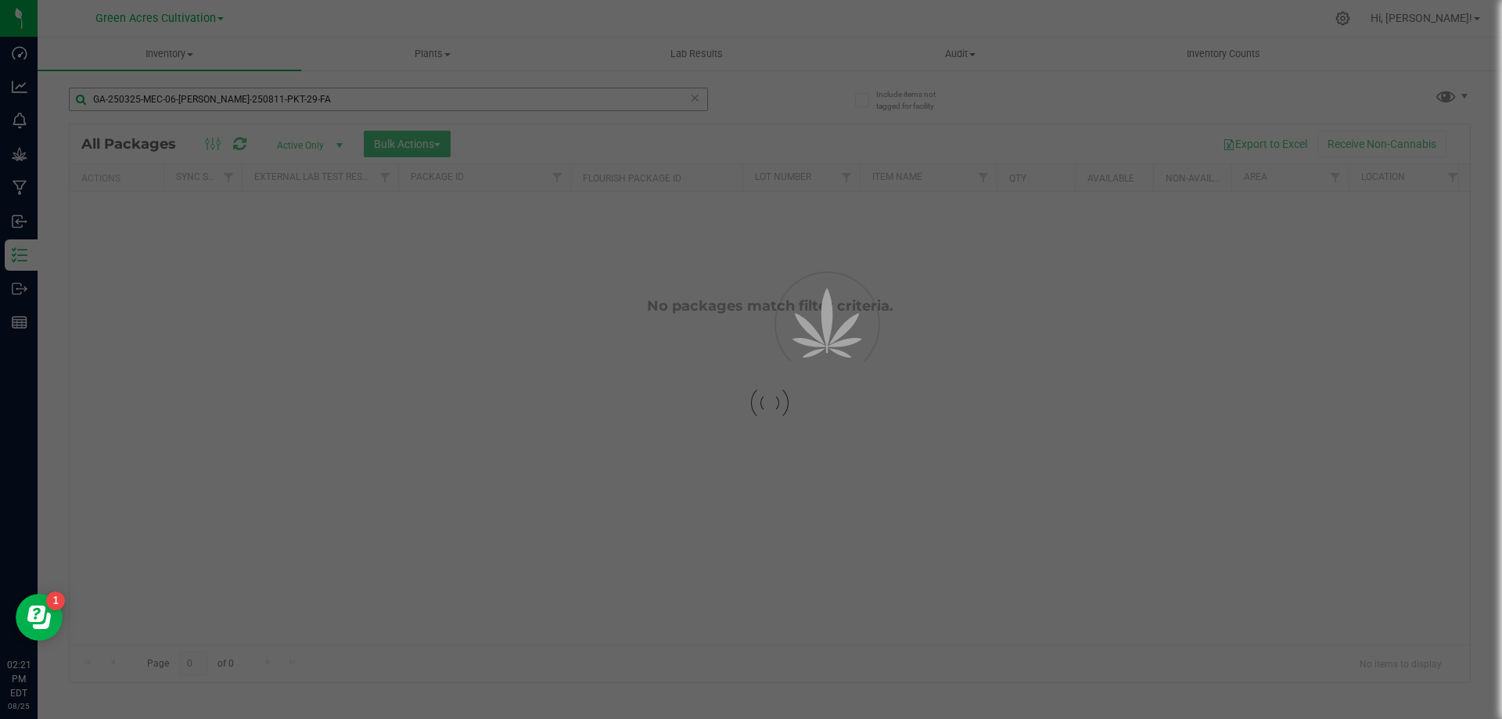
click at [325, 101] on div at bounding box center [751, 359] width 1502 height 719
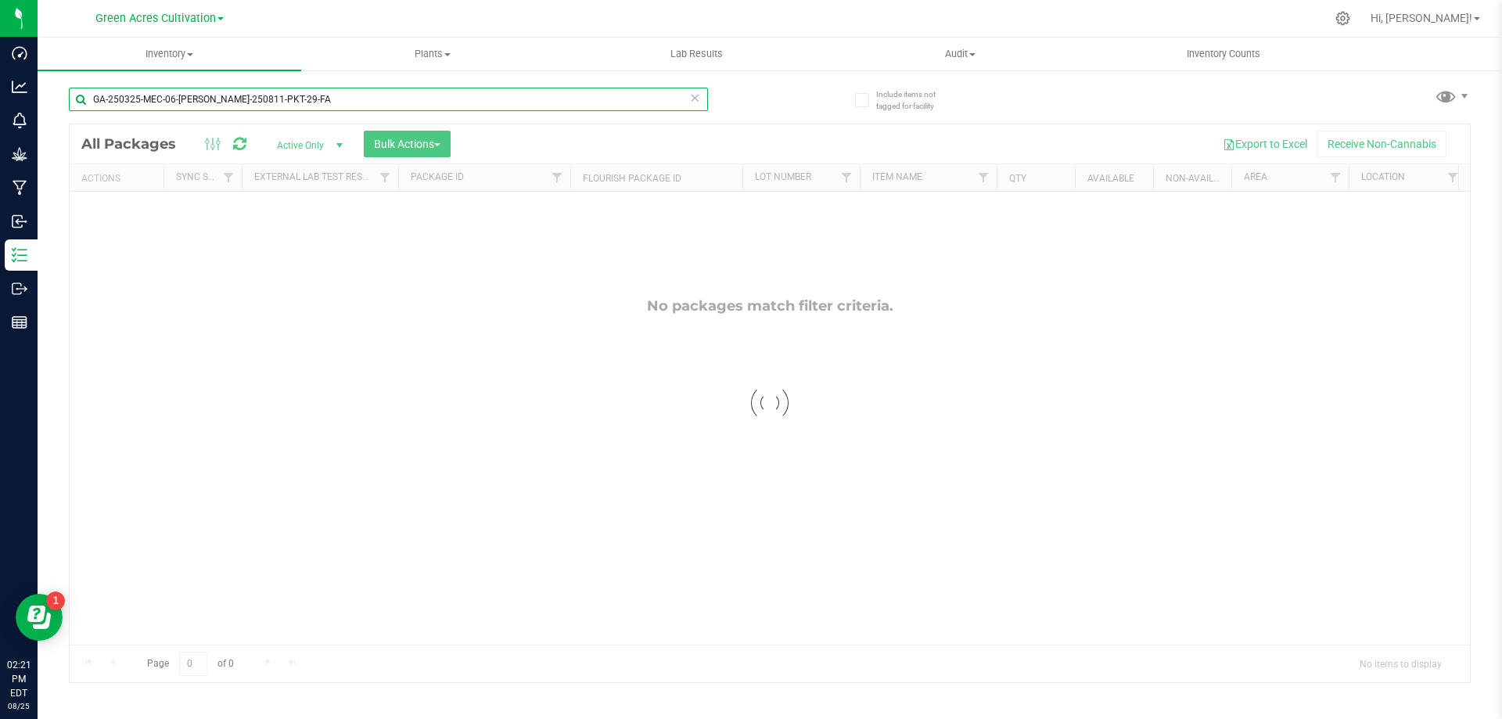
click at [325, 109] on input "GA-250325-MEC-06-[PERSON_NAME]-250811-PKT-29-FA" at bounding box center [388, 99] width 639 height 23
click at [327, 98] on input "GA-250325-MEC-06-[PERSON_NAME]-250811-PKT-29-FA" at bounding box center [388, 99] width 639 height 23
paste input "text"
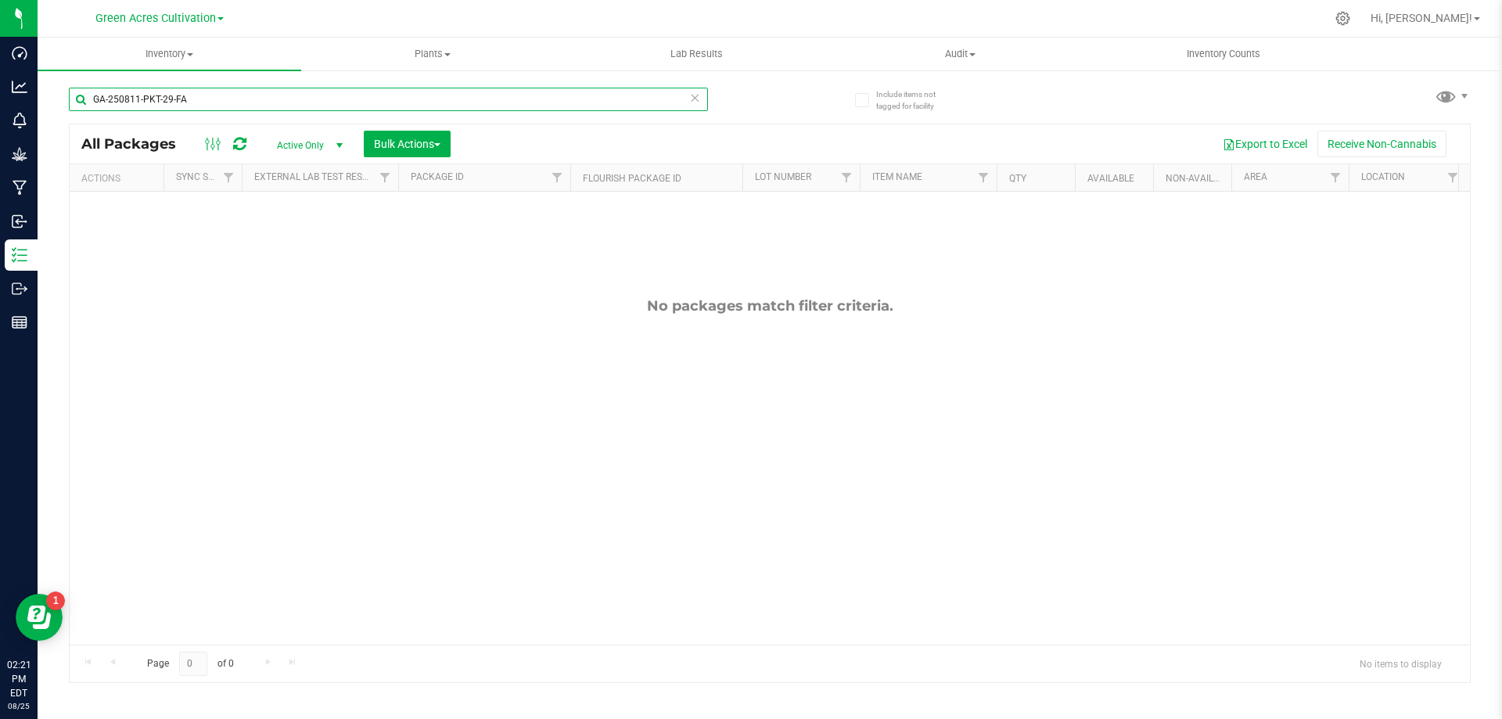
type input "GA-250811-PKT-29-FA"
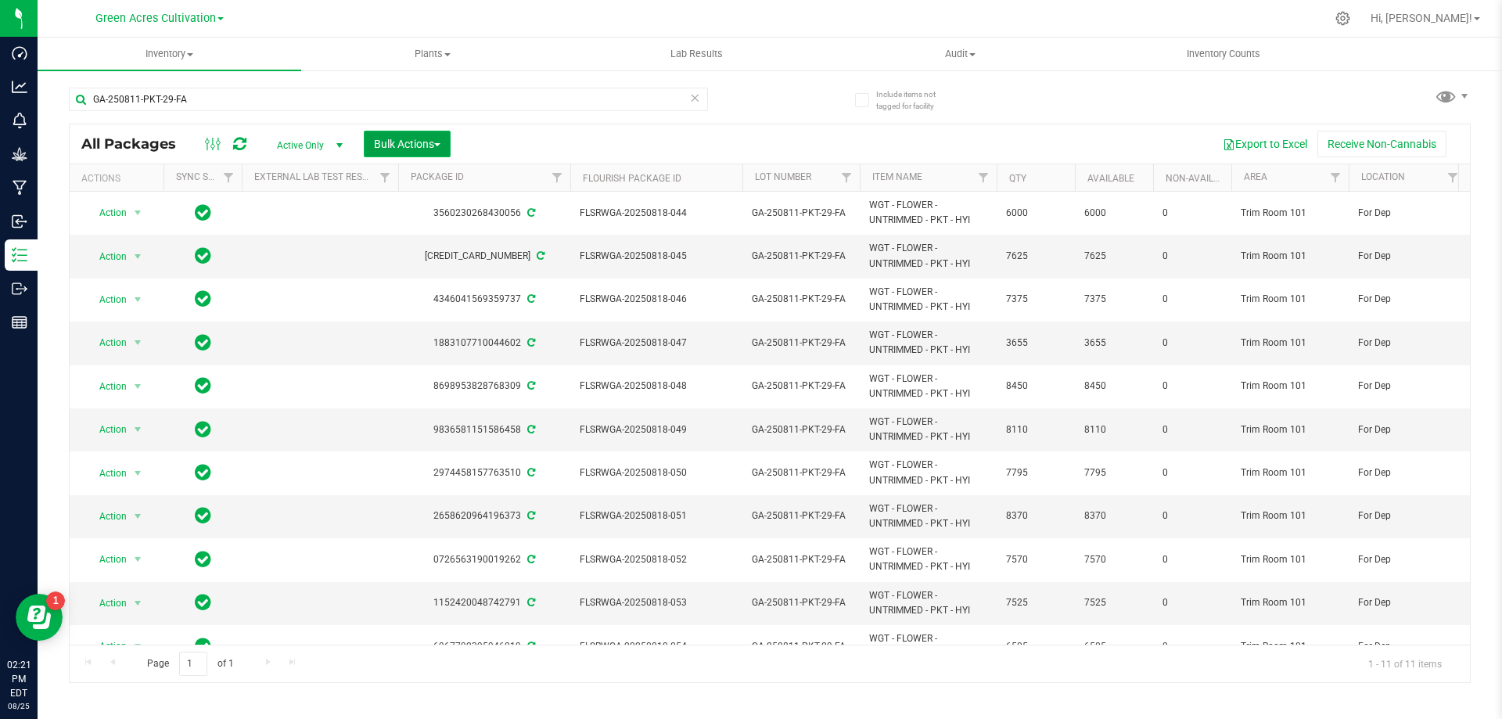
click at [428, 138] on span "Bulk Actions" at bounding box center [407, 144] width 67 height 13
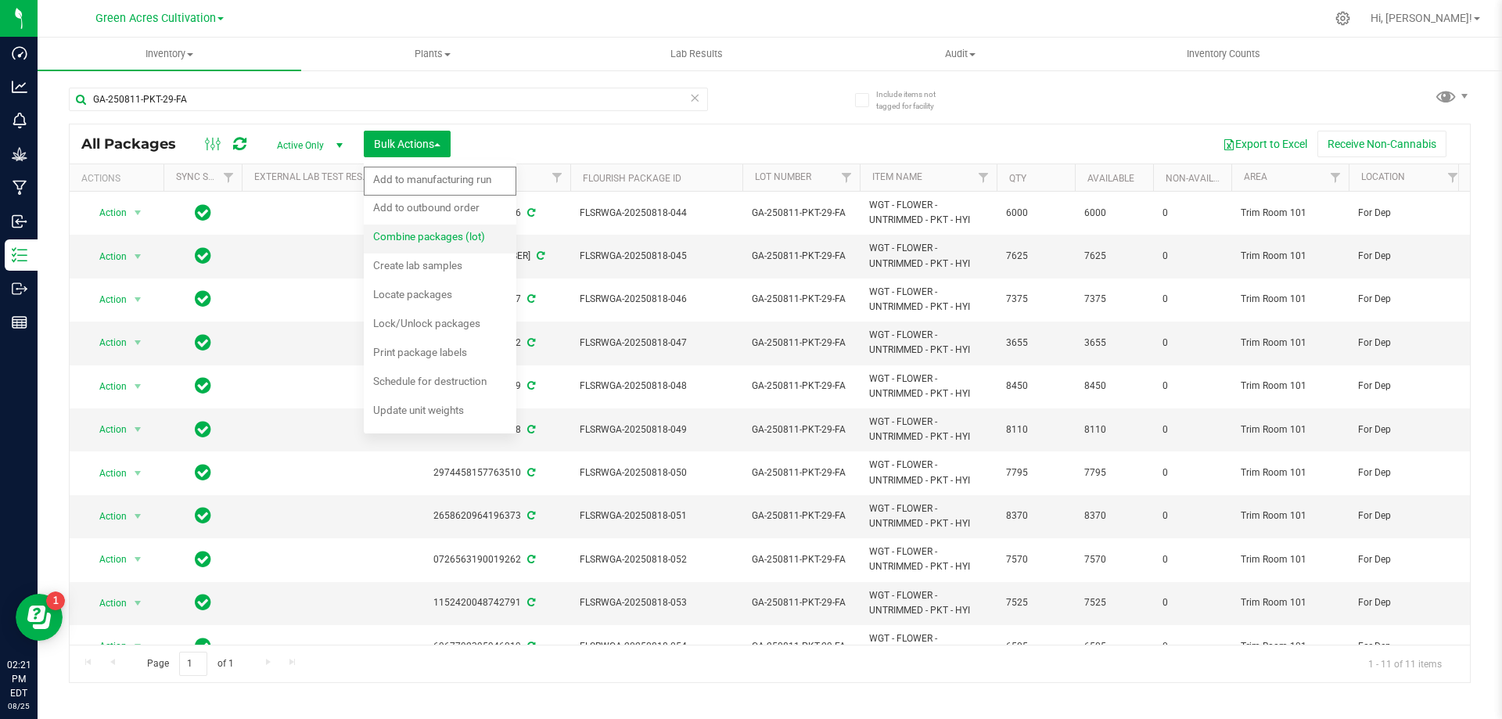
click at [449, 245] on div "Combine packages (lot)" at bounding box center [439, 238] width 133 height 25
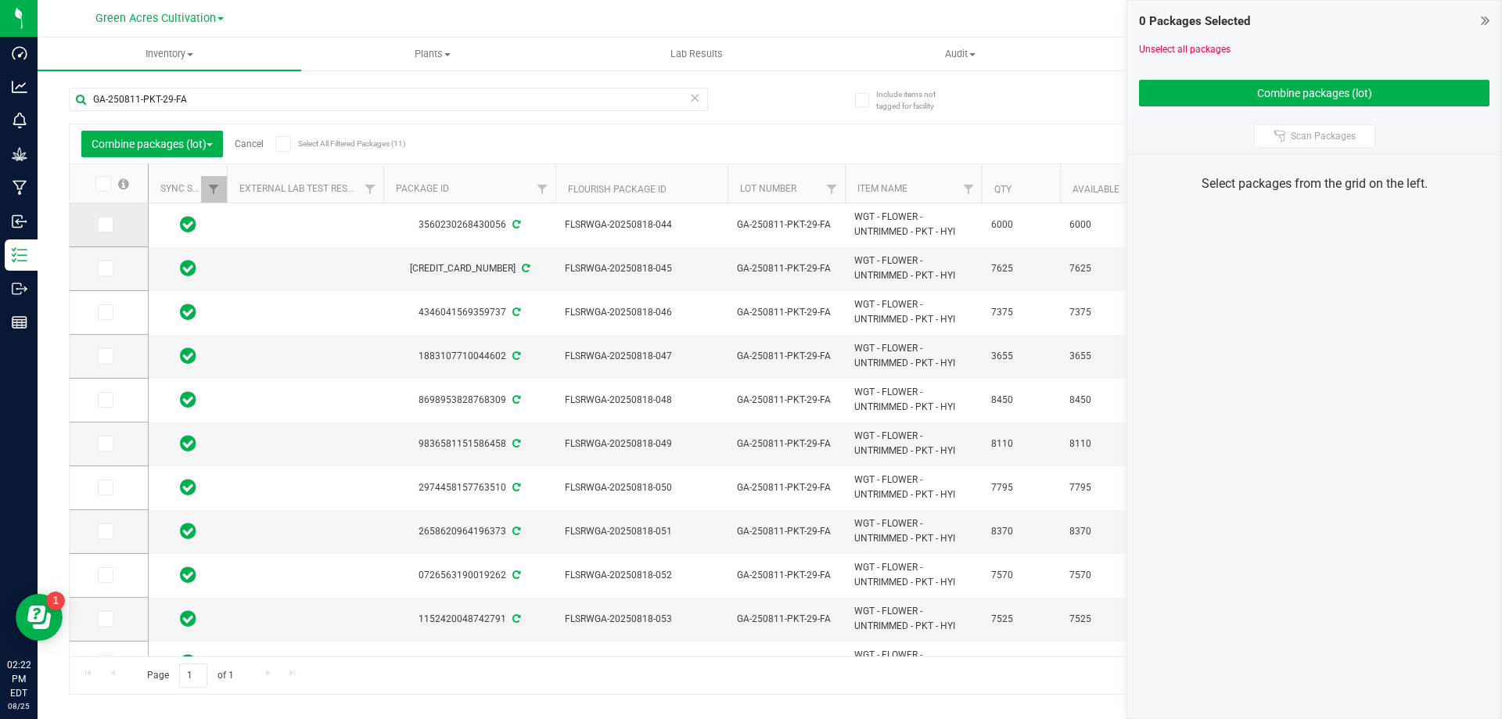
click at [102, 225] on icon at bounding box center [104, 225] width 10 height 0
click at [0, 0] on input "checkbox" at bounding box center [0, 0] width 0 height 0
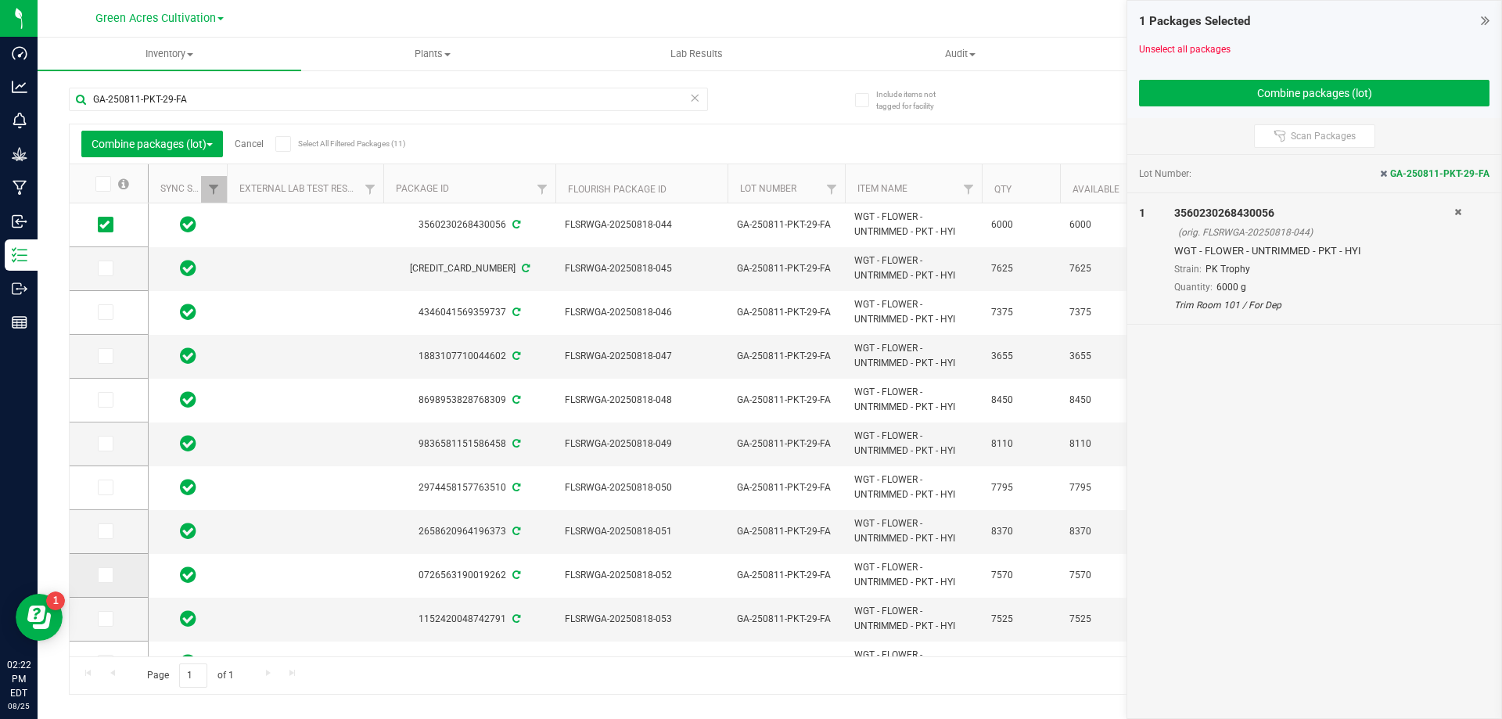
click at [117, 571] on label at bounding box center [109, 575] width 23 height 16
click at [0, 0] on input "checkbox" at bounding box center [0, 0] width 0 height 0
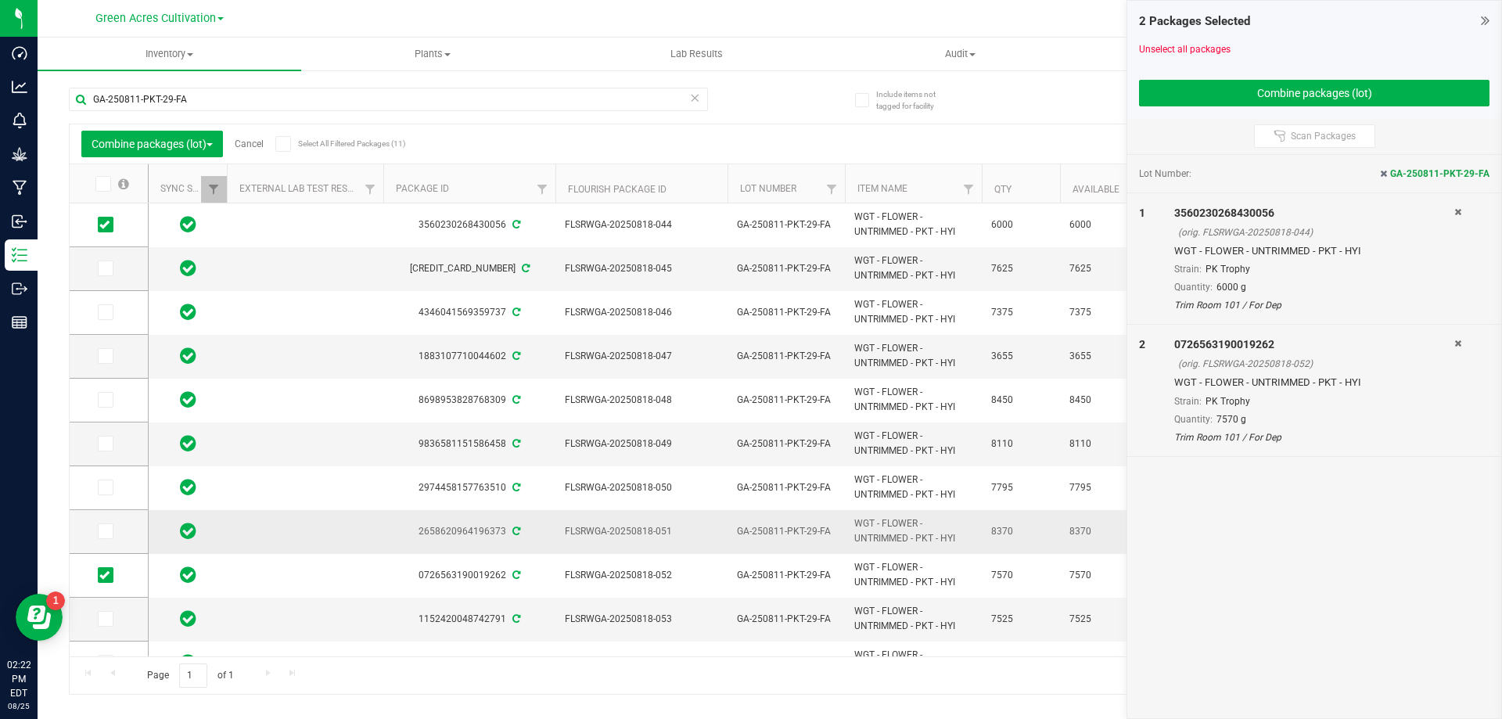
scroll to position [28, 0]
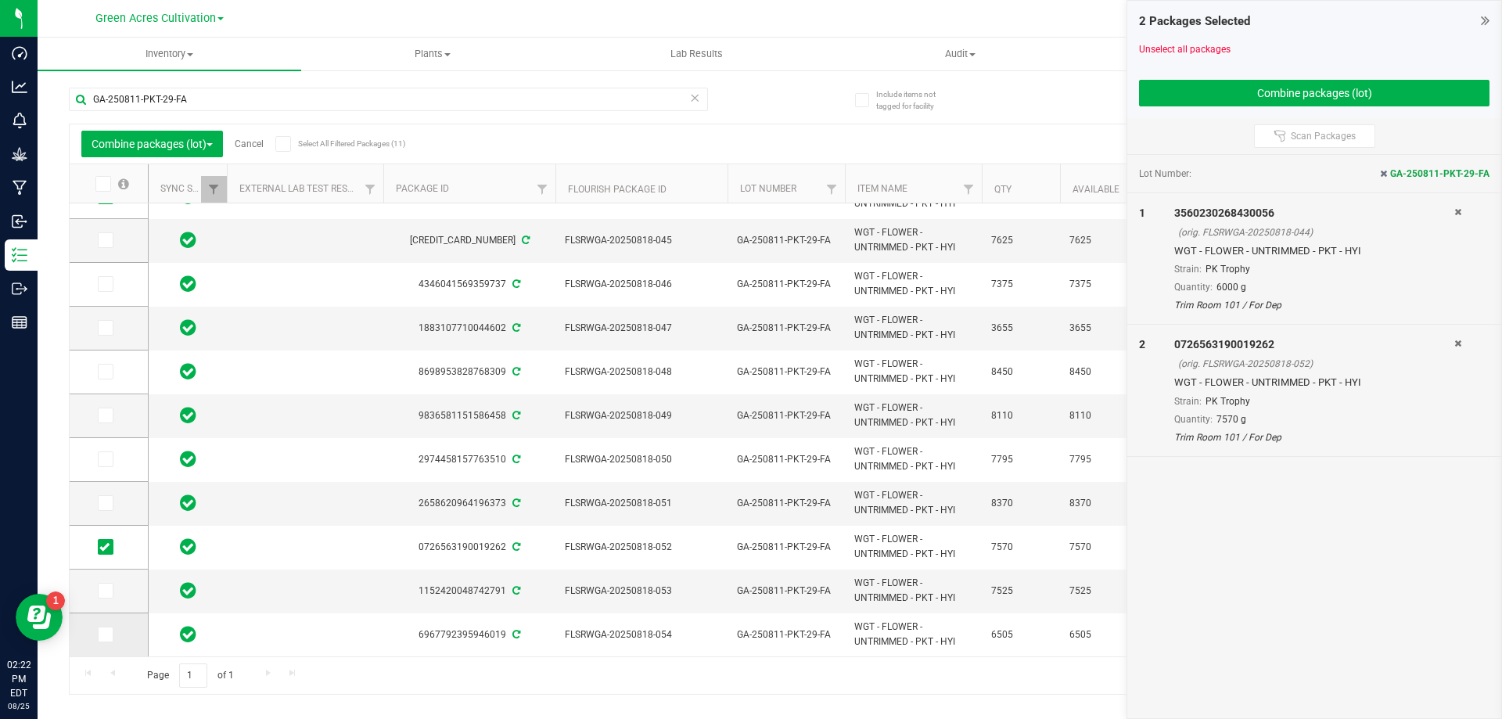
click at [112, 627] on span at bounding box center [106, 635] width 16 height 16
click at [0, 0] on input "checkbox" at bounding box center [0, 0] width 0 height 0
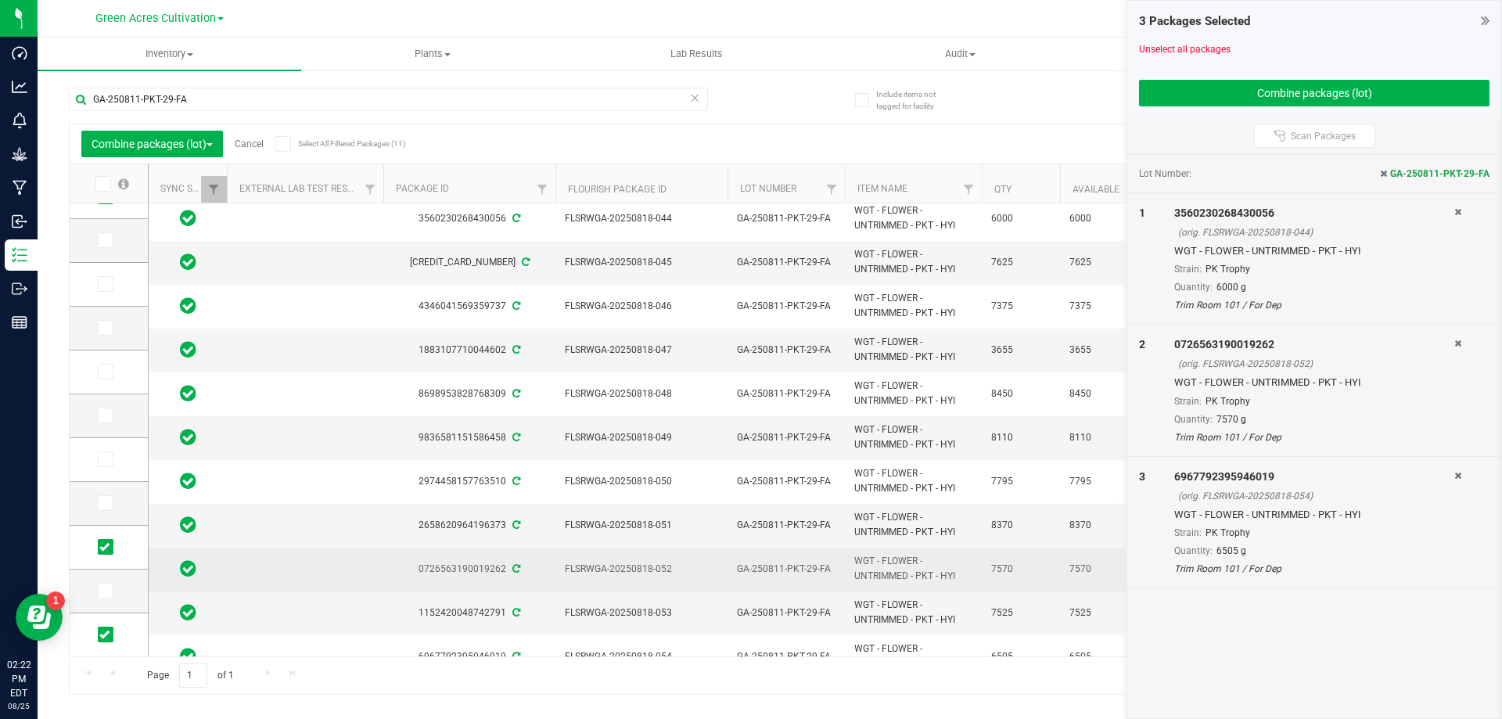
scroll to position [0, 0]
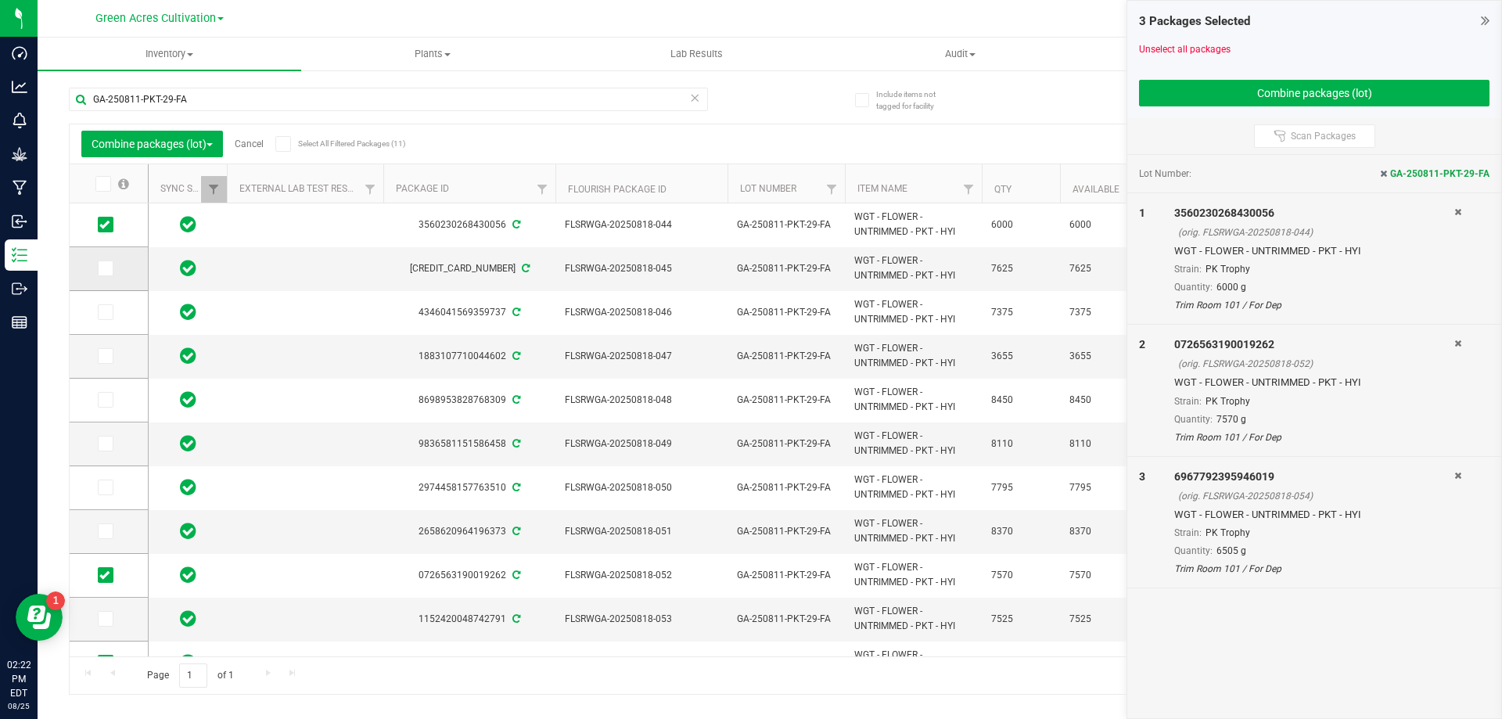
click at [117, 273] on label at bounding box center [109, 269] width 23 height 16
click at [0, 0] on input "checkbox" at bounding box center [0, 0] width 0 height 0
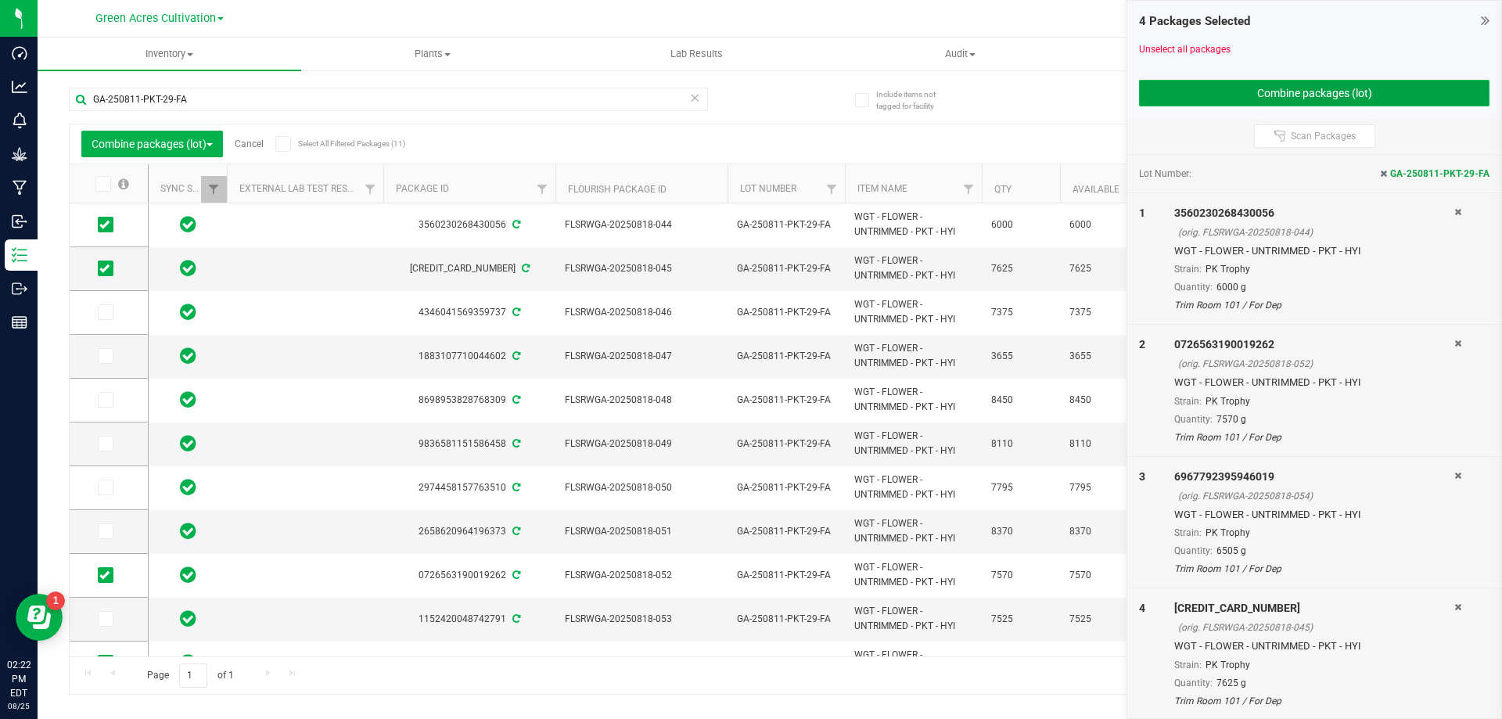
click at [1344, 98] on button "Combine packages (lot)" at bounding box center [1314, 93] width 351 height 27
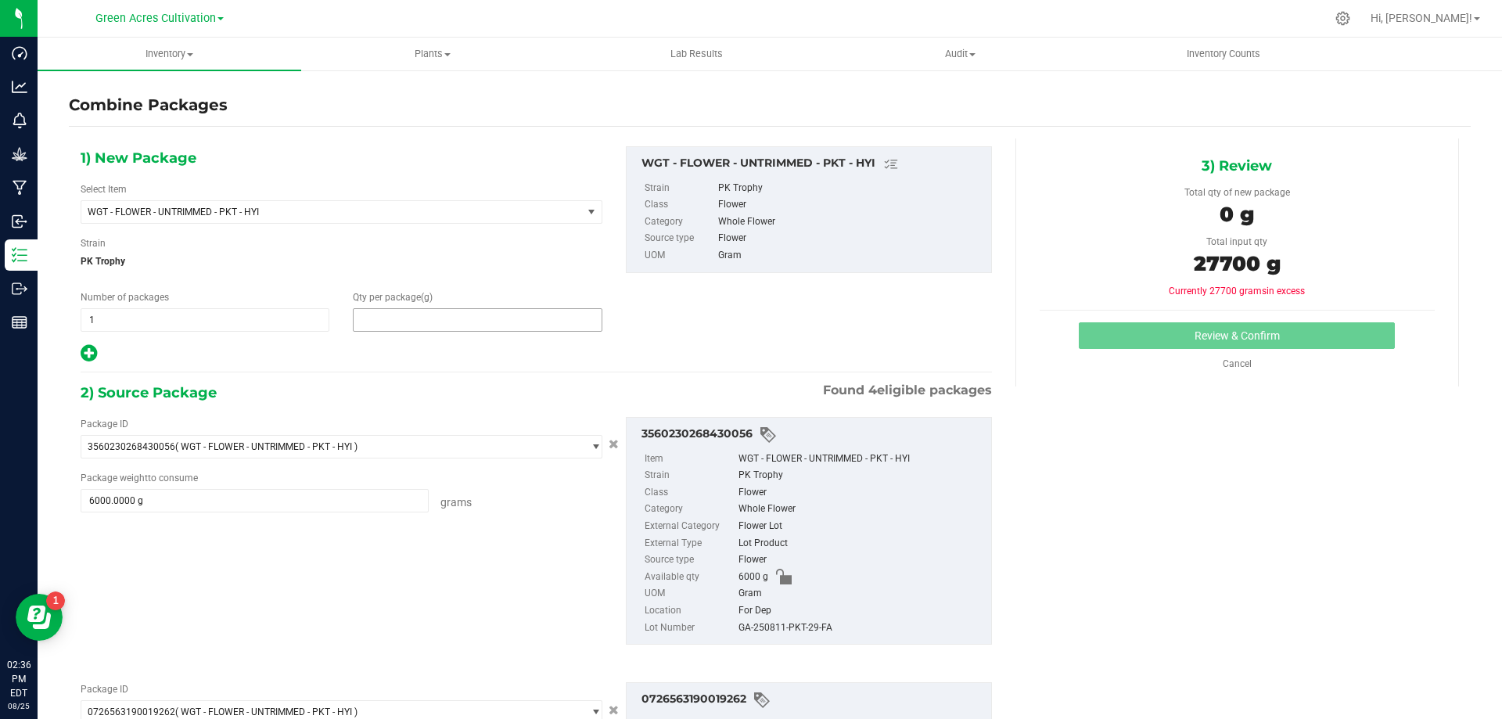
click at [394, 329] on span at bounding box center [477, 319] width 249 height 23
type input "27700"
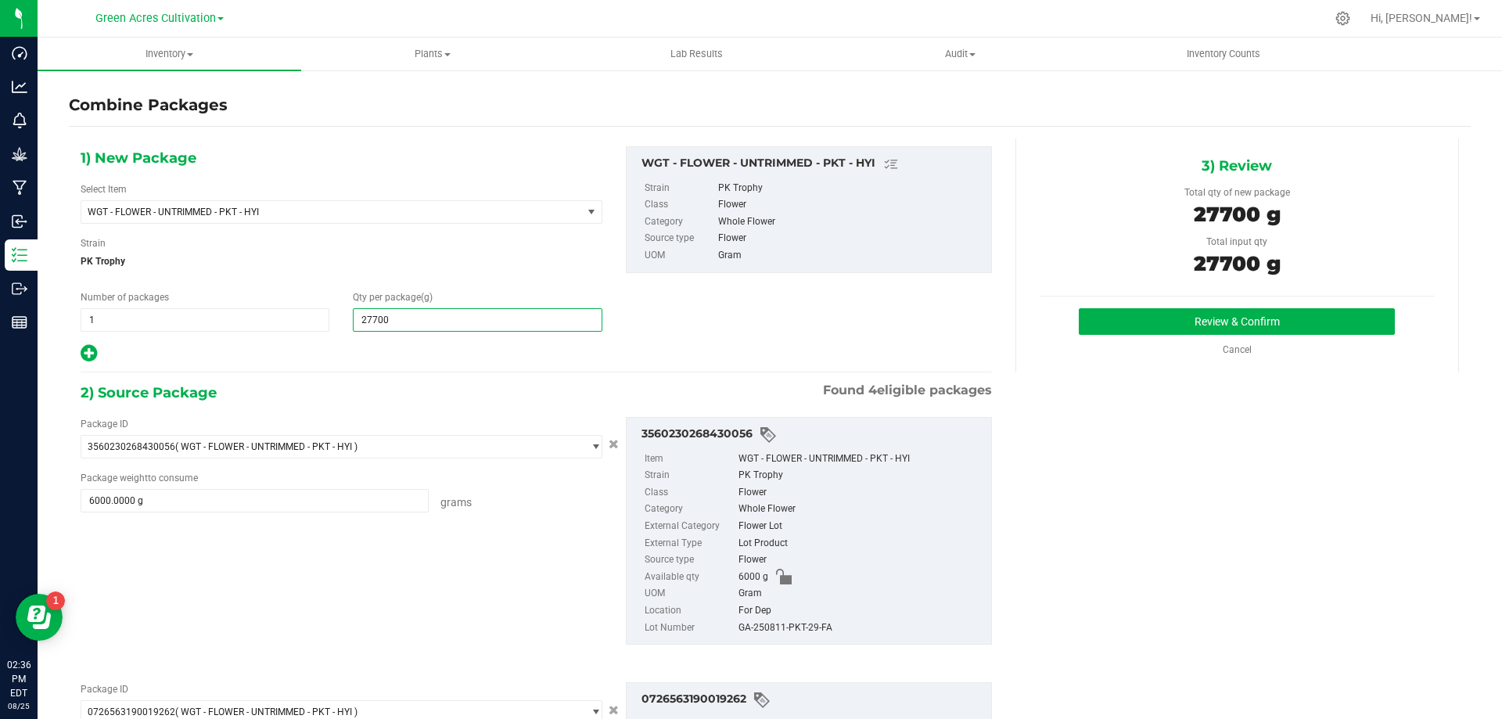
type input "27,700"
click at [792, 613] on div "For Dep" at bounding box center [861, 611] width 245 height 17
click at [796, 628] on div "GA-250811-PKT-29-FA" at bounding box center [861, 628] width 245 height 17
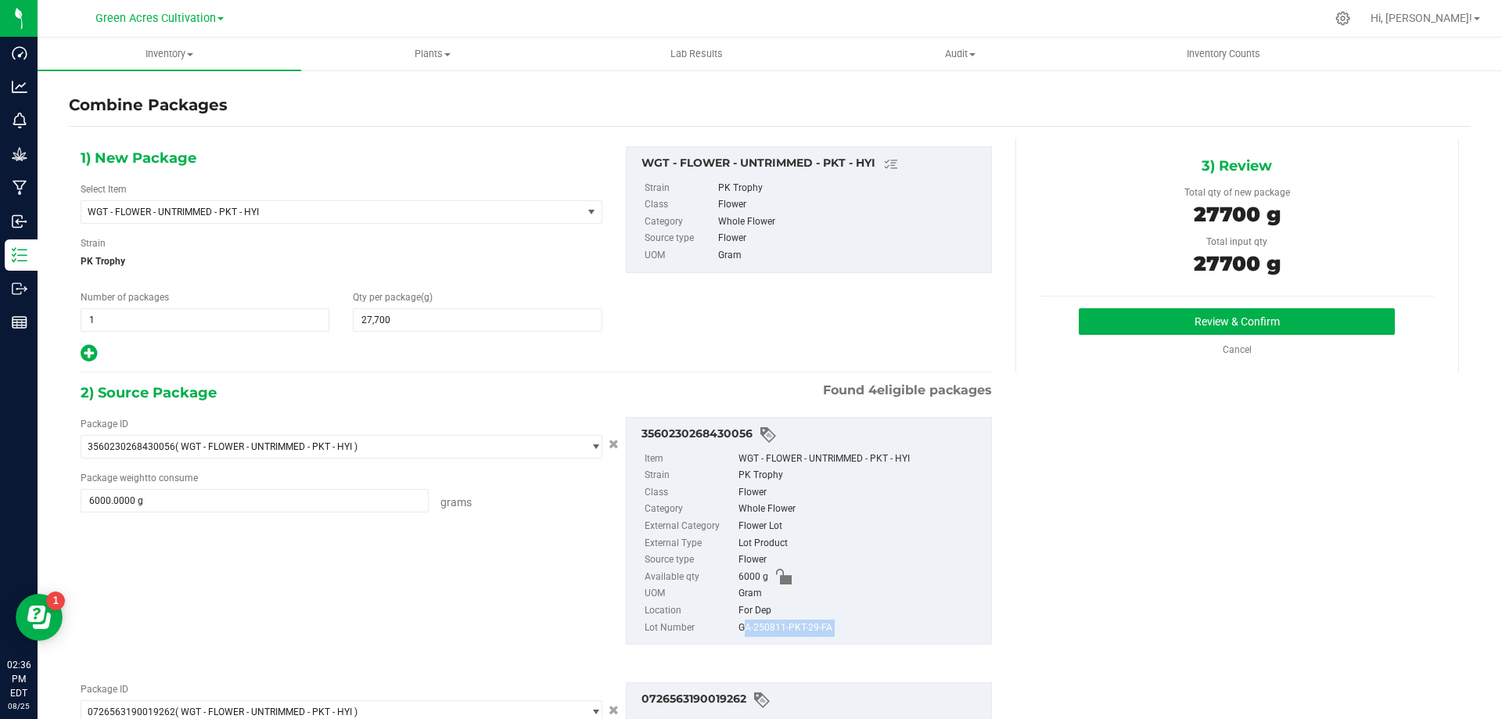
copy div "GA-250811-PKT-29-FA"
click at [1178, 317] on button "Review & Confirm" at bounding box center [1237, 321] width 316 height 27
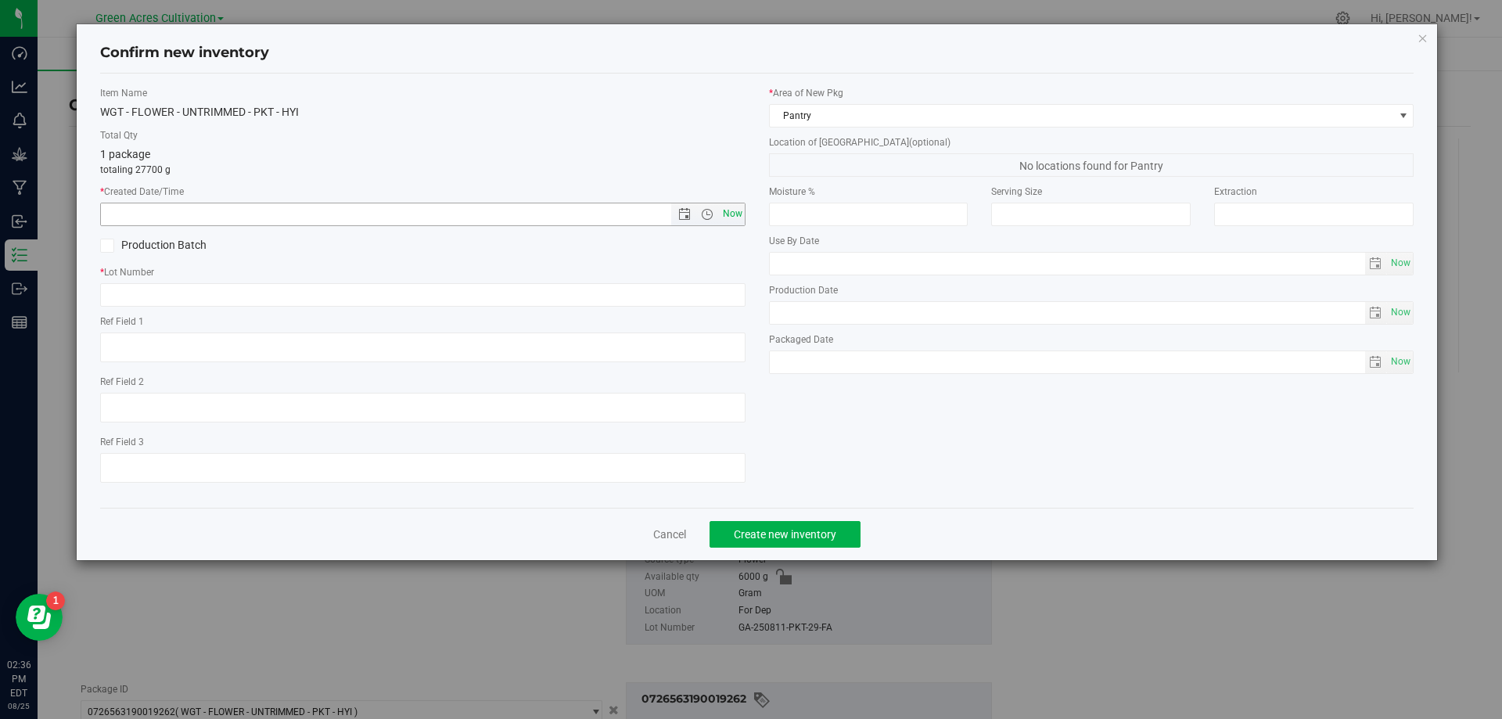
click at [735, 221] on span "Now" at bounding box center [732, 214] width 27 height 23
type input "[DATE] 2:36 PM"
click at [722, 304] on input "text" at bounding box center [423, 294] width 646 height 23
paste input "GA-250811-PKT-29-FA"
type input "GA-250811-PKT-29-FA"
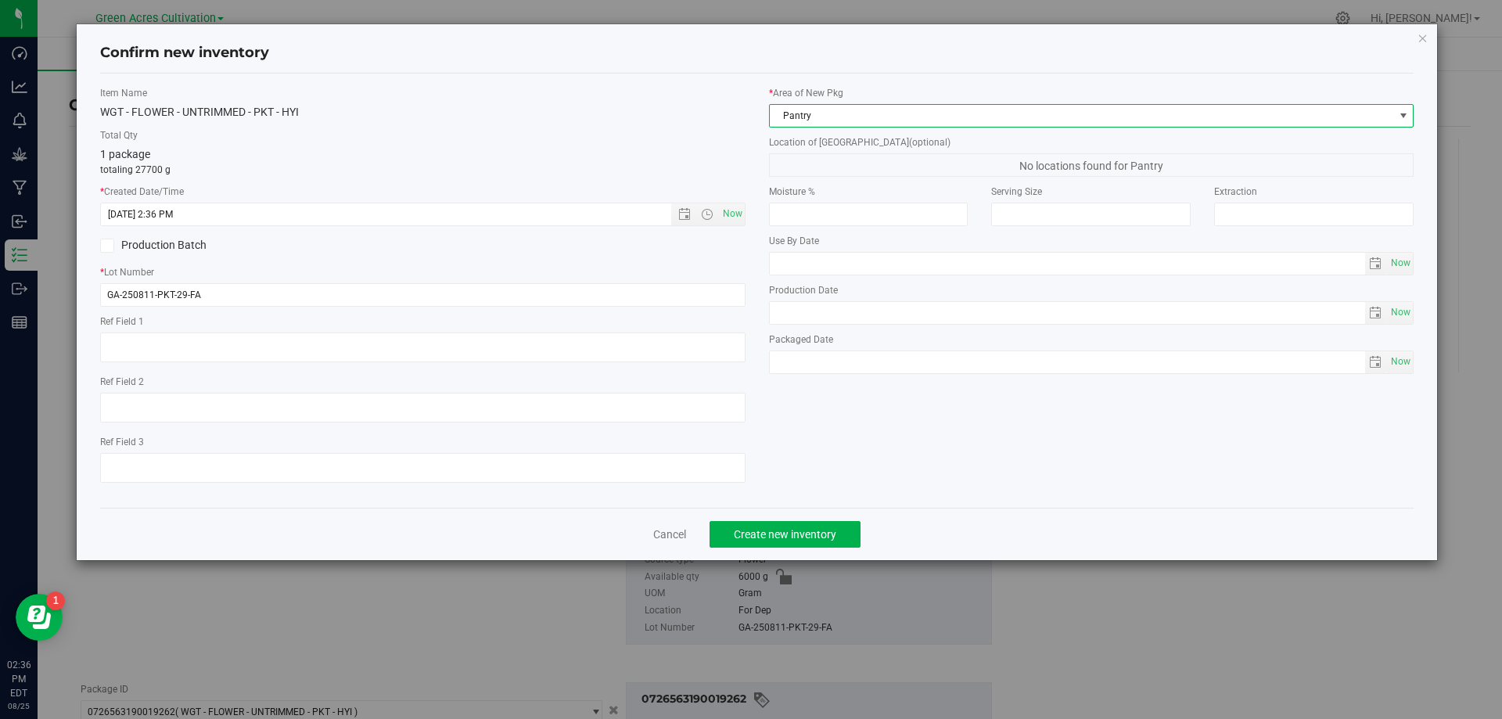
click at [1079, 125] on span "Pantry" at bounding box center [1082, 116] width 624 height 22
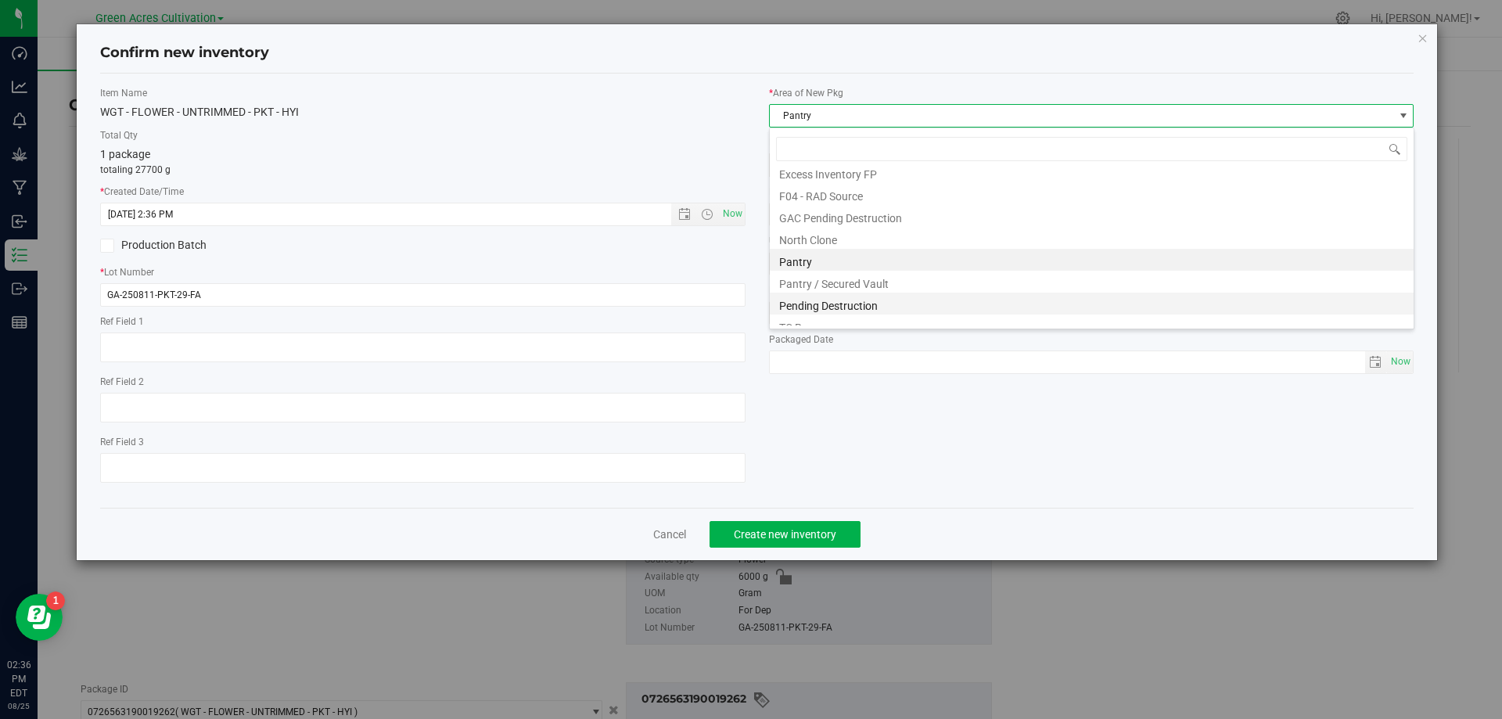
scroll to position [216, 0]
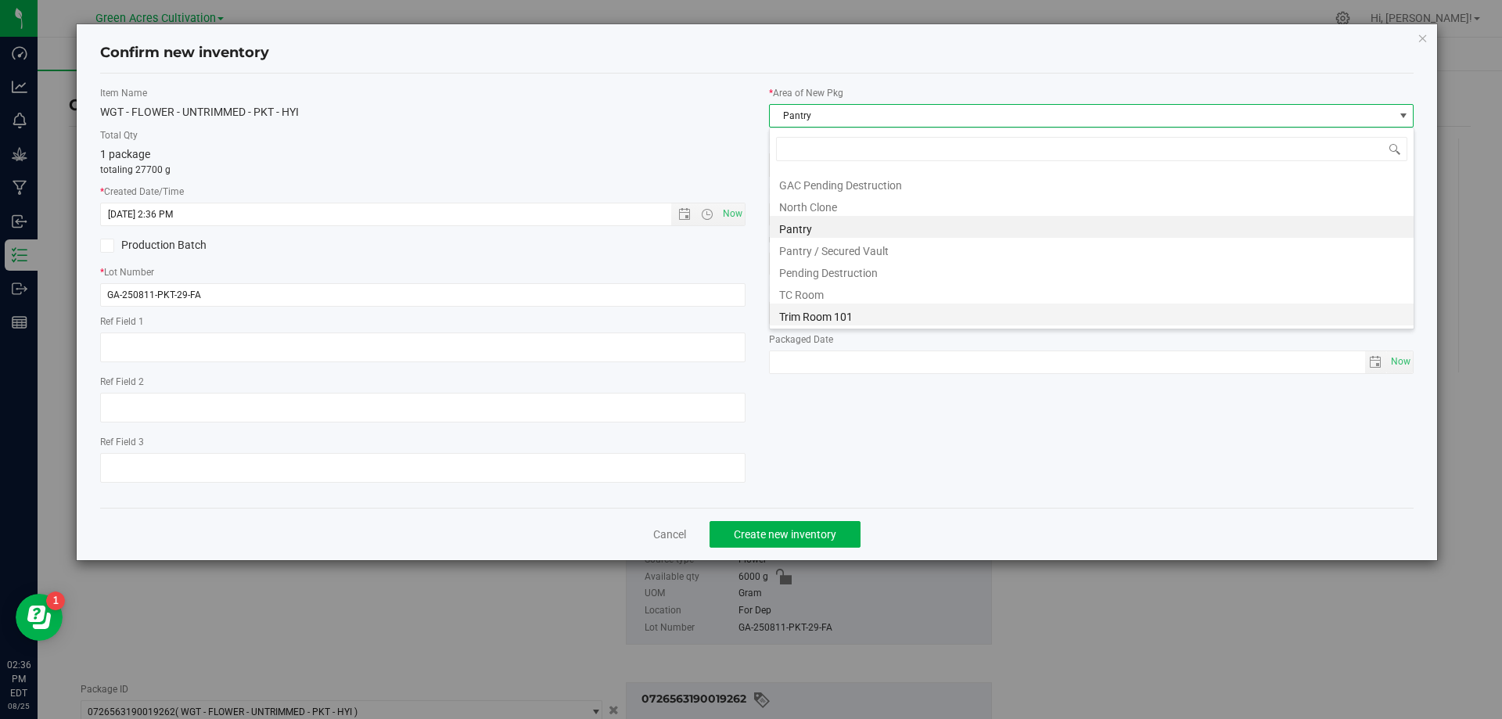
click at [874, 314] on li "Trim Room 101" at bounding box center [1092, 315] width 644 height 22
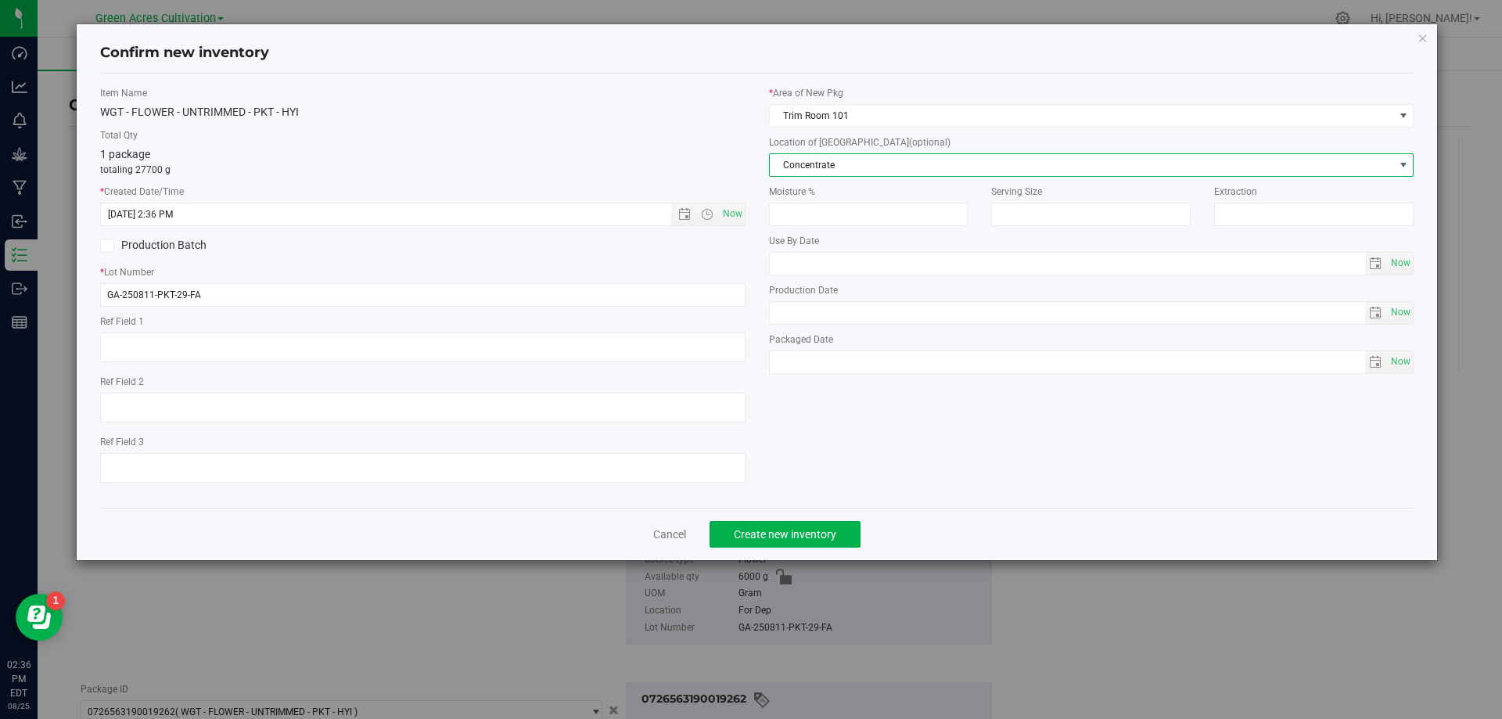
click at [951, 167] on span "Concentrate" at bounding box center [1082, 165] width 624 height 22
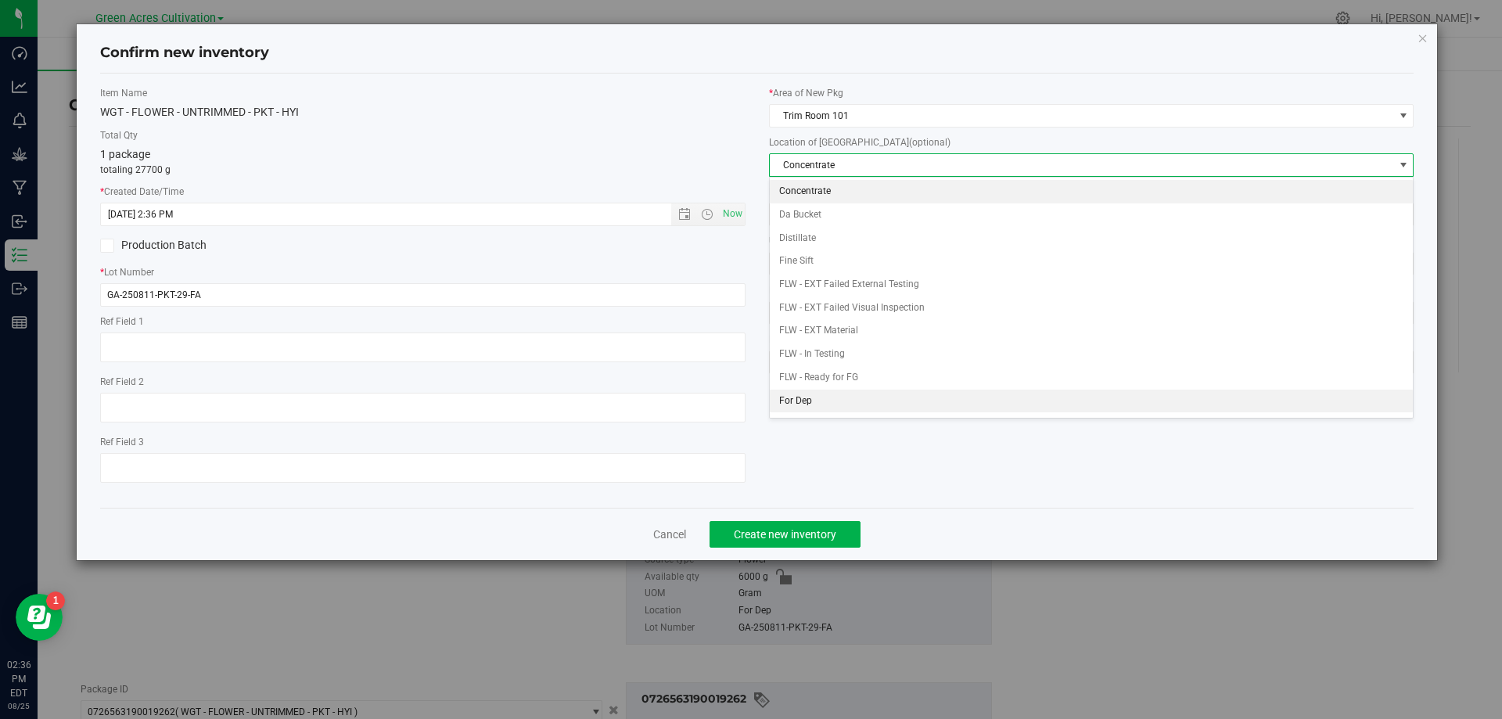
click at [844, 390] on li "For Dep" at bounding box center [1092, 401] width 644 height 23
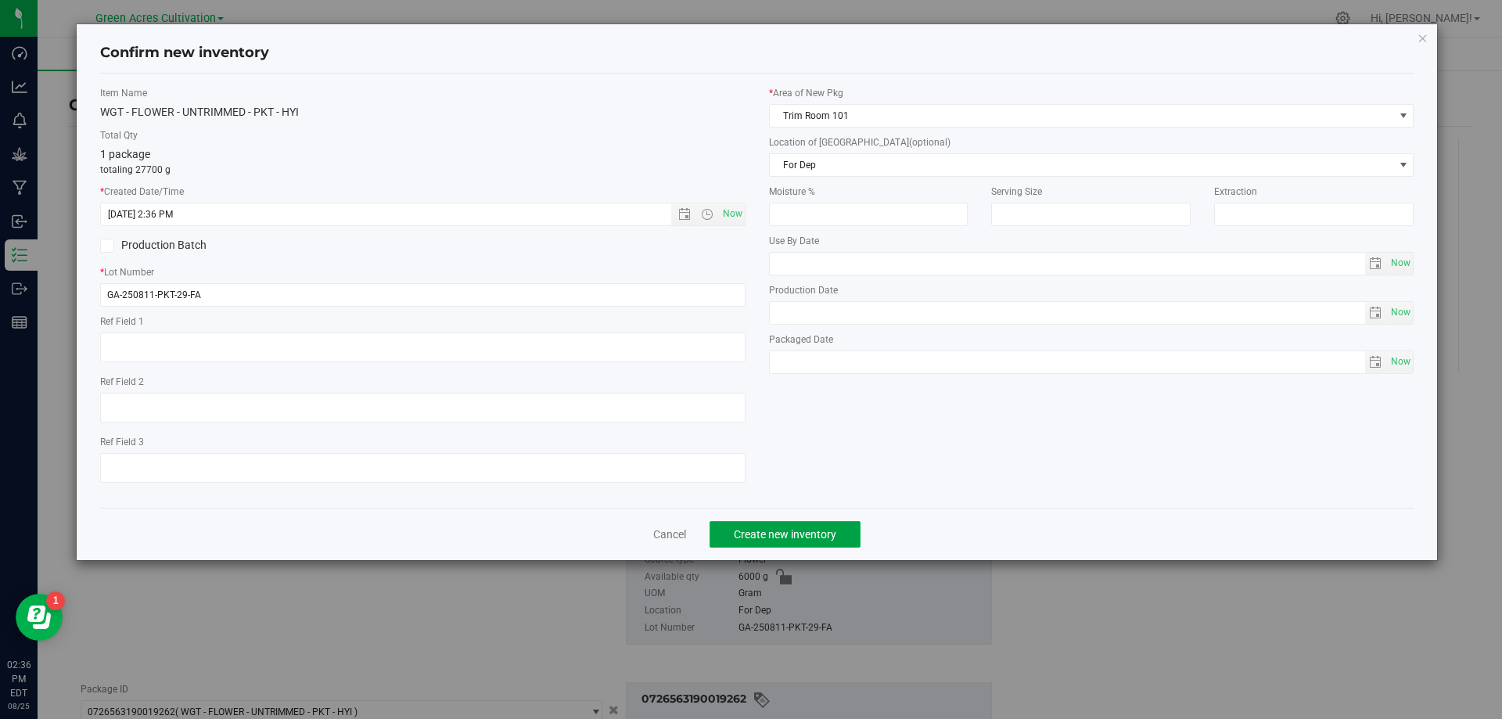
click at [825, 525] on button "Create new inventory" at bounding box center [785, 534] width 151 height 27
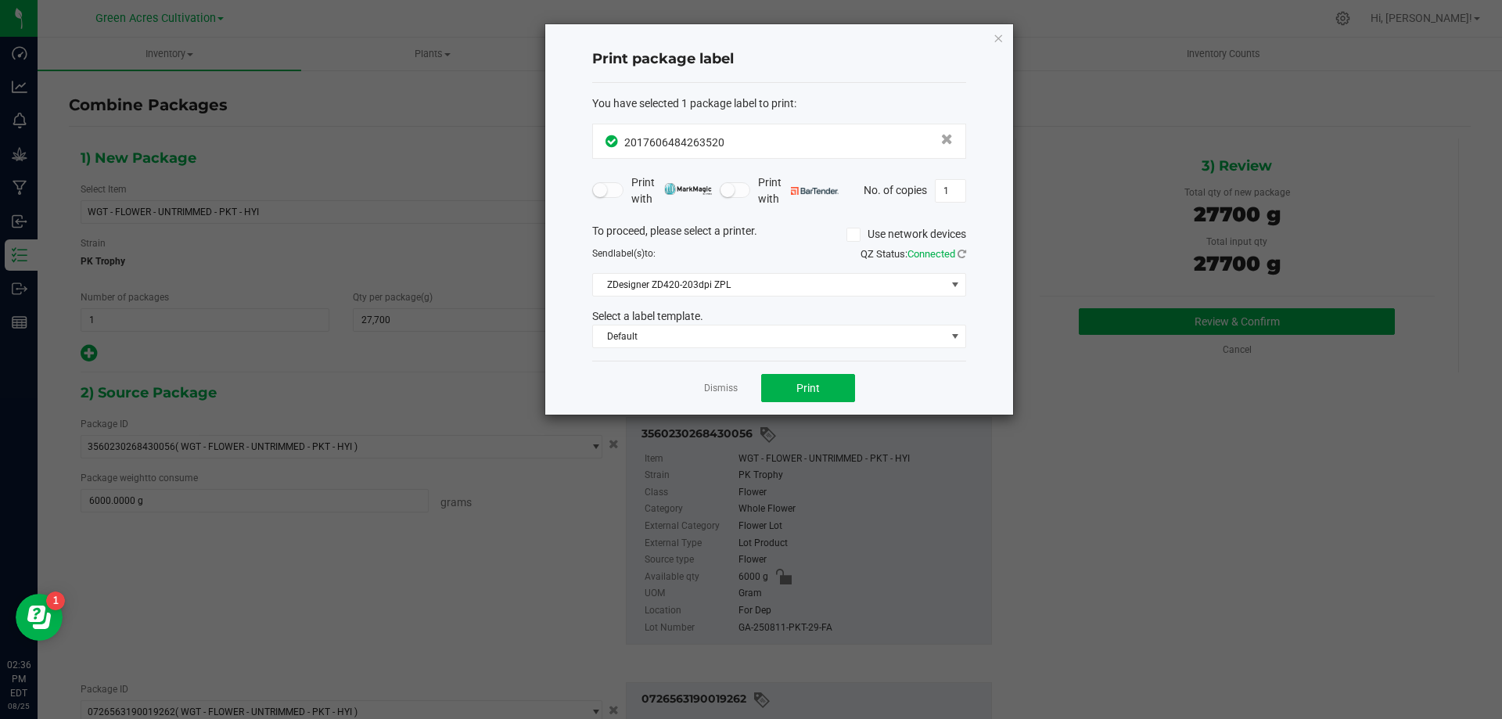
click at [708, 380] on app-cancel-button "Dismiss" at bounding box center [721, 388] width 34 height 16
click at [721, 383] on link "Dismiss" at bounding box center [721, 388] width 34 height 13
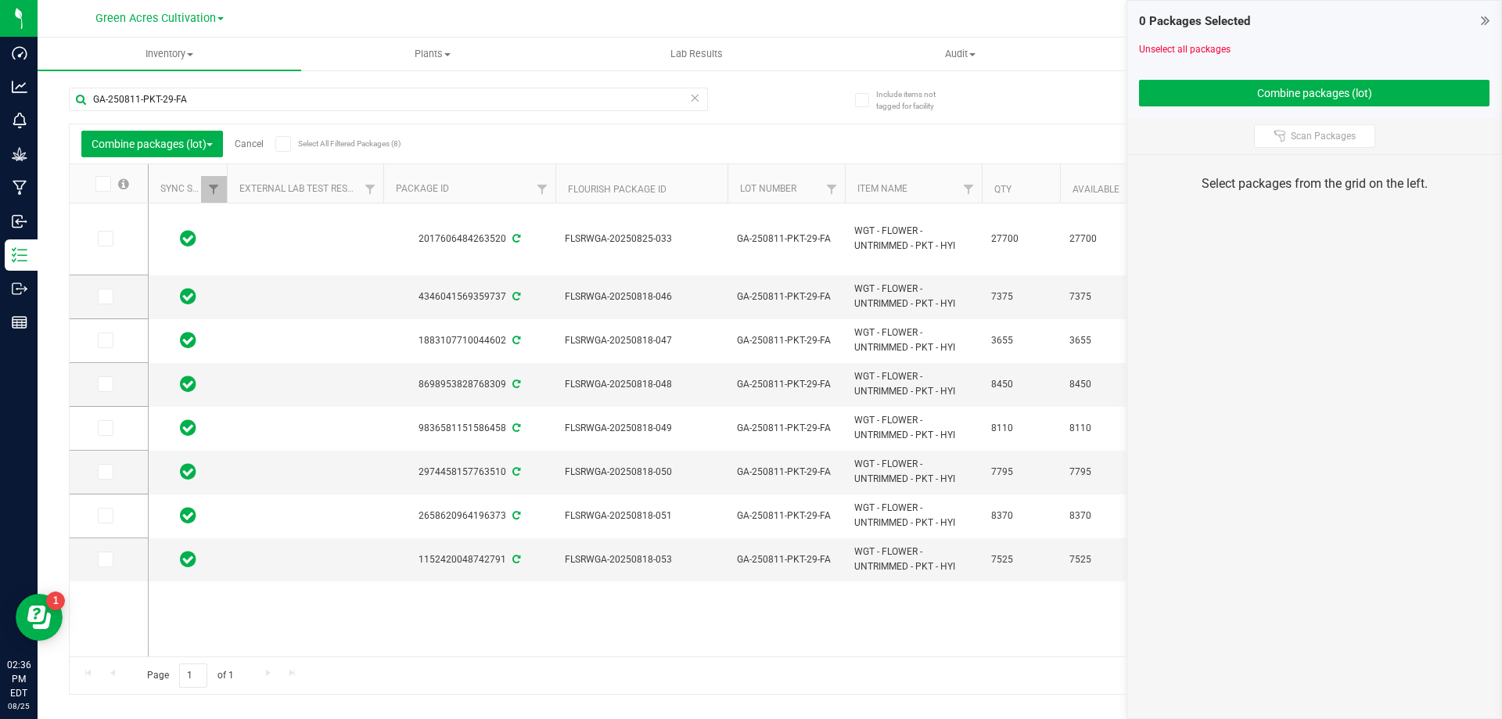
click at [248, 143] on link "Cancel" at bounding box center [249, 144] width 29 height 11
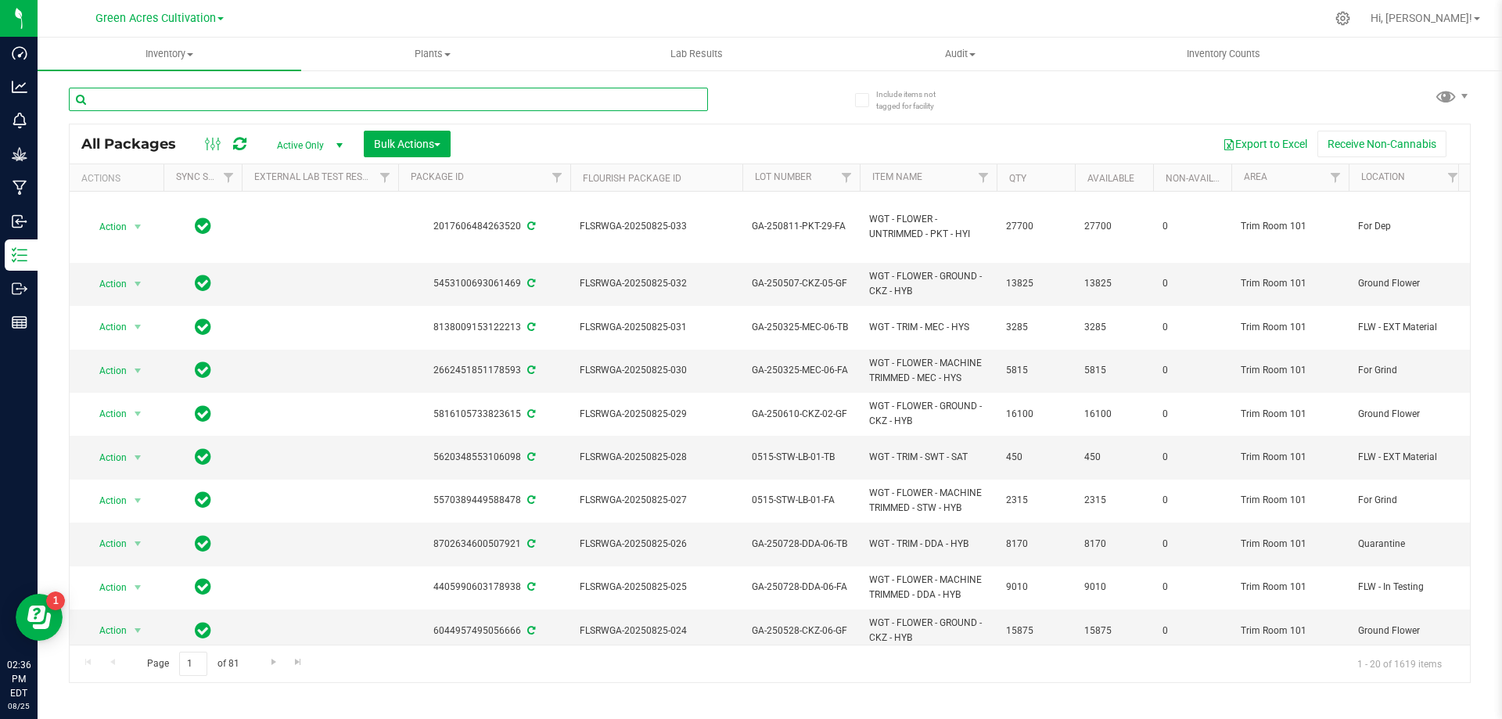
click at [353, 103] on input "text" at bounding box center [388, 99] width 639 height 23
paste input "GA-250811-CKZ-29"
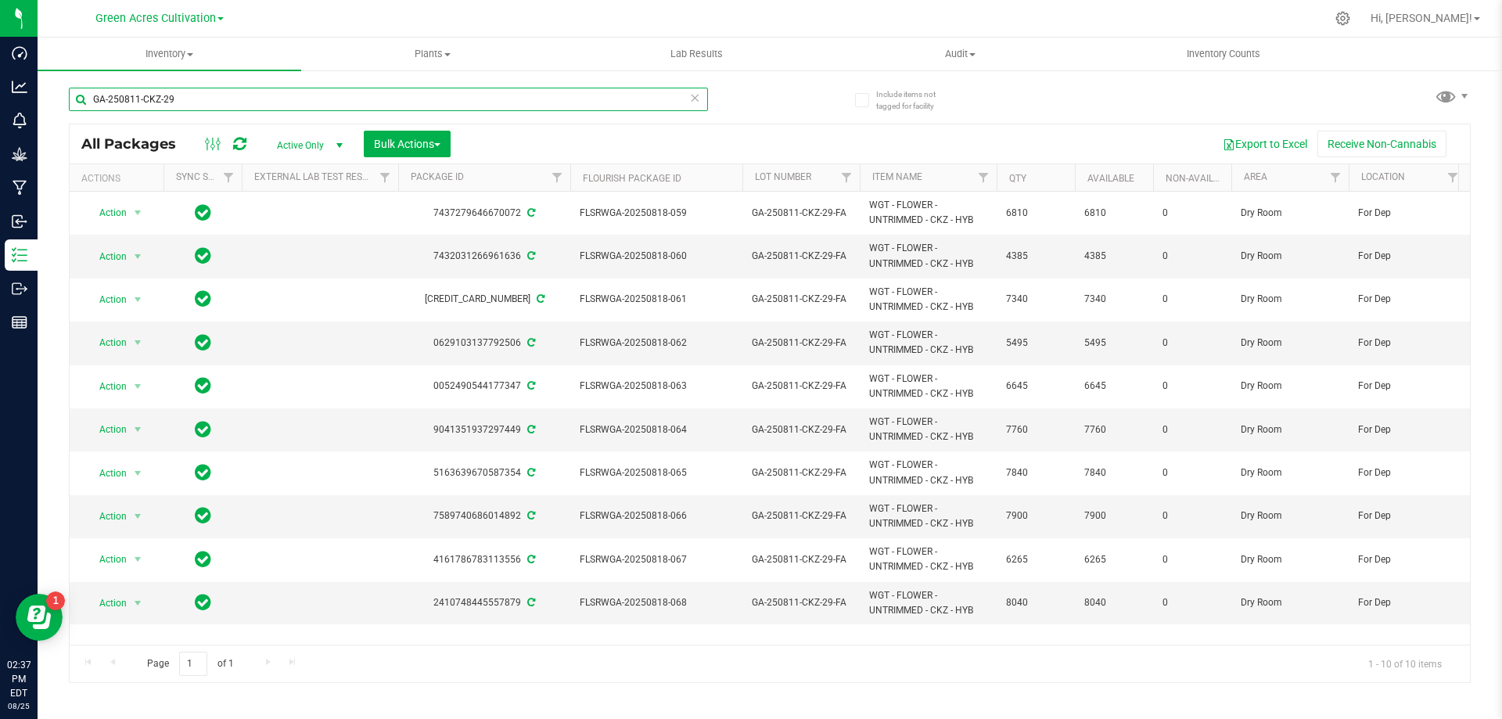
type input "GA-250811-CKZ-29"
click at [1277, 148] on button "Export to Excel" at bounding box center [1265, 144] width 105 height 27
